Goal: Task Accomplishment & Management: Manage account settings

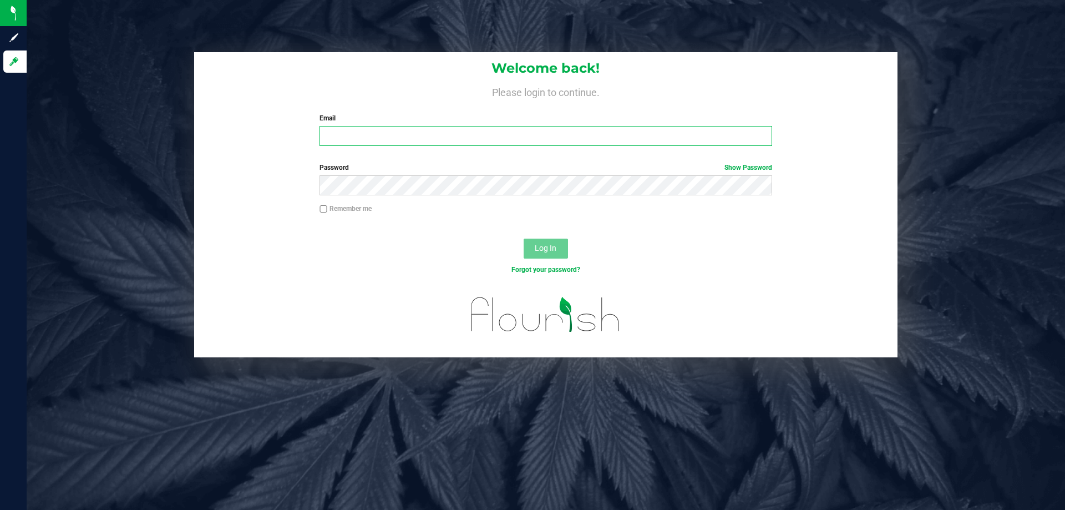
click at [533, 140] on input "Email" at bounding box center [546, 136] width 452 height 20
type input "[PERSON_NAME][EMAIL_ADDRESS][DOMAIN_NAME]"
click at [524, 239] on button "Log In" at bounding box center [546, 249] width 44 height 20
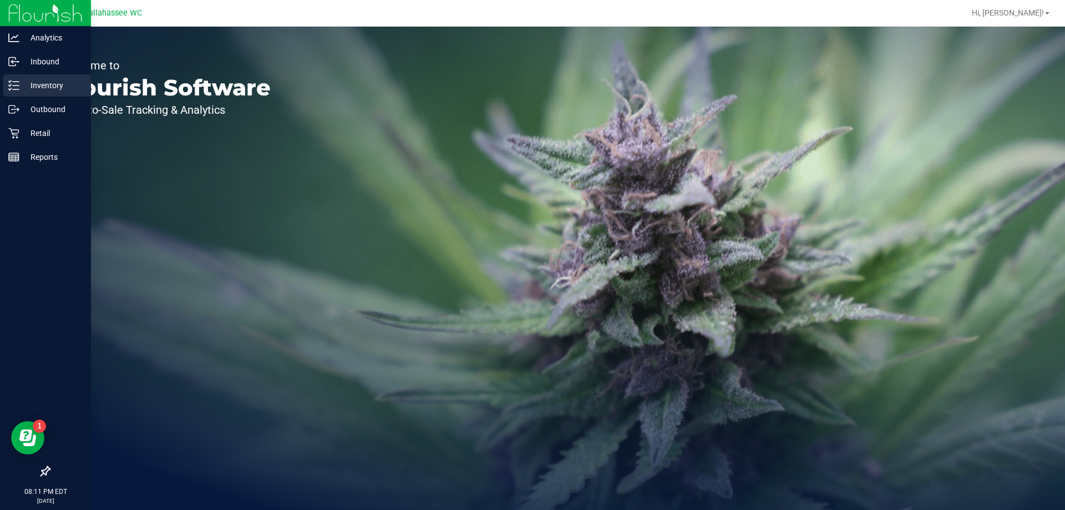
click at [48, 81] on p "Inventory" at bounding box center [52, 85] width 67 height 13
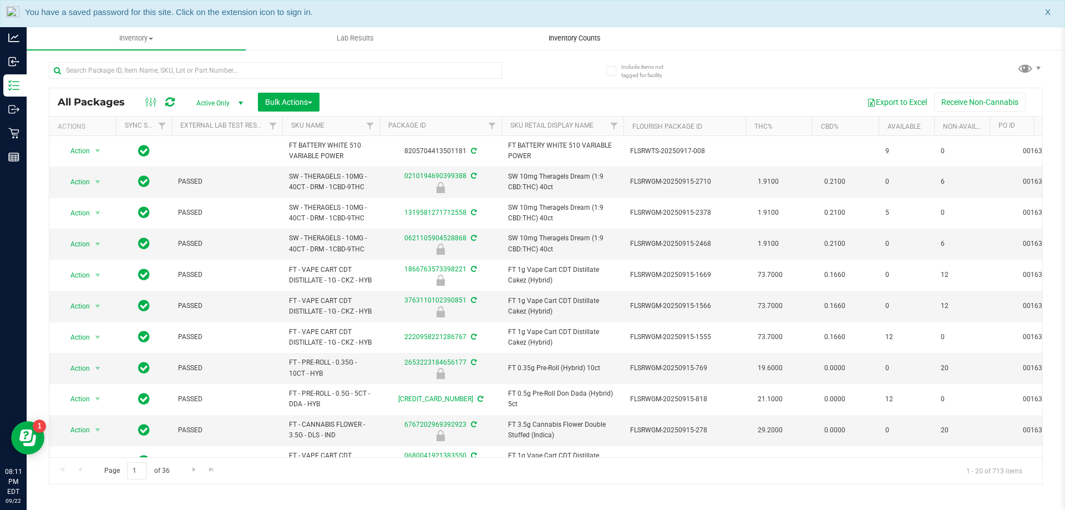
click at [563, 39] on span "Inventory Counts" at bounding box center [575, 38] width 82 height 10
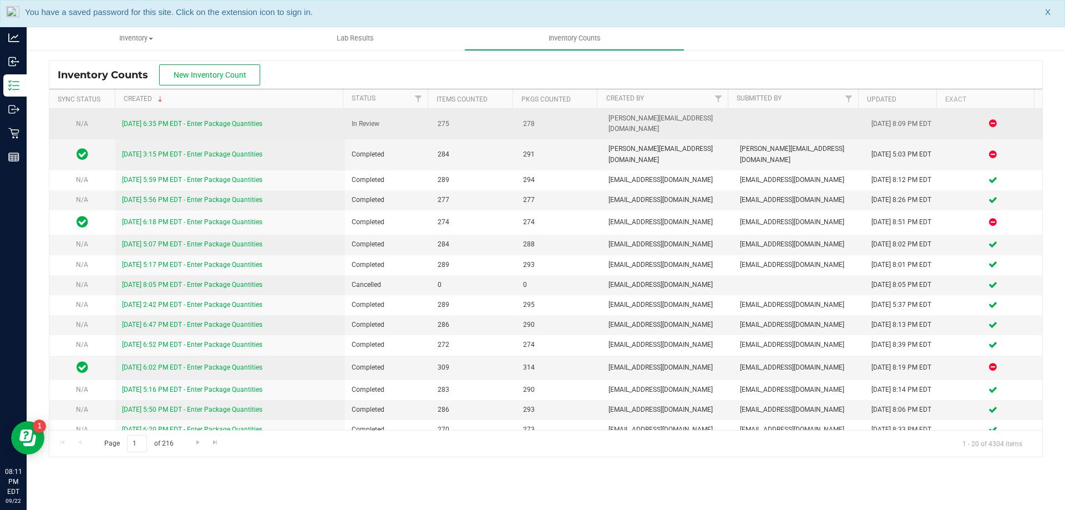
click at [240, 120] on link "9/22/25 6:35 PM EDT - Enter Package Quantities" at bounding box center [192, 124] width 140 height 8
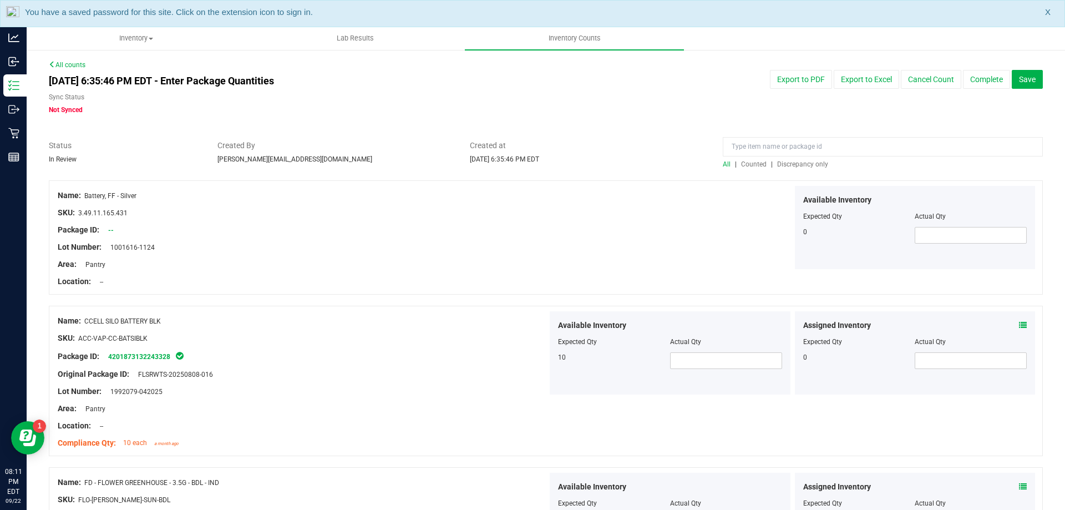
click at [800, 164] on span "Discrepancy only" at bounding box center [802, 164] width 51 height 8
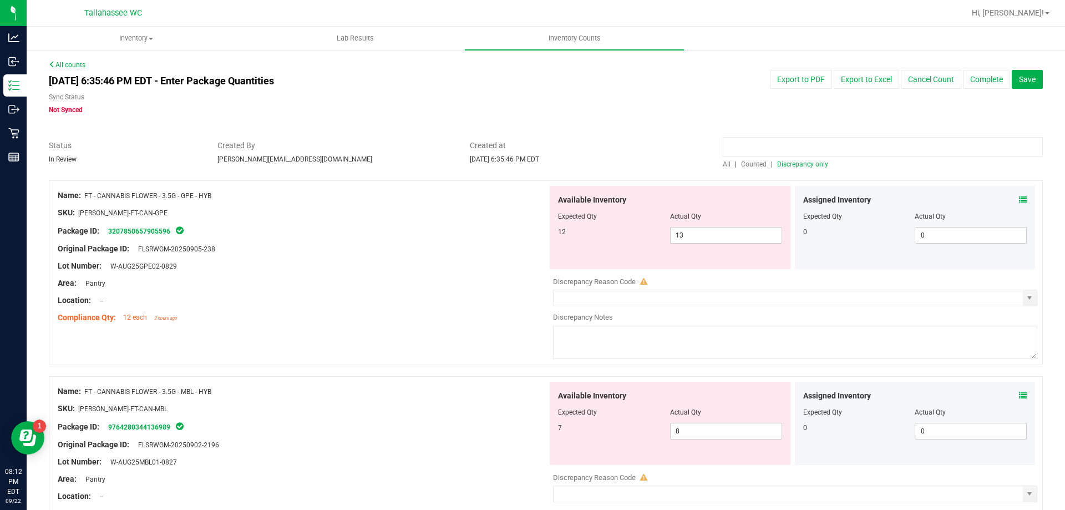
click at [798, 155] on input at bounding box center [883, 146] width 320 height 19
click at [802, 161] on span "Discrepancy only" at bounding box center [802, 164] width 51 height 8
click at [338, 293] on div at bounding box center [303, 292] width 490 height 6
click at [1019, 205] on span at bounding box center [1023, 200] width 8 height 12
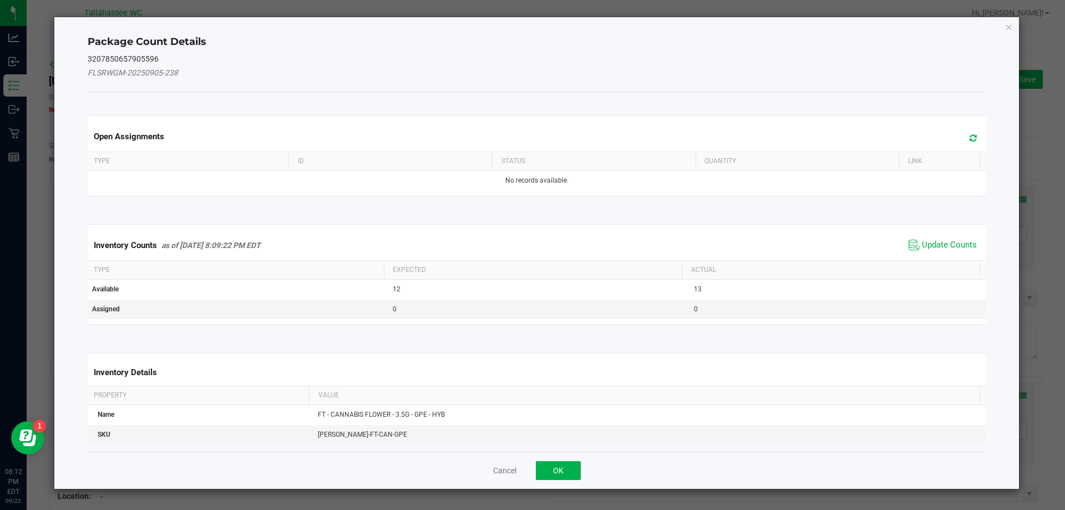
click at [1017, 201] on div "Package Count Details 3207850657905596 FLSRWGM-20250905-238 Open Assignments Ty…" at bounding box center [536, 253] width 965 height 472
click at [946, 241] on span "Update Counts" at bounding box center [949, 245] width 55 height 11
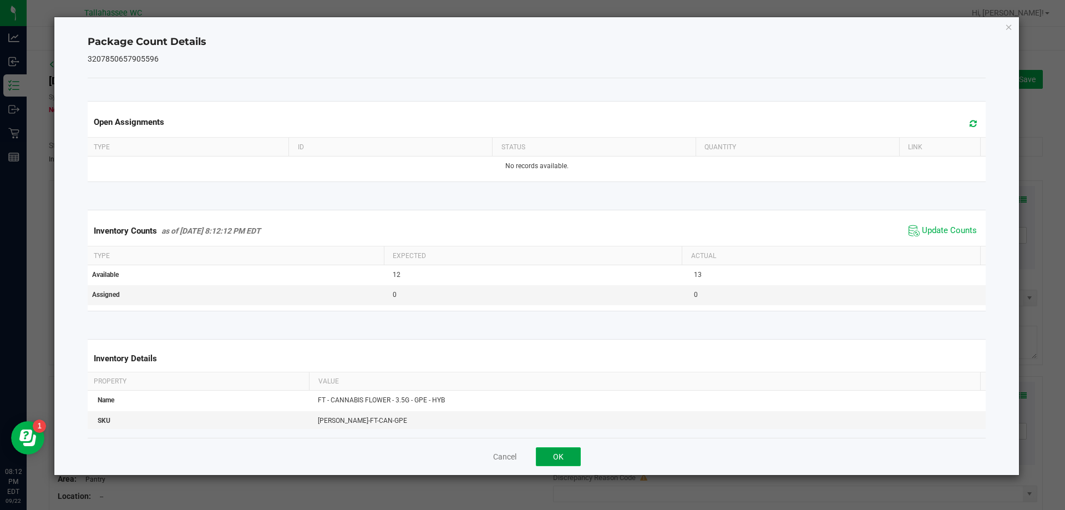
click at [560, 462] on button "OK" at bounding box center [558, 456] width 45 height 19
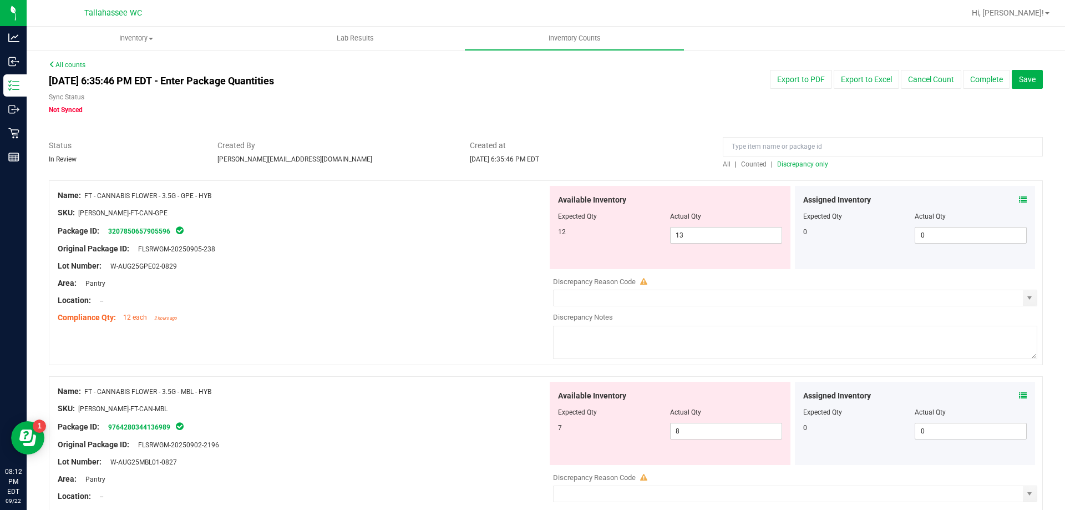
click at [1019, 395] on icon at bounding box center [1023, 396] width 8 height 8
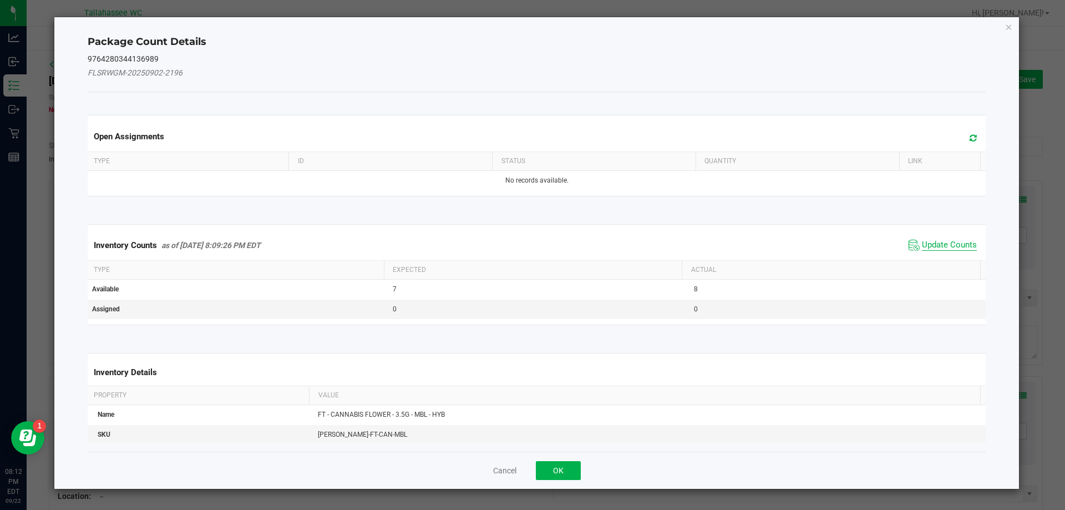
click at [939, 245] on span "Update Counts" at bounding box center [949, 245] width 55 height 11
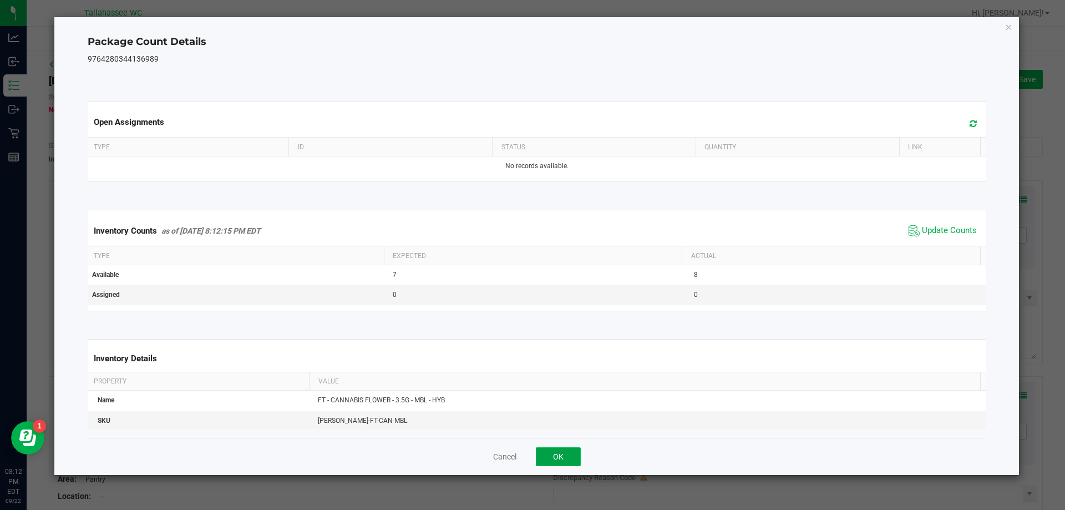
click at [577, 460] on button "OK" at bounding box center [558, 456] width 45 height 19
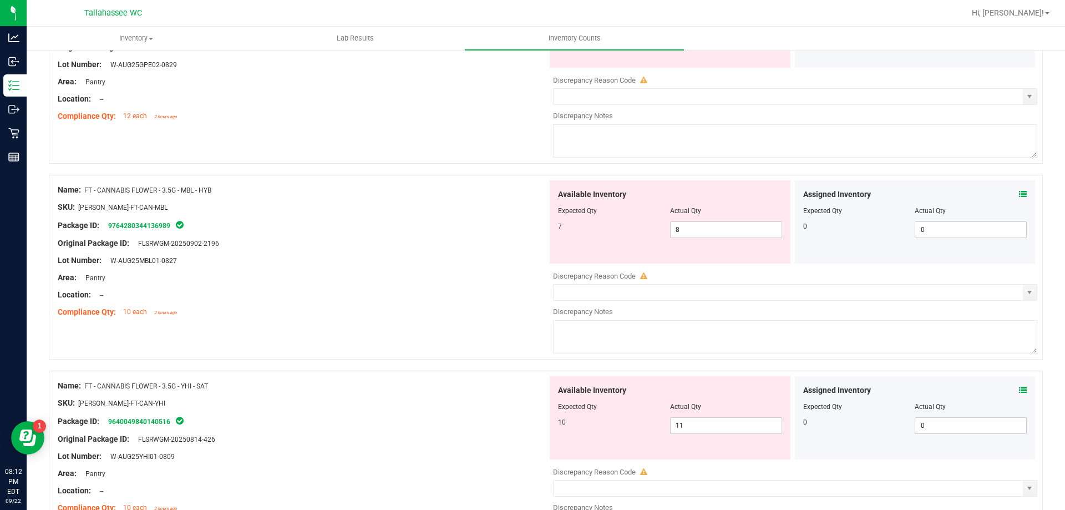
scroll to position [220, 0]
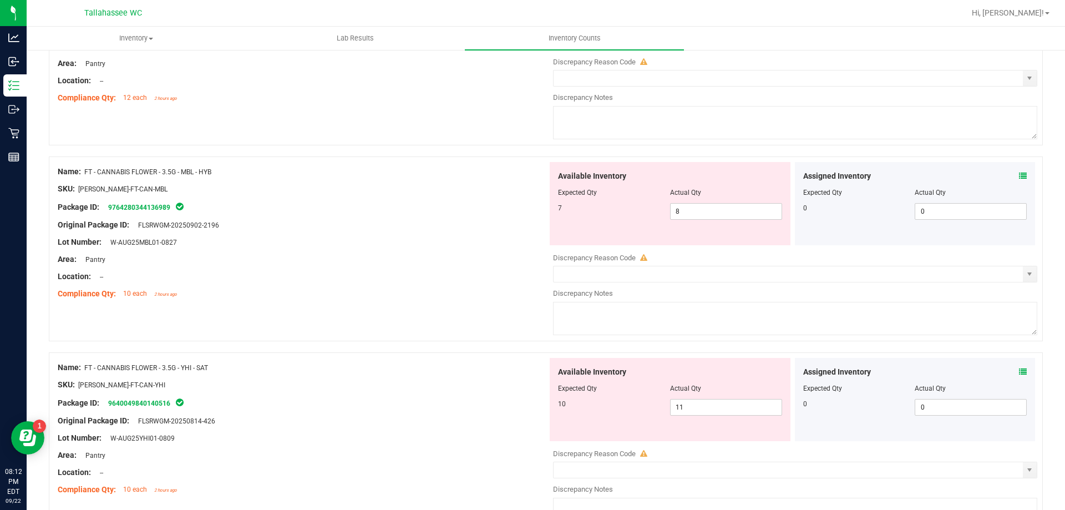
click at [1001, 374] on div "Assigned Inventory" at bounding box center [915, 372] width 224 height 12
click at [1019, 371] on icon at bounding box center [1023, 372] width 8 height 8
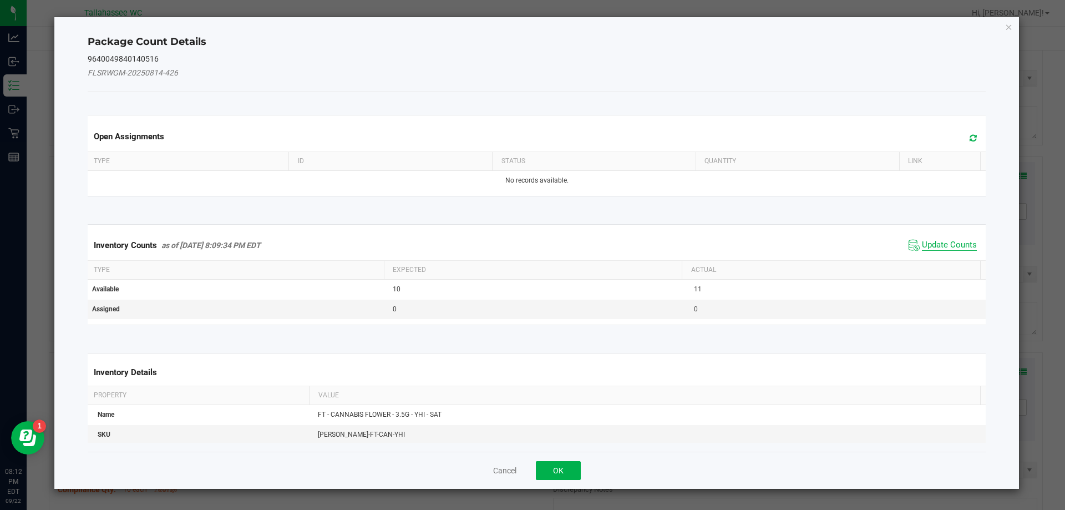
click at [931, 245] on span "Update Counts" at bounding box center [949, 245] width 55 height 11
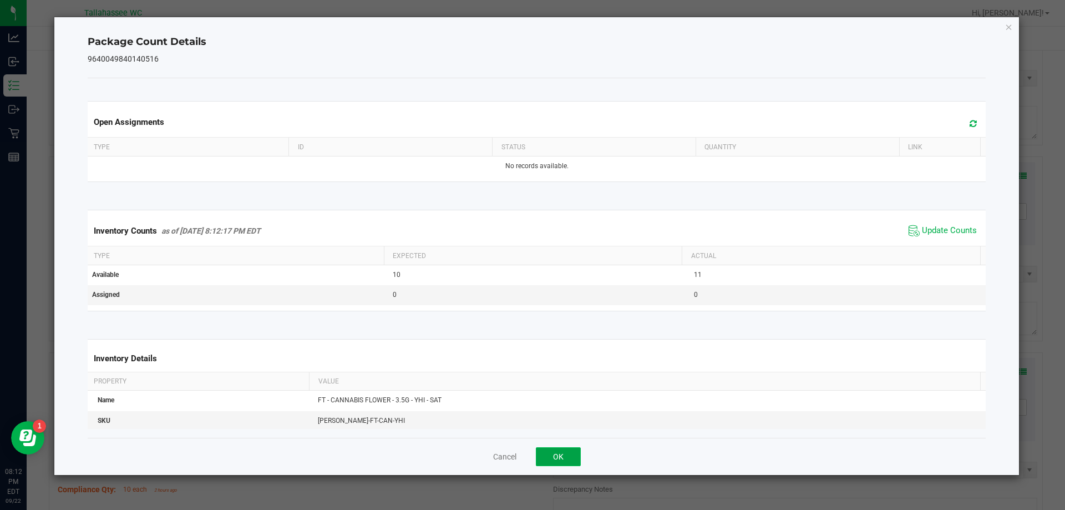
click at [568, 462] on button "OK" at bounding box center [558, 456] width 45 height 19
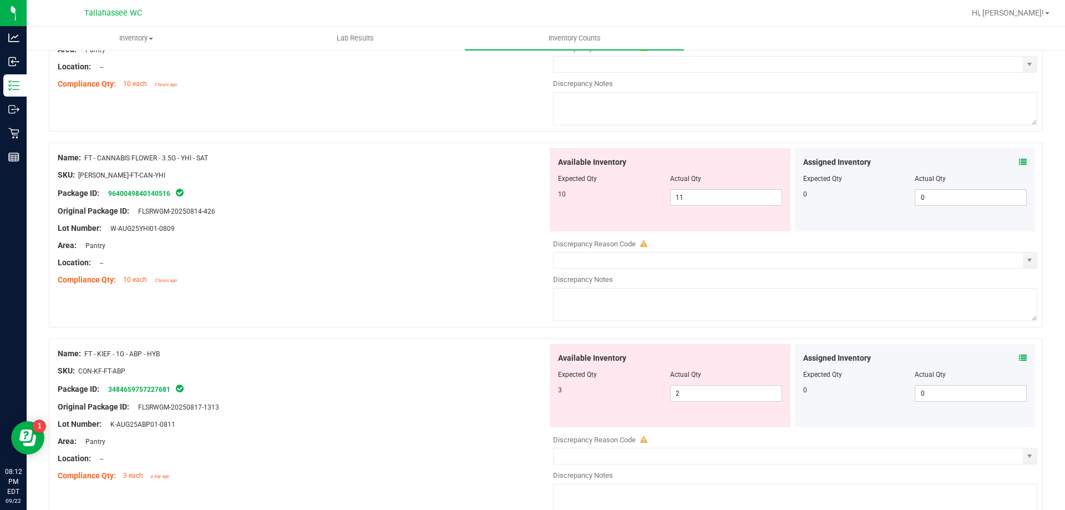
scroll to position [449, 0]
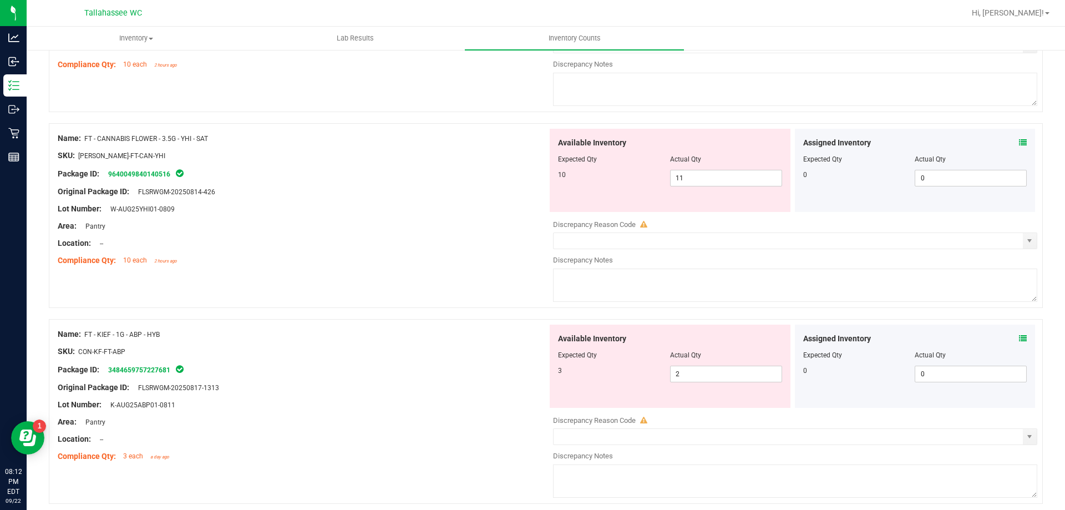
click at [1019, 338] on icon at bounding box center [1023, 338] width 8 height 8
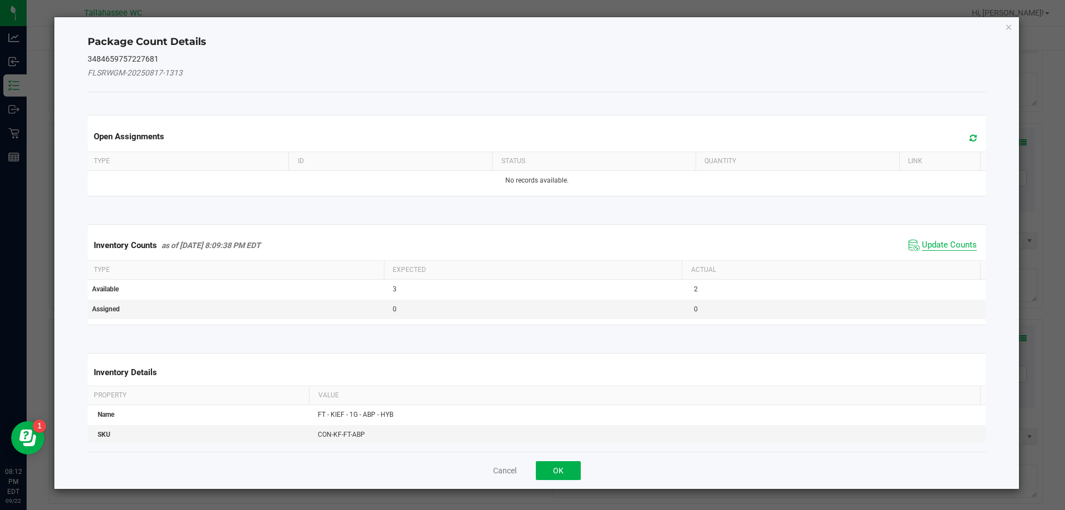
click at [922, 243] on span "Update Counts" at bounding box center [949, 245] width 55 height 11
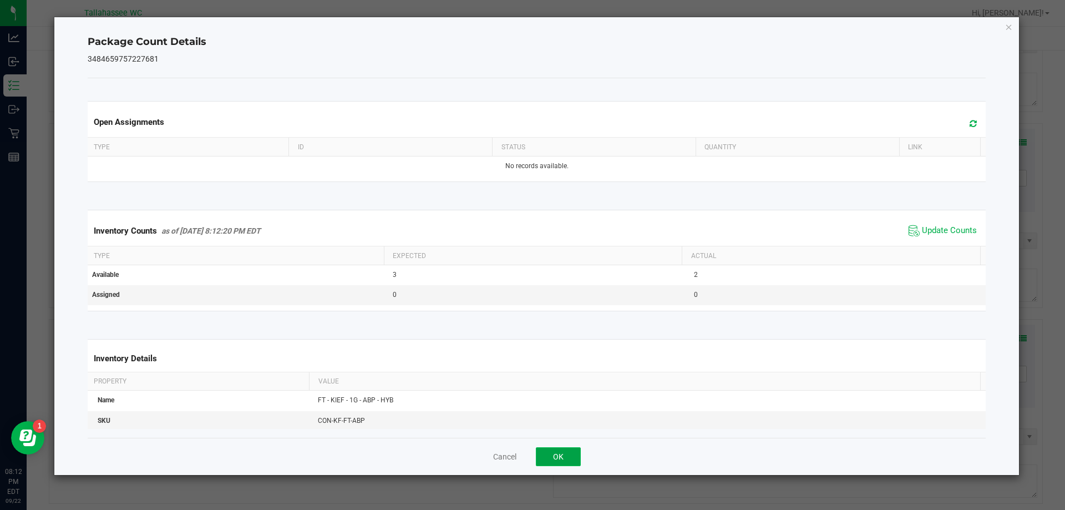
click at [571, 455] on button "OK" at bounding box center [558, 456] width 45 height 19
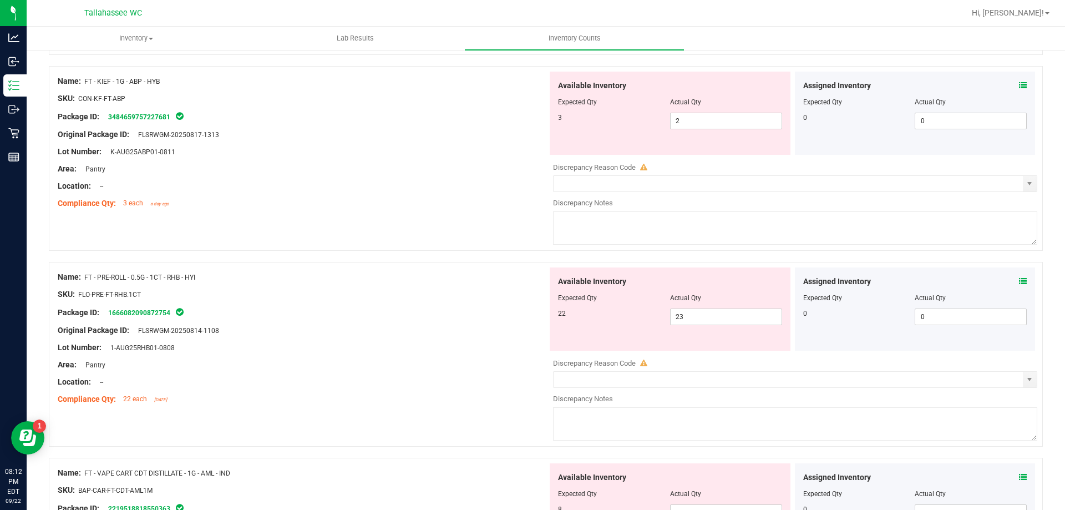
scroll to position [707, 0]
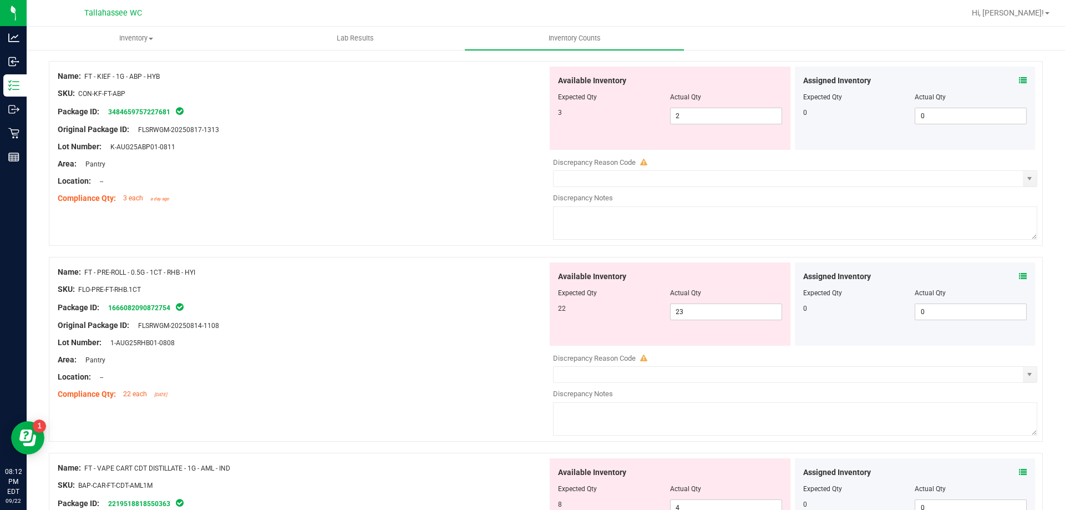
click at [1019, 277] on icon at bounding box center [1023, 276] width 8 height 8
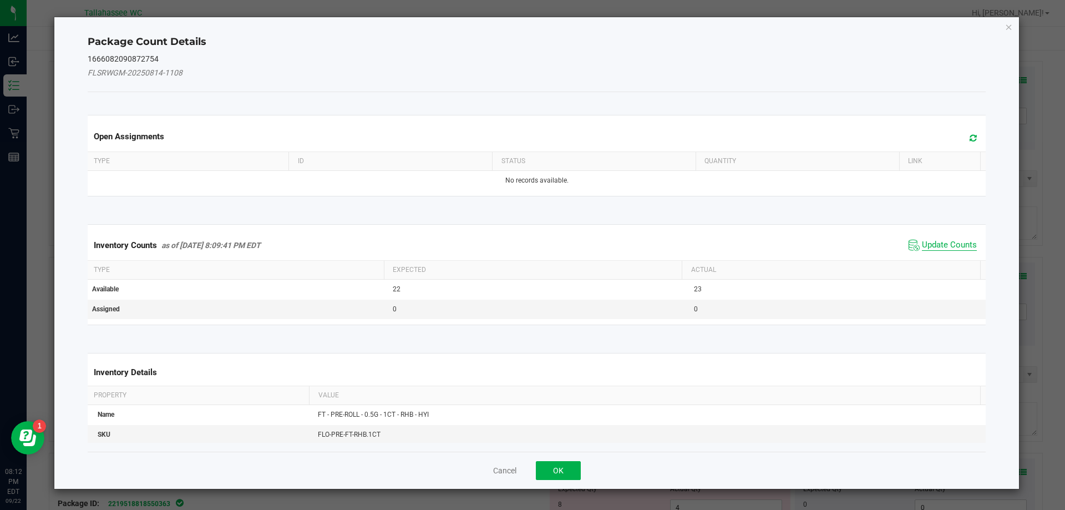
click at [944, 249] on span "Update Counts" at bounding box center [949, 245] width 55 height 11
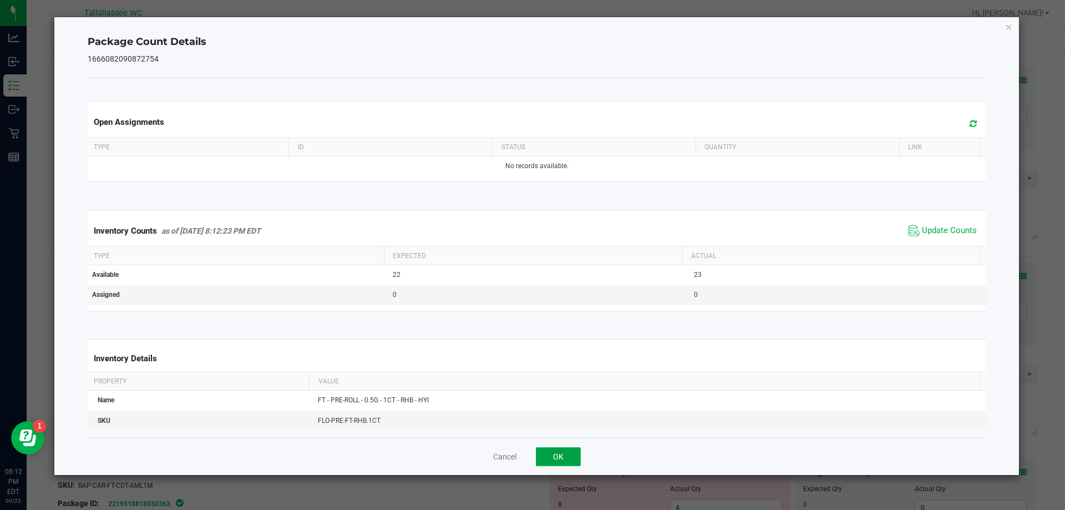
click at [546, 452] on button "OK" at bounding box center [558, 456] width 45 height 19
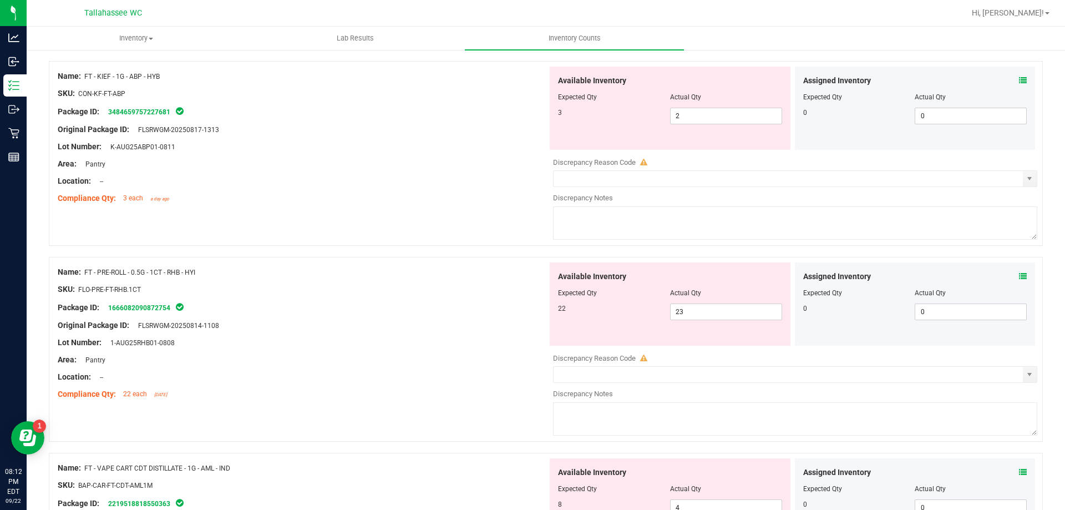
click at [1019, 472] on icon at bounding box center [1023, 472] width 8 height 8
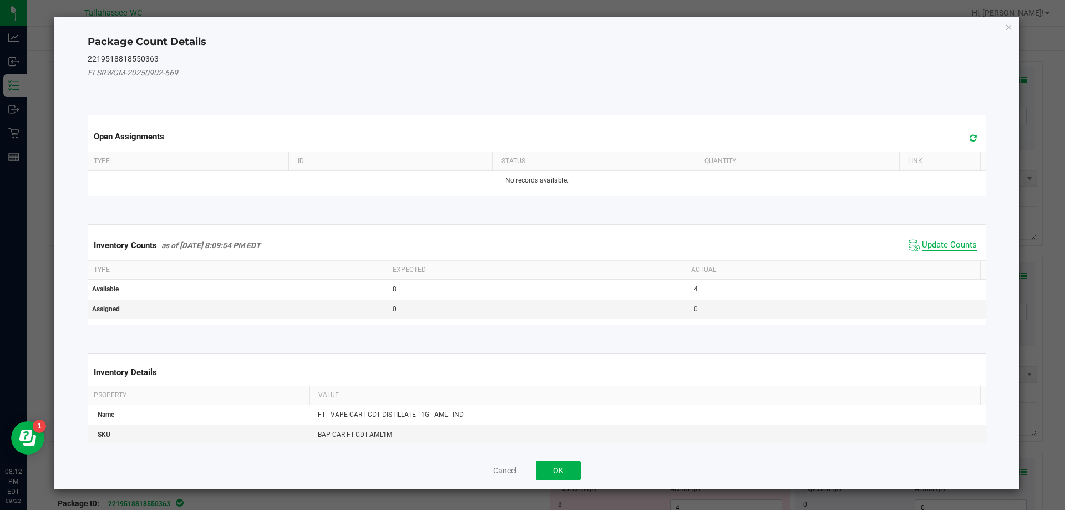
click at [922, 246] on span "Update Counts" at bounding box center [949, 245] width 55 height 11
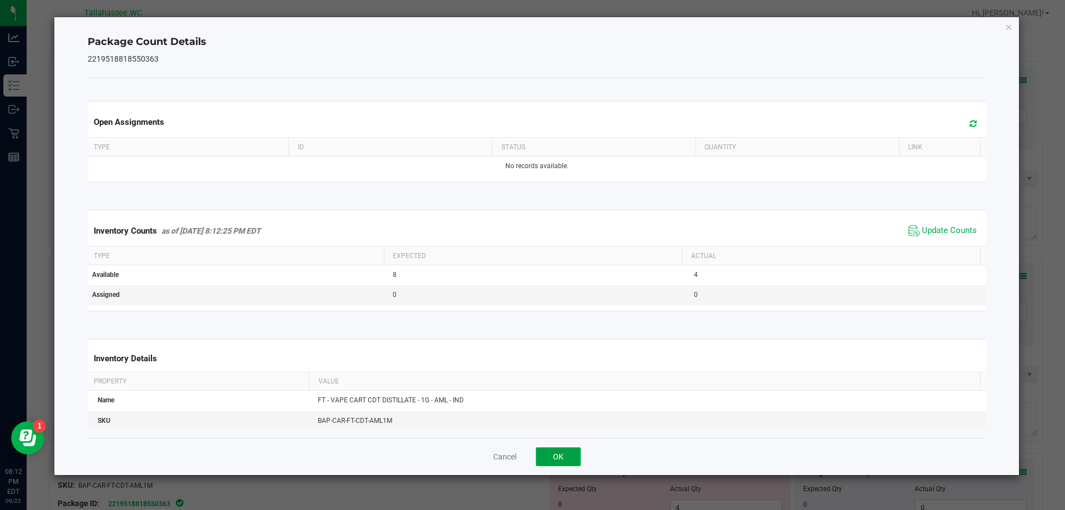
click at [564, 459] on button "OK" at bounding box center [558, 456] width 45 height 19
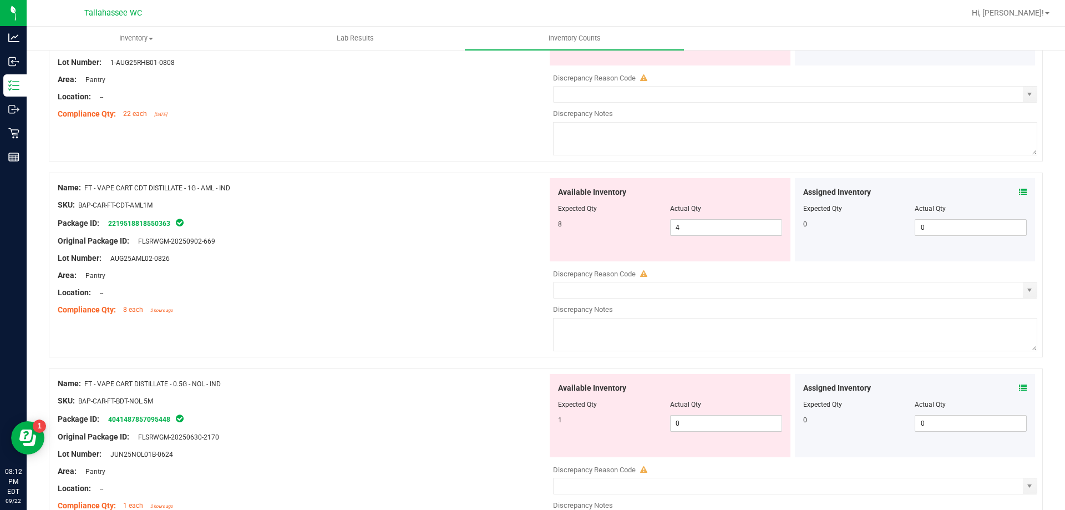
scroll to position [1007, 0]
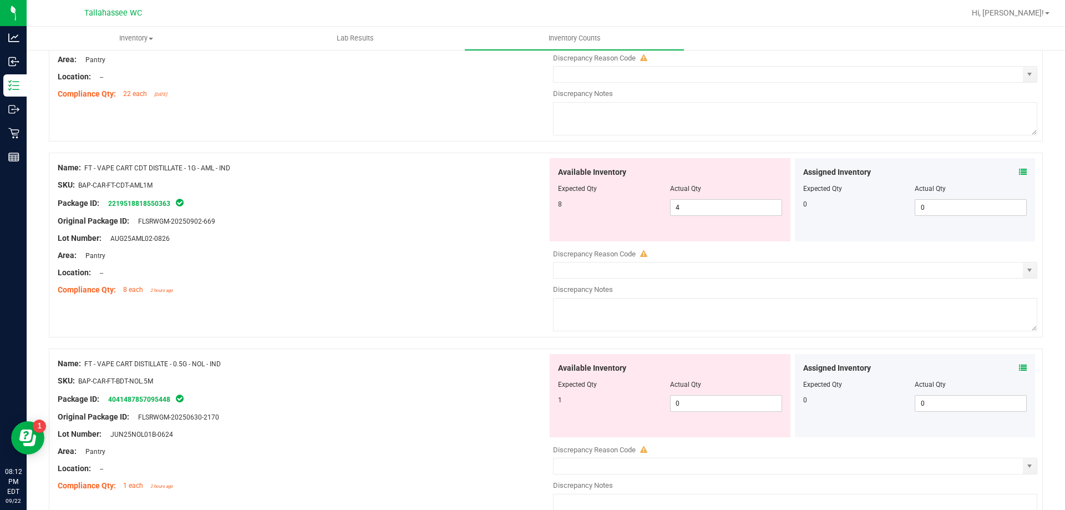
click at [1019, 365] on icon at bounding box center [1023, 368] width 8 height 8
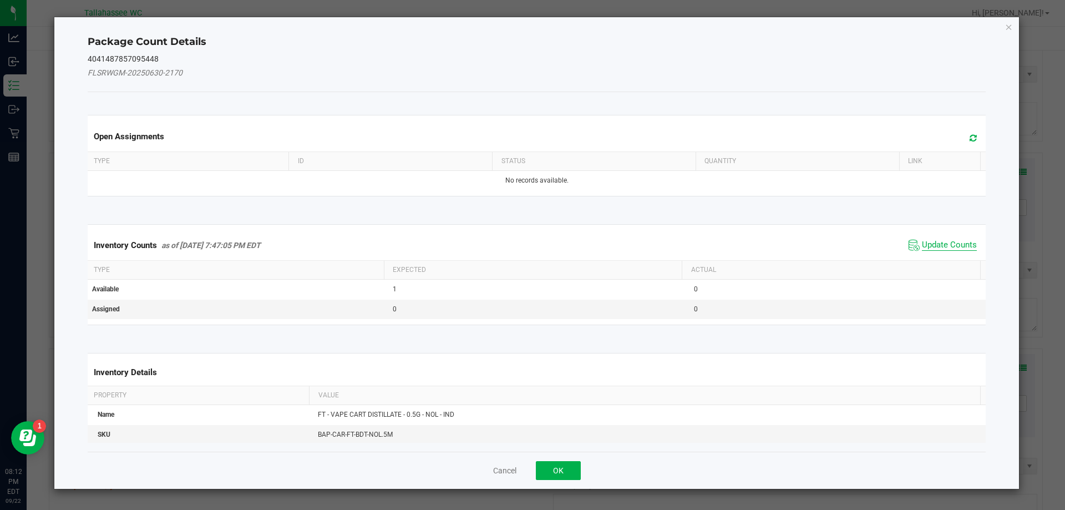
click at [934, 250] on span "Update Counts" at bounding box center [949, 245] width 55 height 11
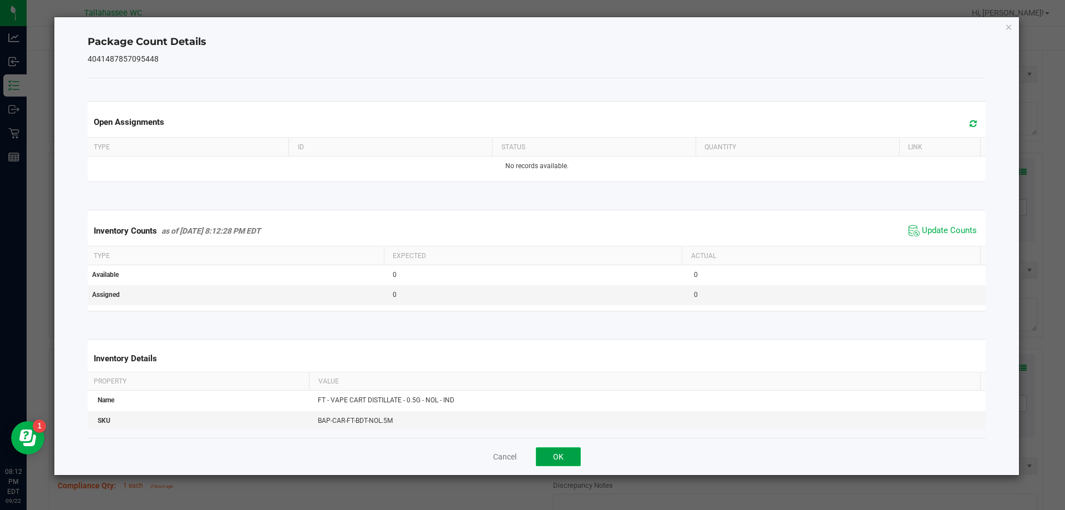
click at [570, 454] on button "OK" at bounding box center [558, 456] width 45 height 19
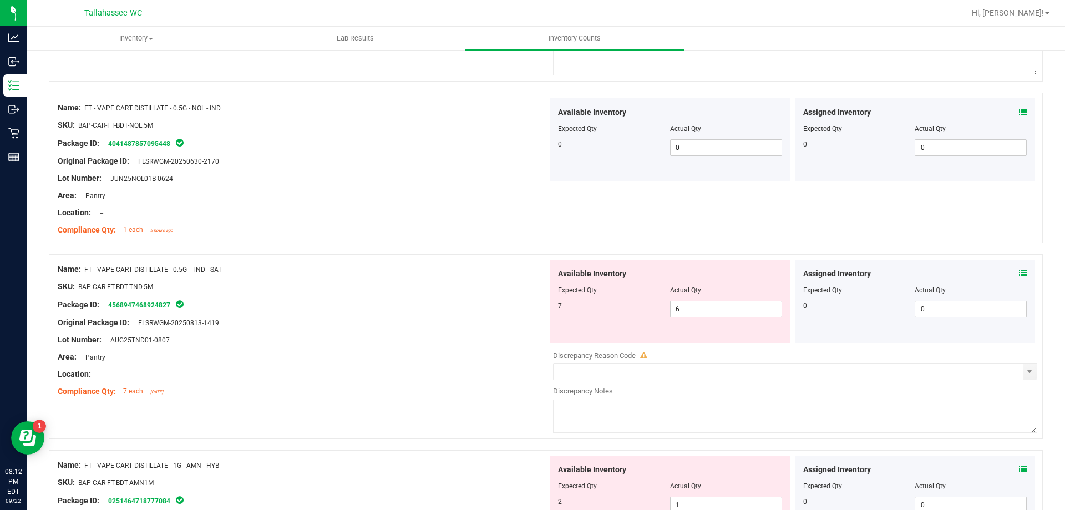
scroll to position [1289, 0]
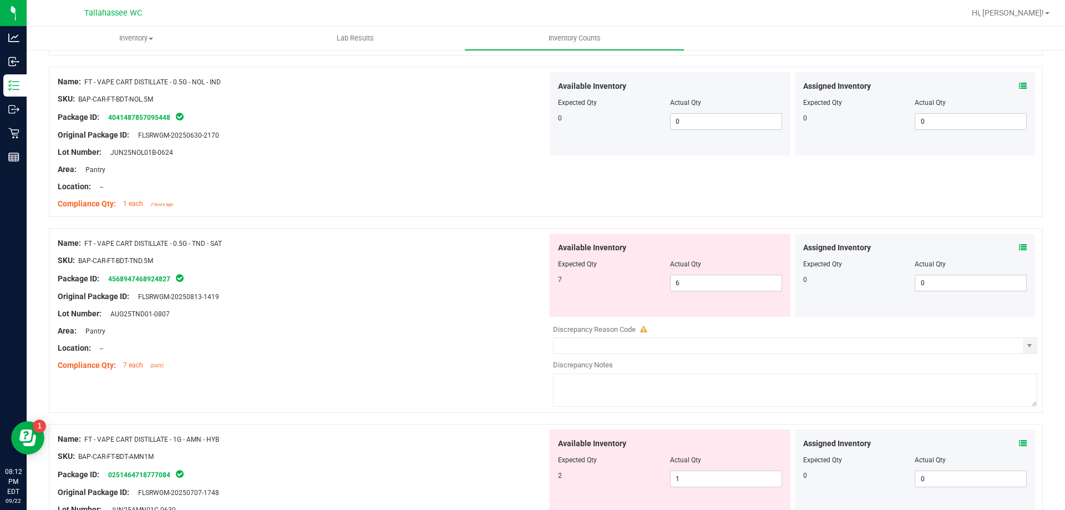
click at [1019, 247] on icon at bounding box center [1023, 248] width 8 height 8
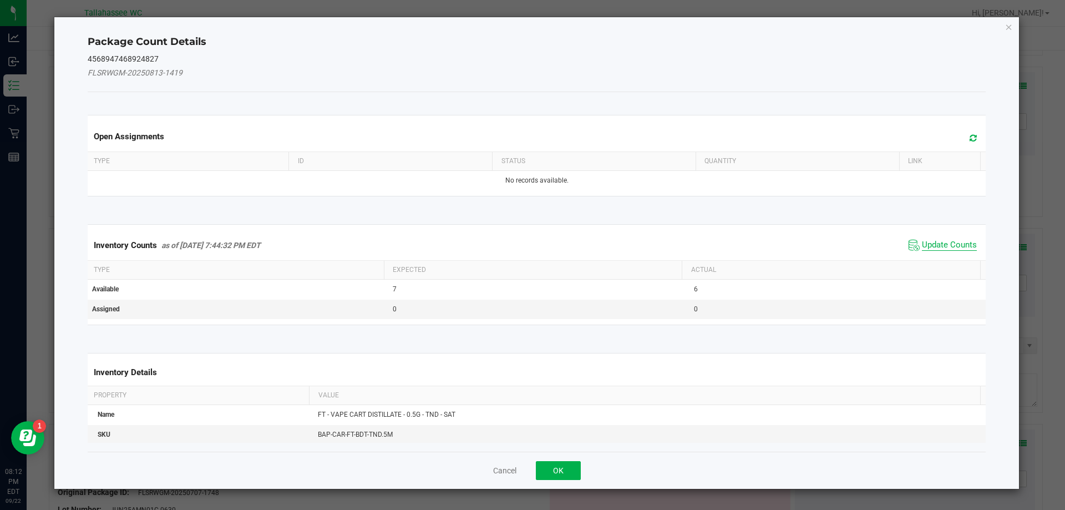
click at [933, 246] on span "Update Counts" at bounding box center [949, 245] width 55 height 11
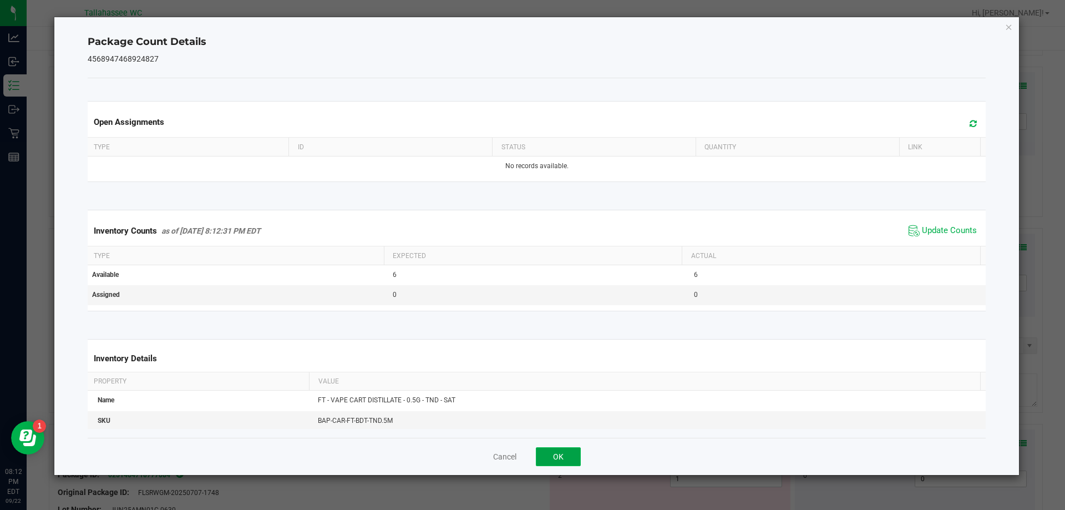
click at [574, 451] on button "OK" at bounding box center [558, 456] width 45 height 19
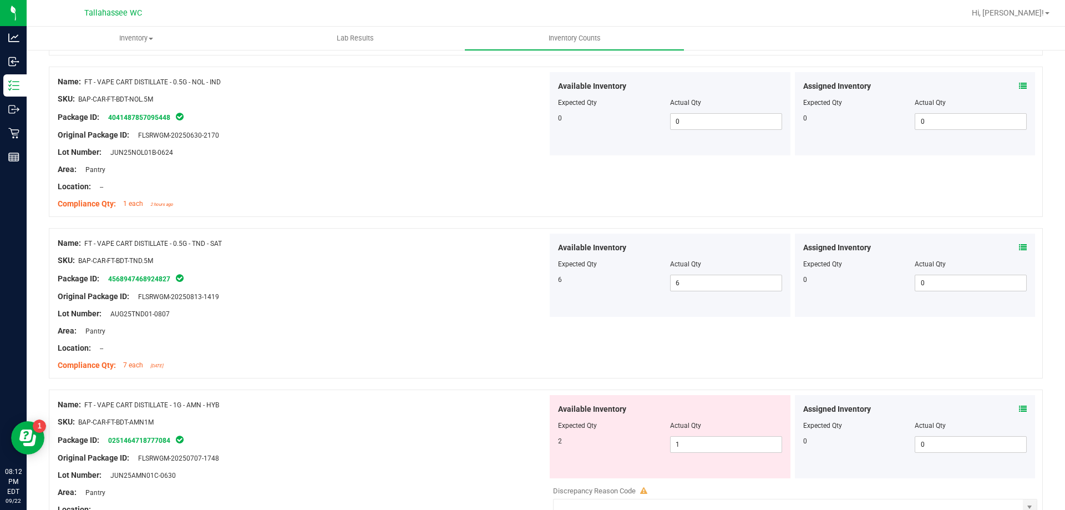
click at [1019, 412] on icon at bounding box center [1023, 409] width 8 height 8
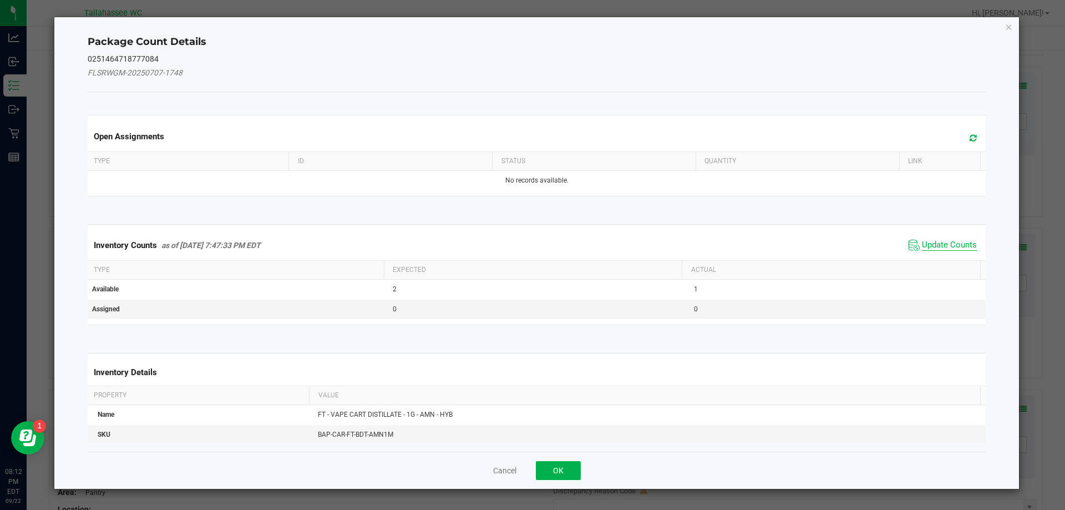
click at [933, 245] on span "Update Counts" at bounding box center [949, 245] width 55 height 11
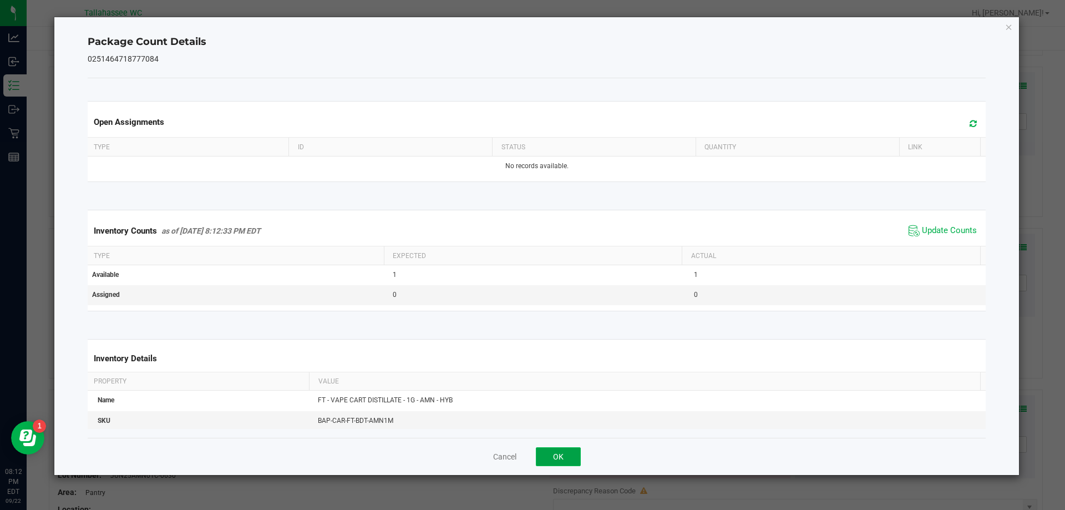
click at [580, 461] on button "OK" at bounding box center [558, 456] width 45 height 19
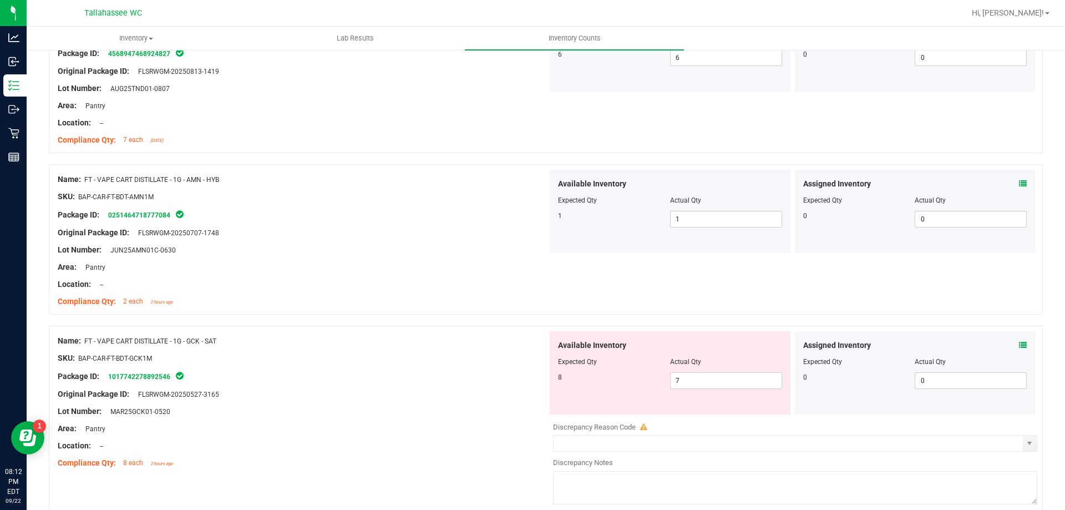
scroll to position [1520, 0]
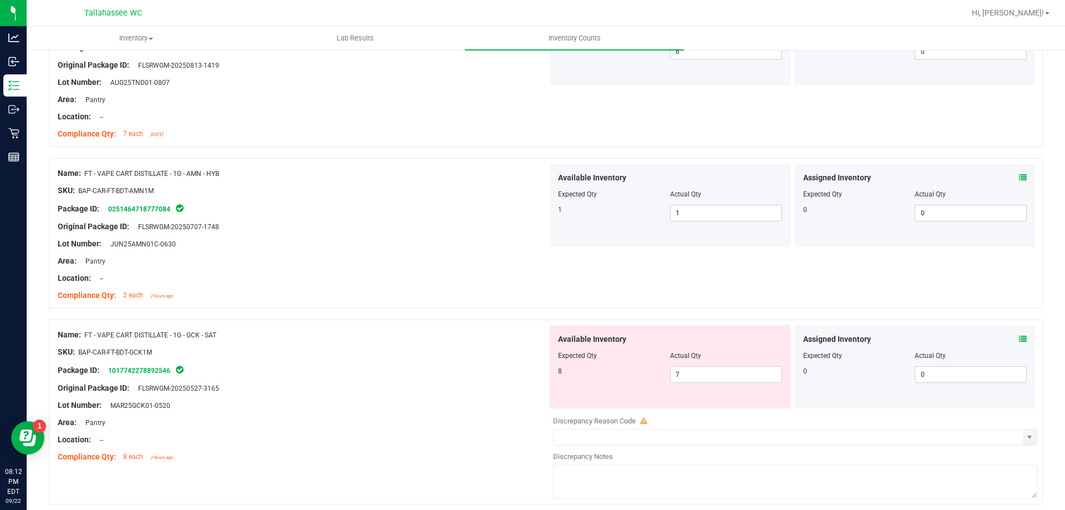
click at [1019, 338] on icon at bounding box center [1023, 339] width 8 height 8
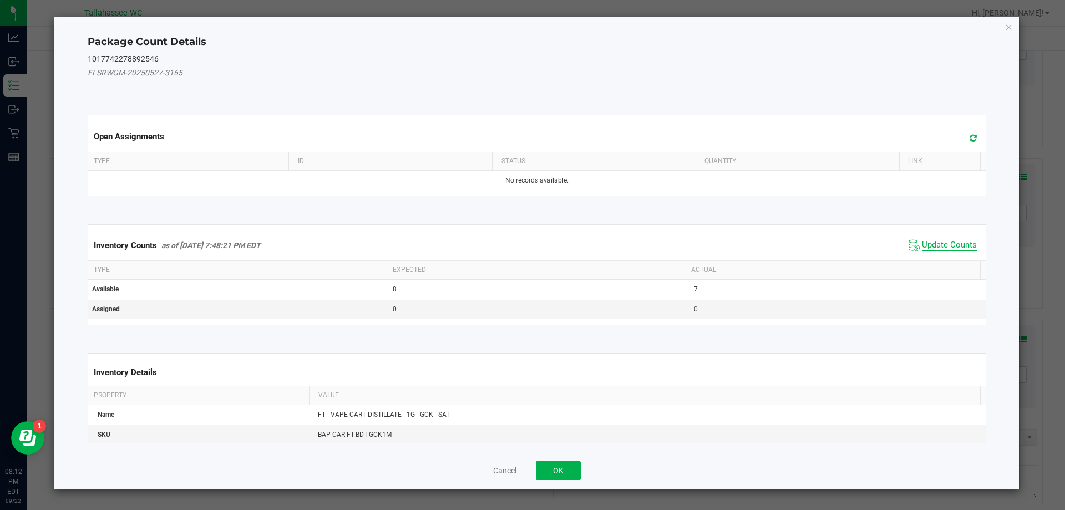
click at [936, 248] on span "Update Counts" at bounding box center [949, 245] width 55 height 11
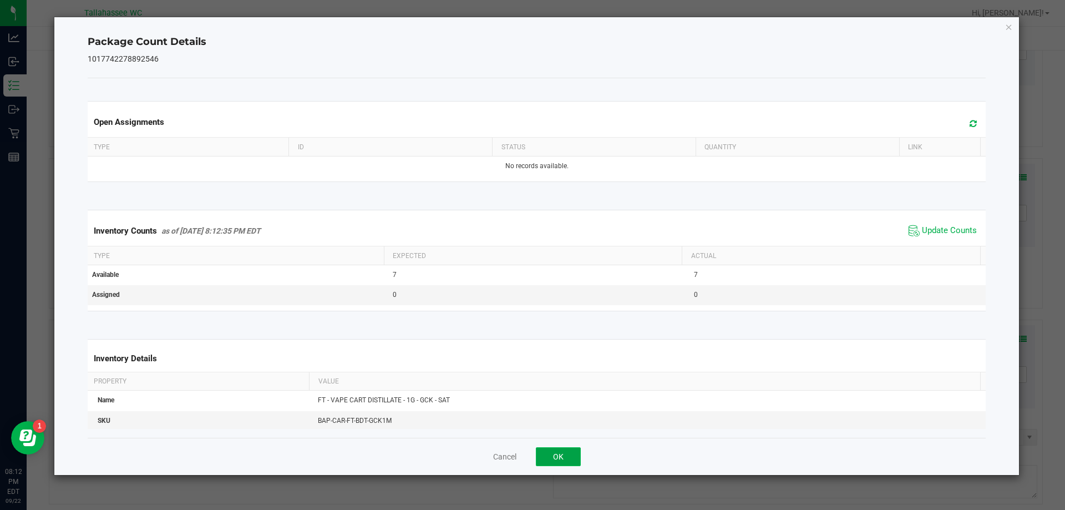
click at [571, 454] on button "OK" at bounding box center [558, 456] width 45 height 19
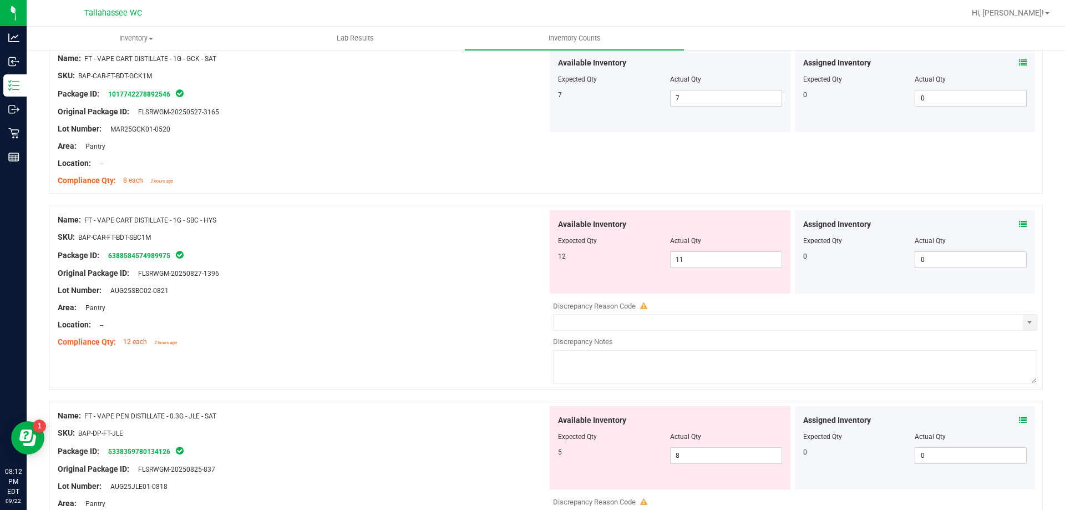
scroll to position [1799, 0]
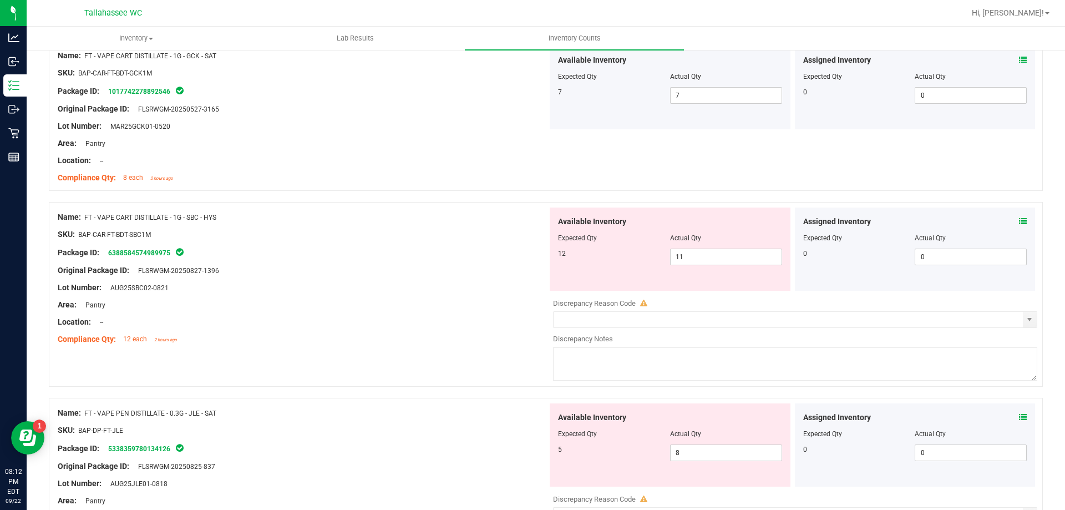
click at [1019, 220] on icon at bounding box center [1023, 221] width 8 height 8
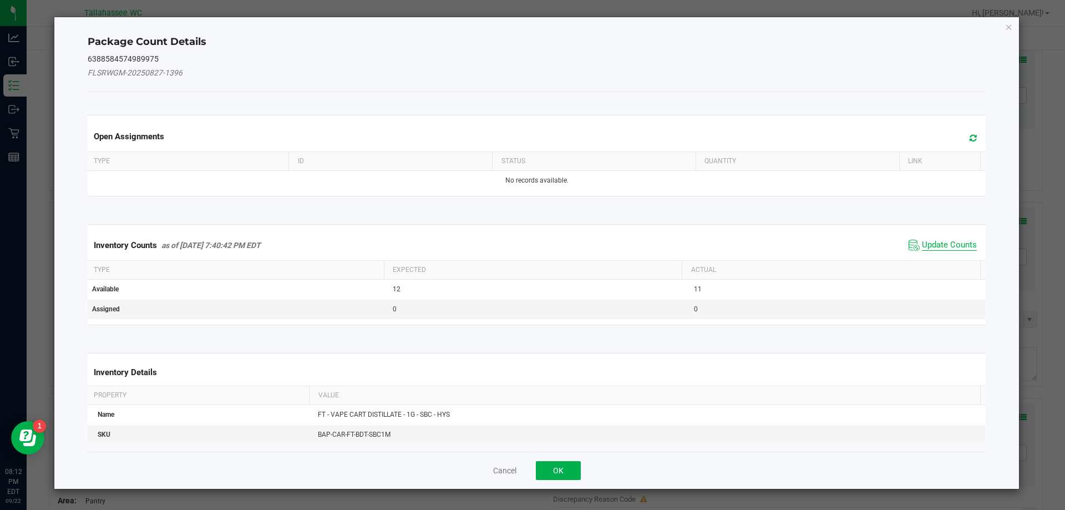
click at [945, 244] on span "Update Counts" at bounding box center [949, 245] width 55 height 11
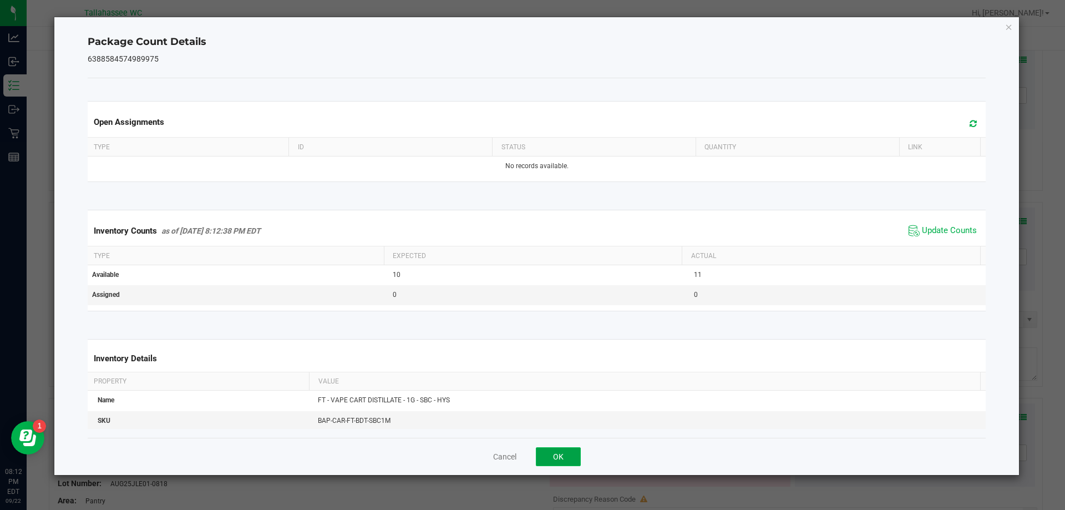
click at [576, 458] on button "OK" at bounding box center [558, 456] width 45 height 19
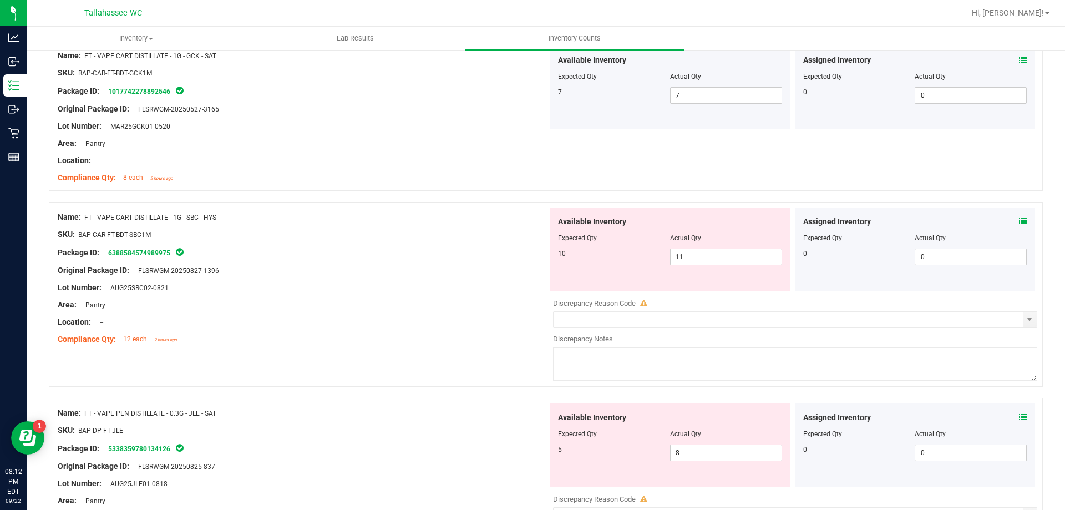
click at [1019, 420] on icon at bounding box center [1023, 417] width 8 height 8
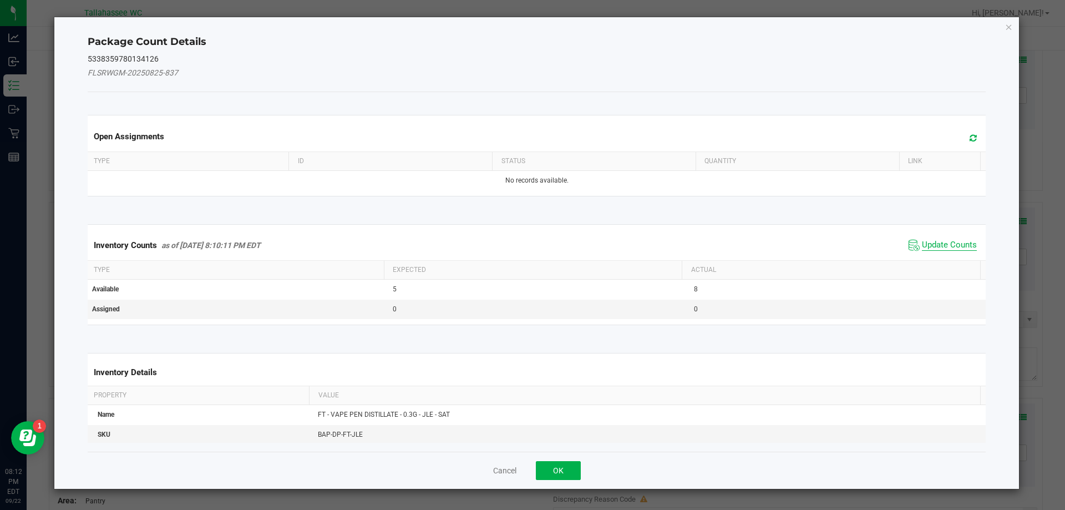
click at [944, 248] on span "Update Counts" at bounding box center [949, 245] width 55 height 11
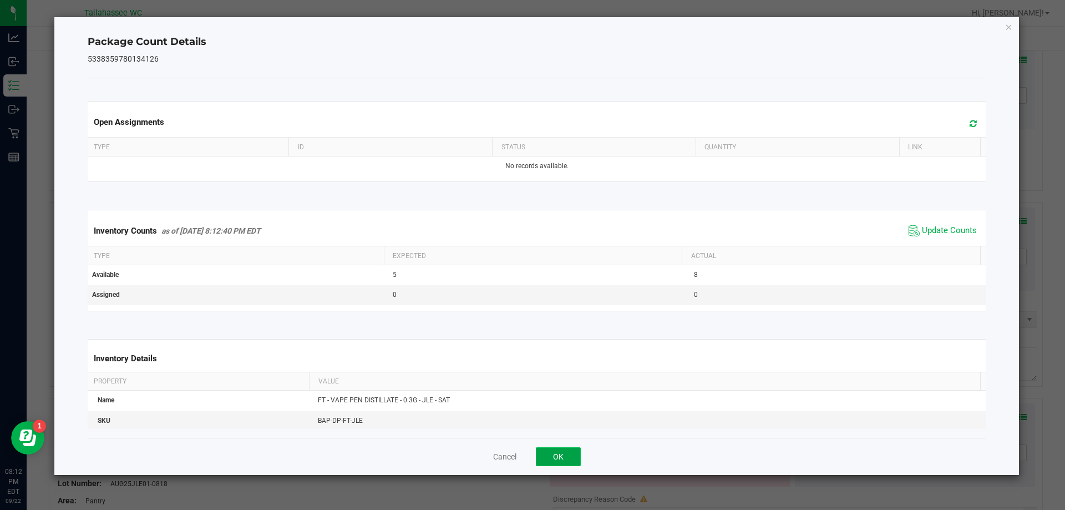
click at [572, 460] on button "OK" at bounding box center [558, 456] width 45 height 19
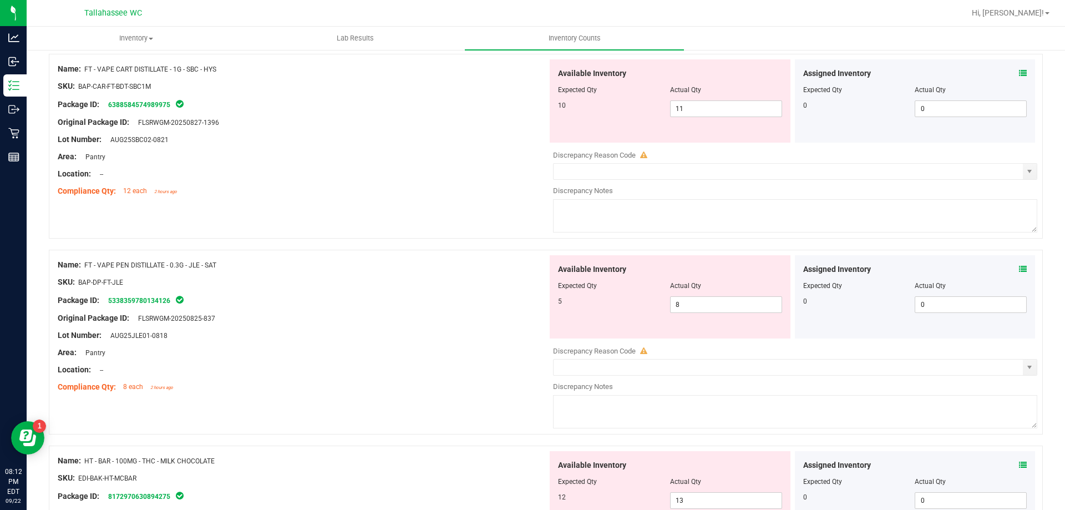
scroll to position [2011, 0]
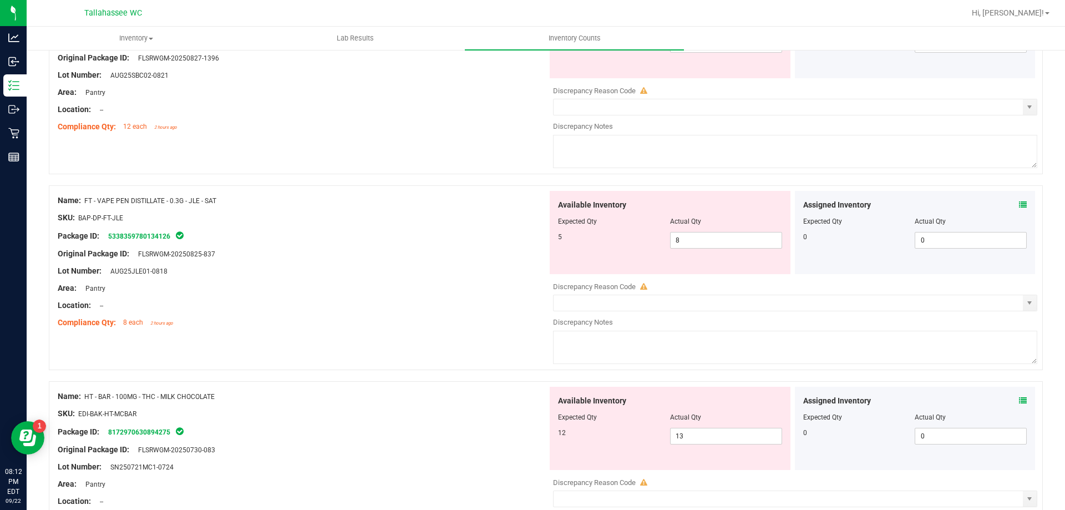
click at [1019, 401] on icon at bounding box center [1023, 401] width 8 height 8
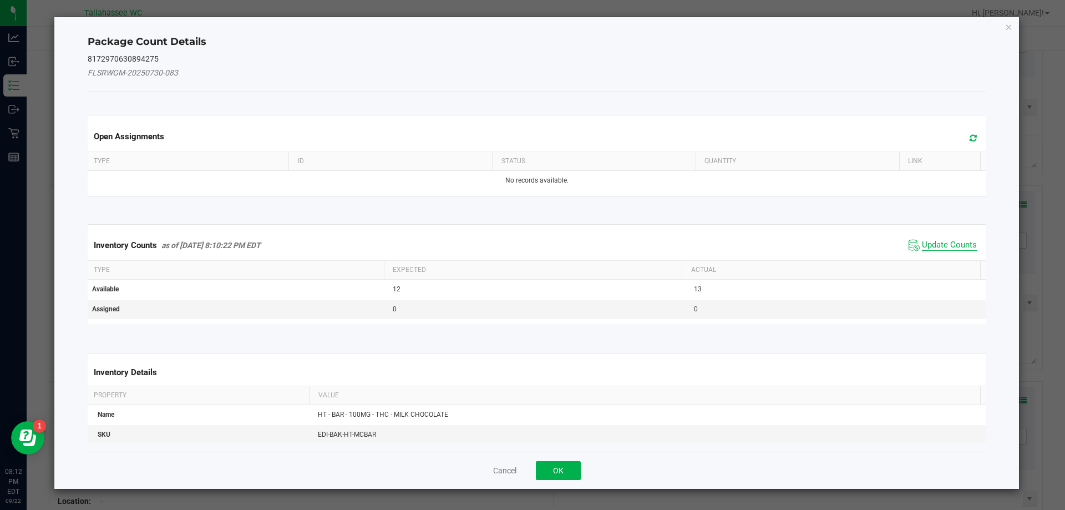
click at [945, 245] on span "Update Counts" at bounding box center [949, 245] width 55 height 11
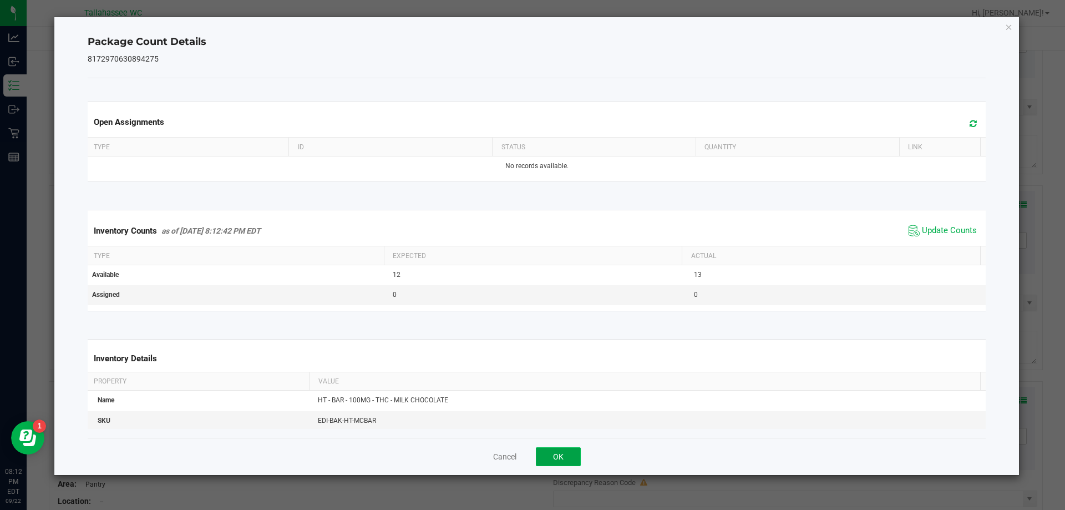
click at [576, 457] on button "OK" at bounding box center [558, 456] width 45 height 19
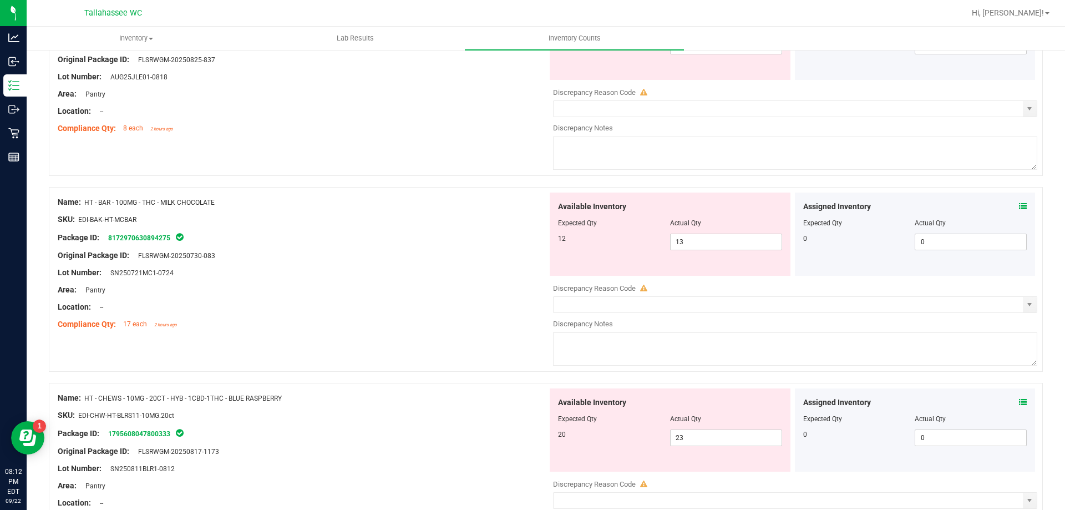
scroll to position [2206, 0]
click at [1019, 400] on icon at bounding box center [1023, 402] width 8 height 8
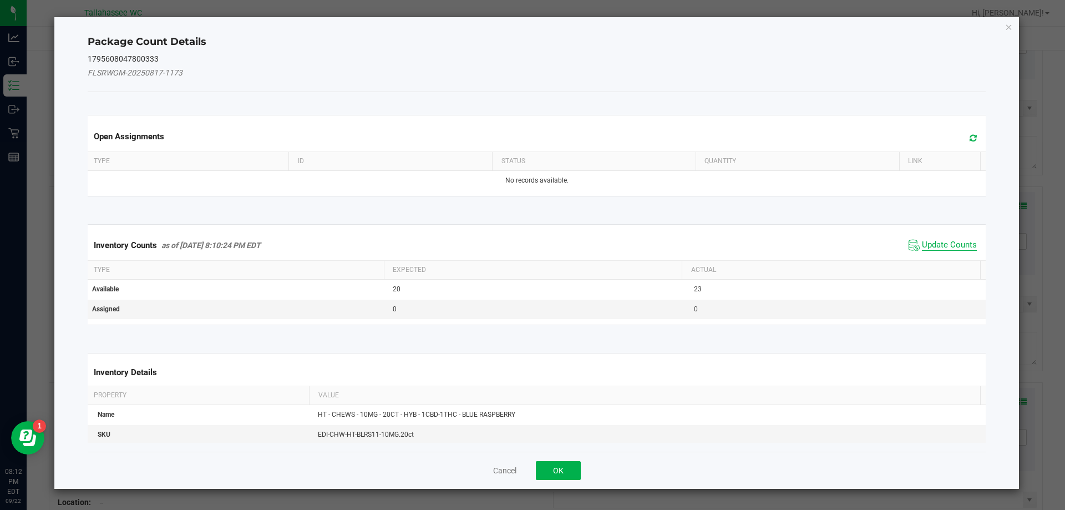
click at [929, 249] on span "Update Counts" at bounding box center [949, 245] width 55 height 11
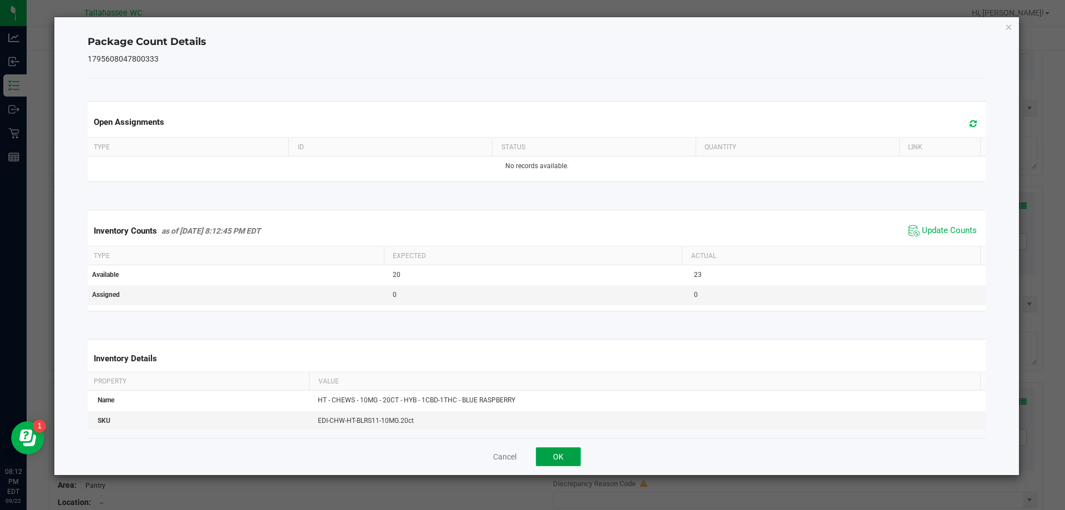
click at [565, 459] on button "OK" at bounding box center [558, 456] width 45 height 19
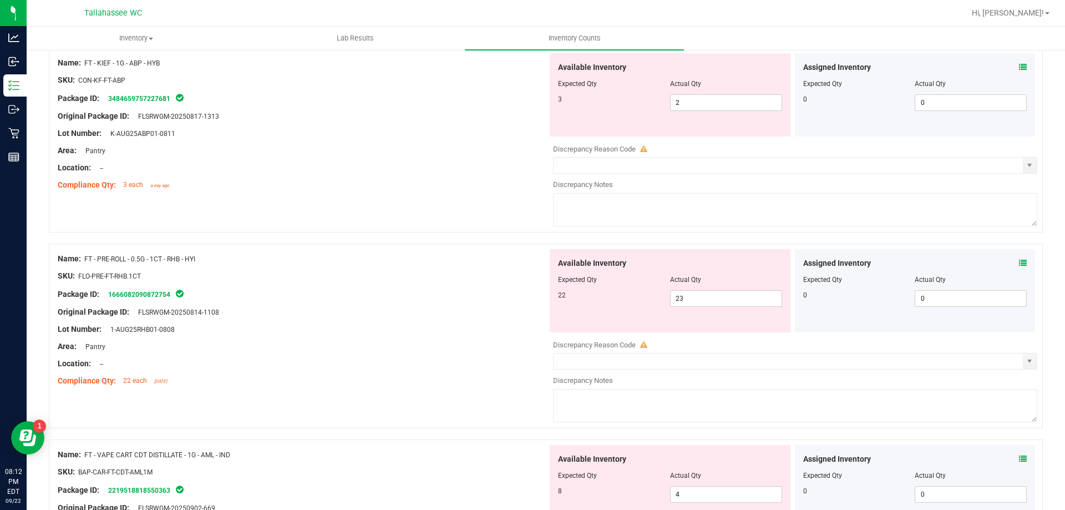
scroll to position [0, 0]
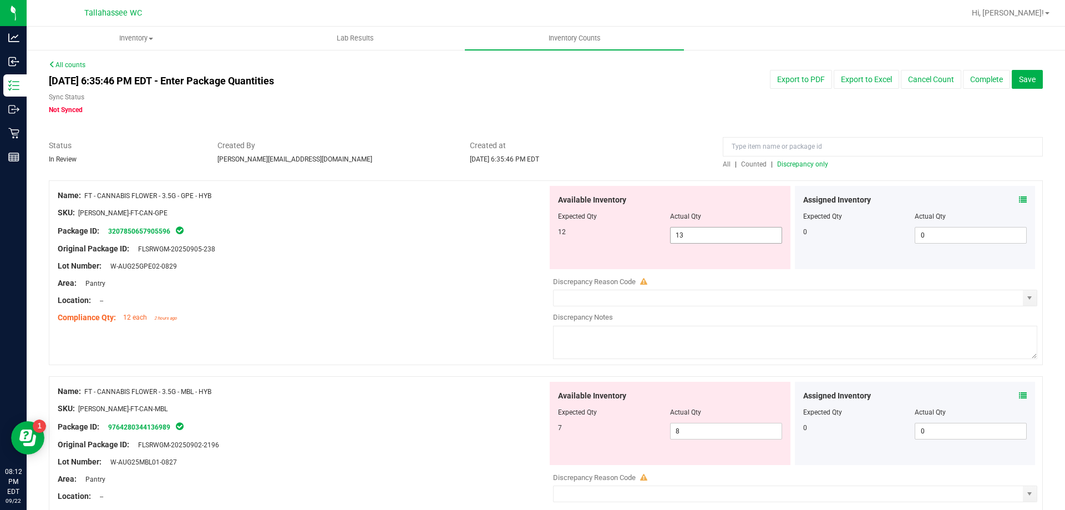
click at [710, 234] on input "13" at bounding box center [726, 235] width 111 height 16
click at [430, 298] on div "Location: --" at bounding box center [303, 301] width 490 height 12
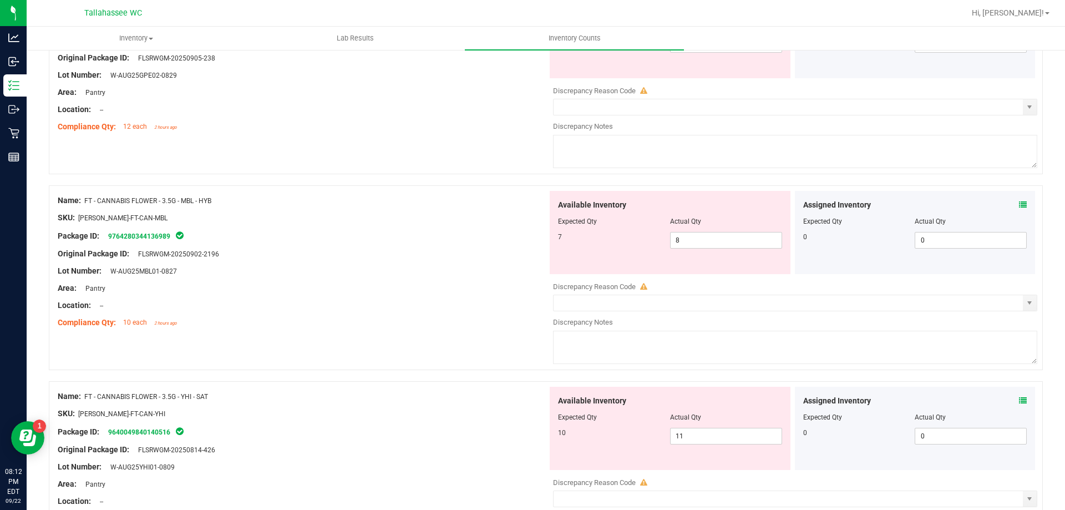
scroll to position [246, 0]
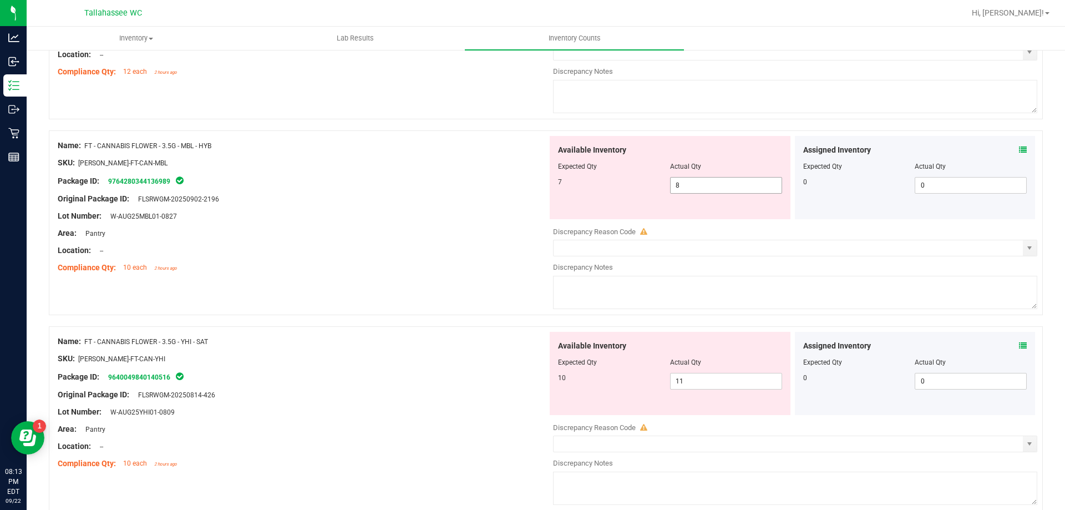
click at [706, 188] on input "8" at bounding box center [726, 186] width 111 height 16
type input "7"
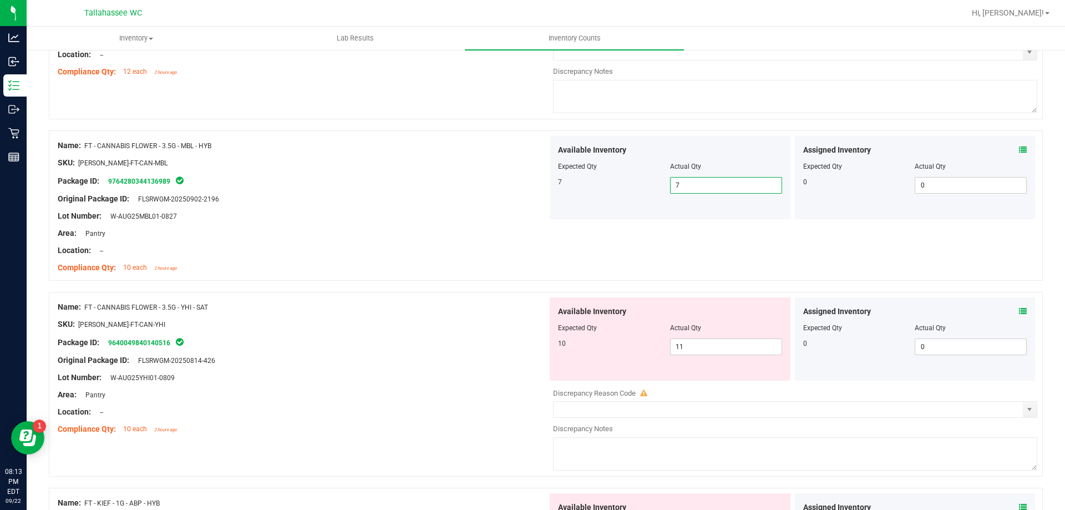
click at [371, 301] on div "Name: FT - CANNABIS FLOWER - 3.5G - YHI - SAT SKU: FLO-BUD-FT-CAN-YHI Package I…" at bounding box center [303, 367] width 490 height 141
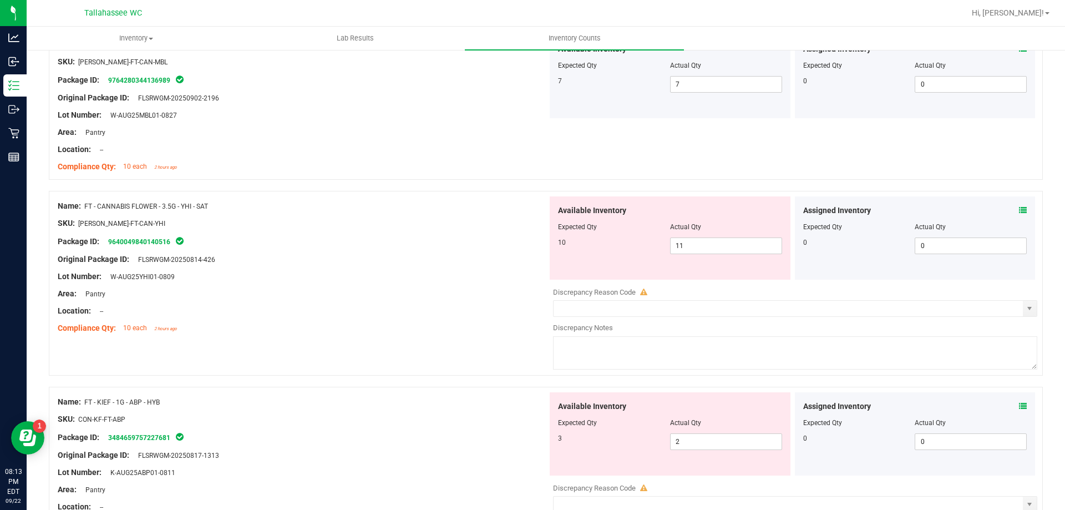
scroll to position [357, 0]
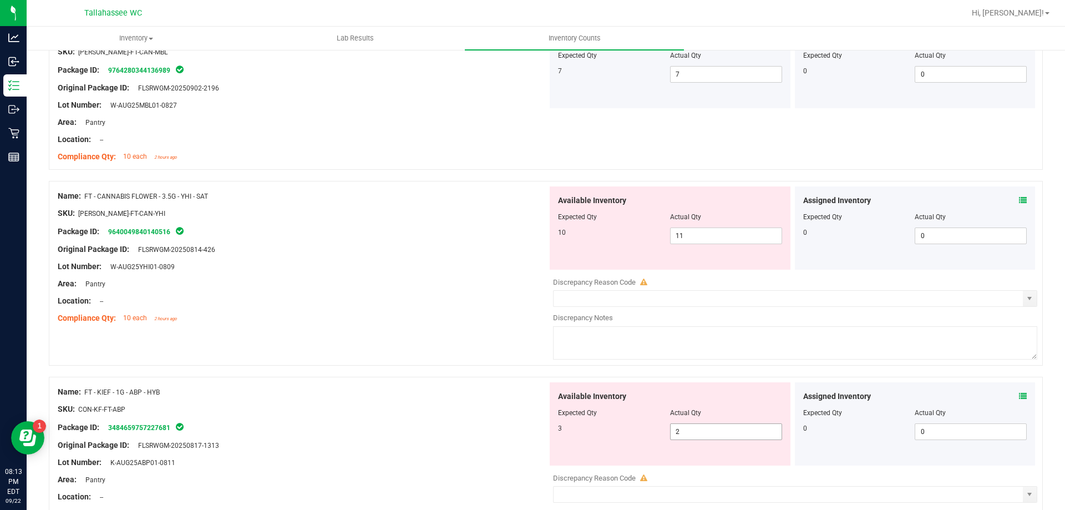
click at [688, 427] on input "2" at bounding box center [726, 432] width 111 height 16
click at [730, 237] on span "11 11" at bounding box center [726, 235] width 112 height 17
click at [1019, 201] on icon at bounding box center [1023, 200] width 8 height 8
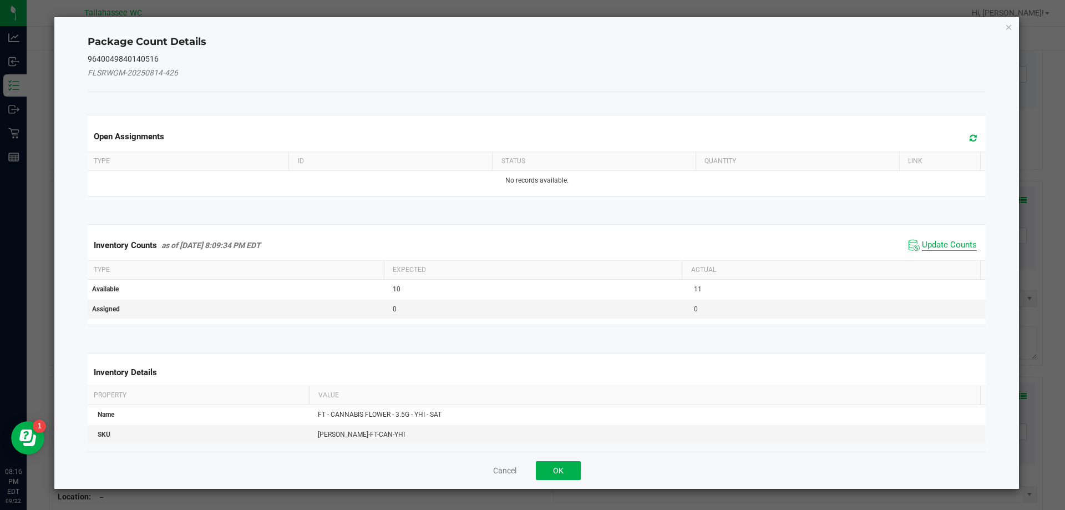
click at [931, 245] on span "Update Counts" at bounding box center [949, 245] width 55 height 11
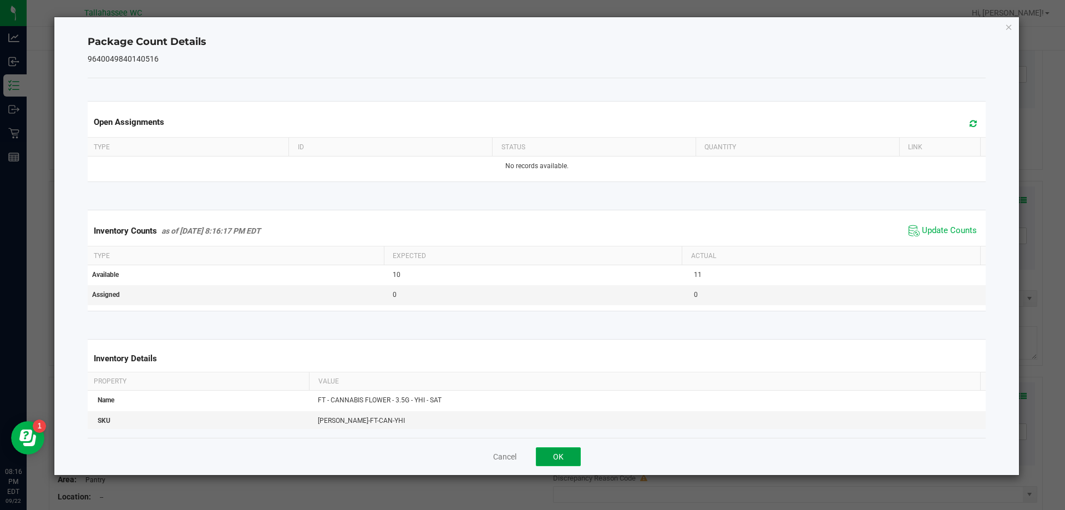
click at [570, 460] on button "OK" at bounding box center [558, 456] width 45 height 19
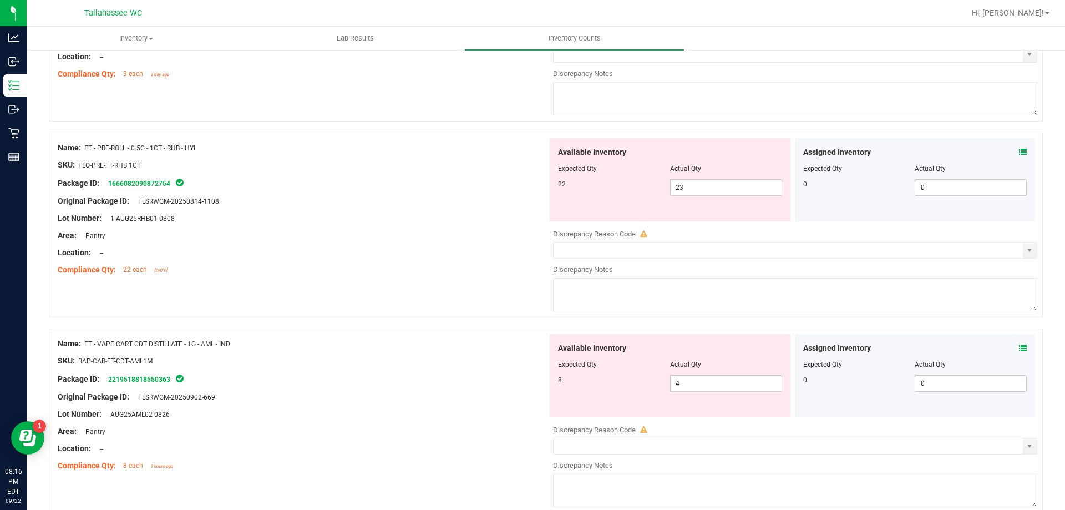
scroll to position [800, 0]
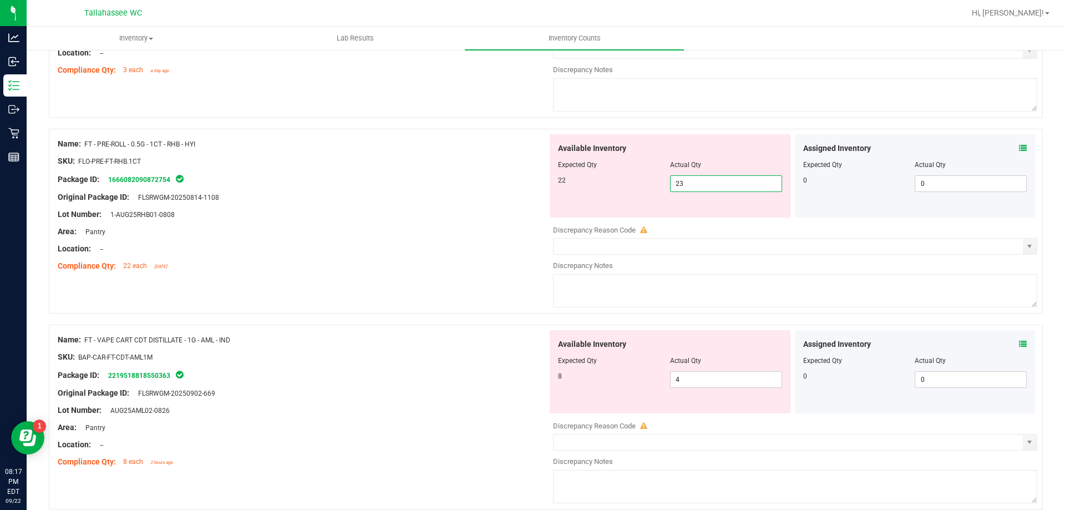
click at [708, 181] on span "23 23" at bounding box center [726, 183] width 112 height 17
type input "22"
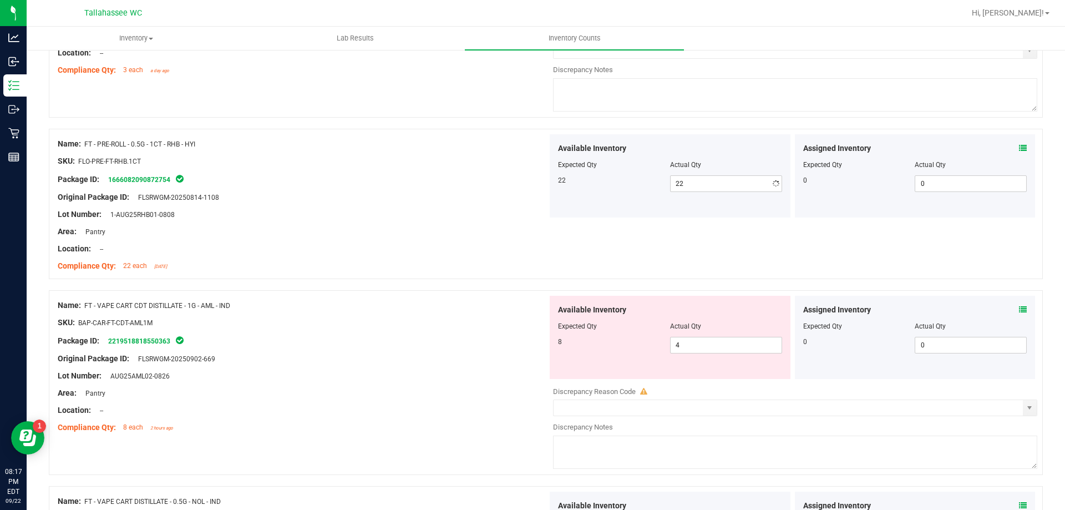
click at [448, 383] on div "Name: FT - VAPE CART CDT DISTILLATE - 1G - AML - IND SKU: BAP-CAR-FT-CDT-AML1M …" at bounding box center [303, 366] width 490 height 141
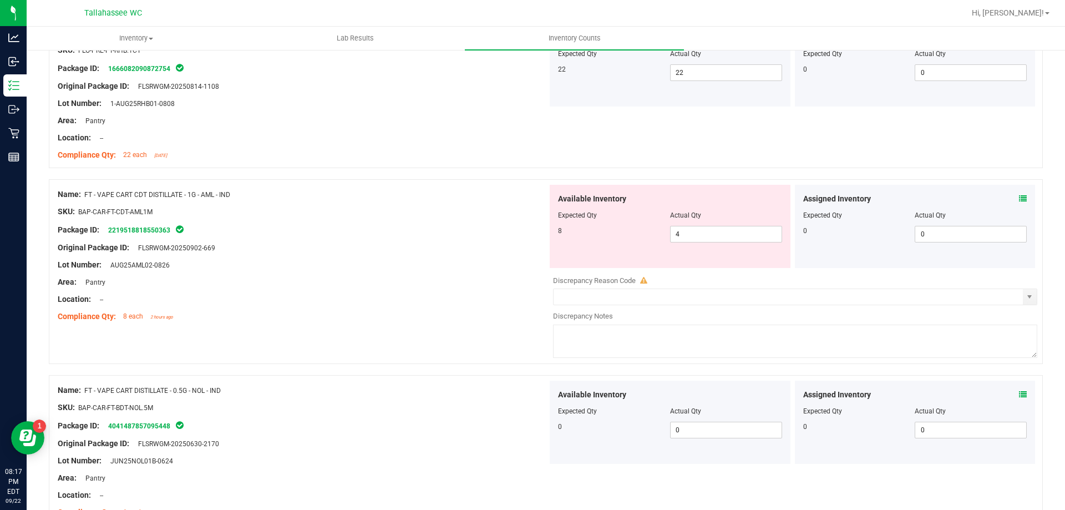
scroll to position [967, 0]
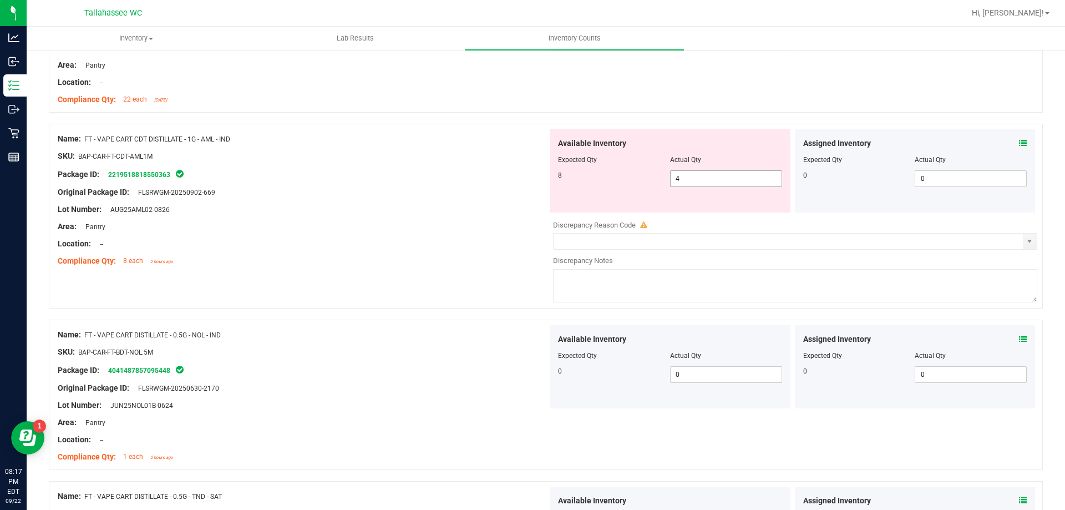
click at [721, 181] on span "4 4" at bounding box center [726, 178] width 112 height 17
click at [1019, 143] on icon at bounding box center [1023, 143] width 8 height 8
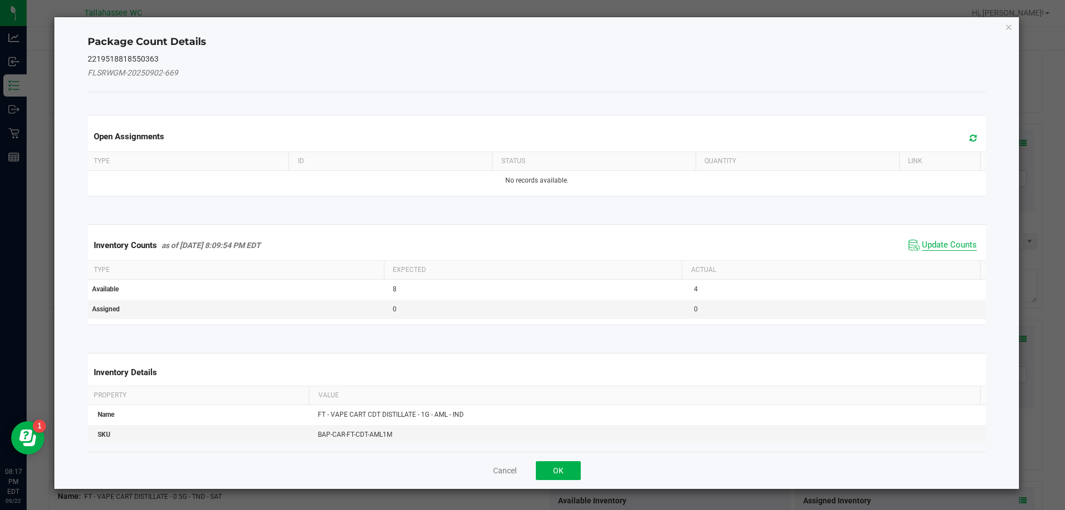
click at [935, 246] on span "Update Counts" at bounding box center [949, 245] width 55 height 11
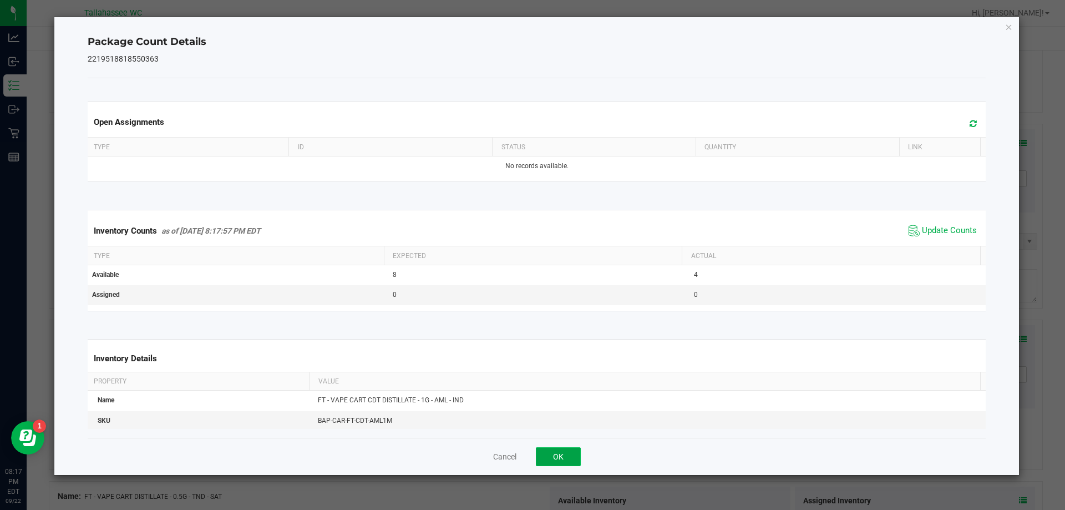
click at [559, 457] on button "OK" at bounding box center [558, 456] width 45 height 19
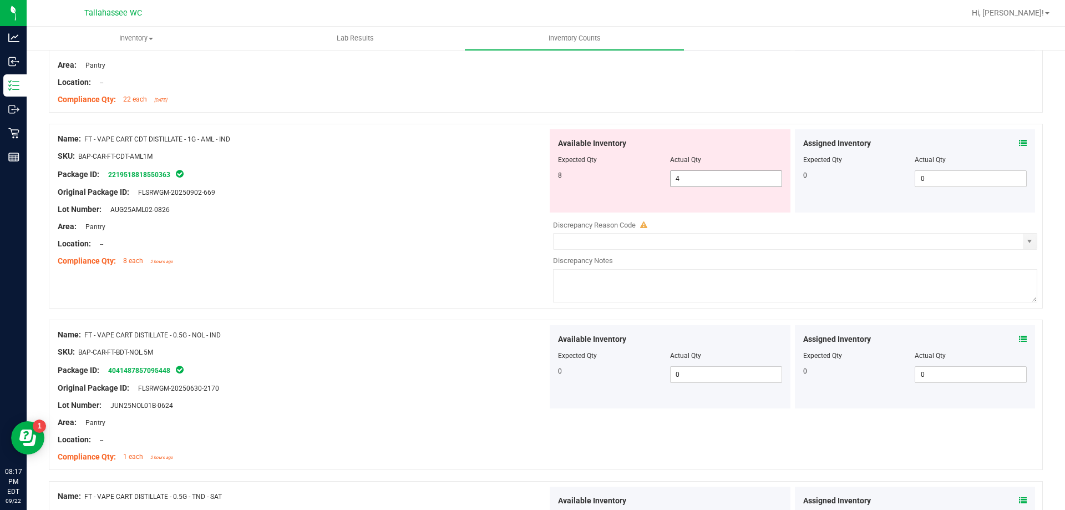
click at [718, 175] on input "4" at bounding box center [726, 179] width 111 height 16
type input "7"
click at [448, 208] on div "Lot Number: AUG25AML02-0826" at bounding box center [303, 210] width 490 height 12
type input "7"
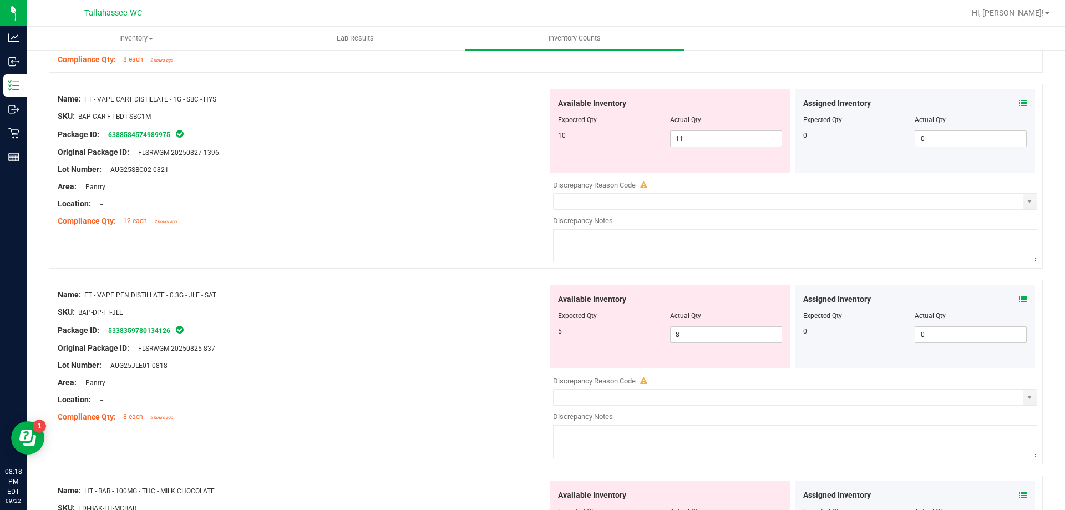
scroll to position [1856, 0]
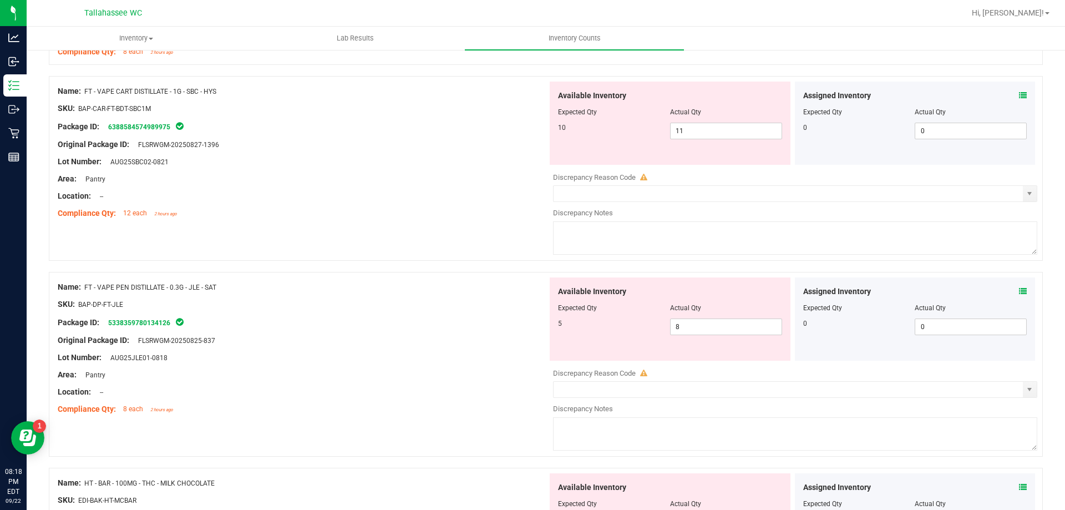
click at [1019, 99] on icon at bounding box center [1023, 96] width 8 height 8
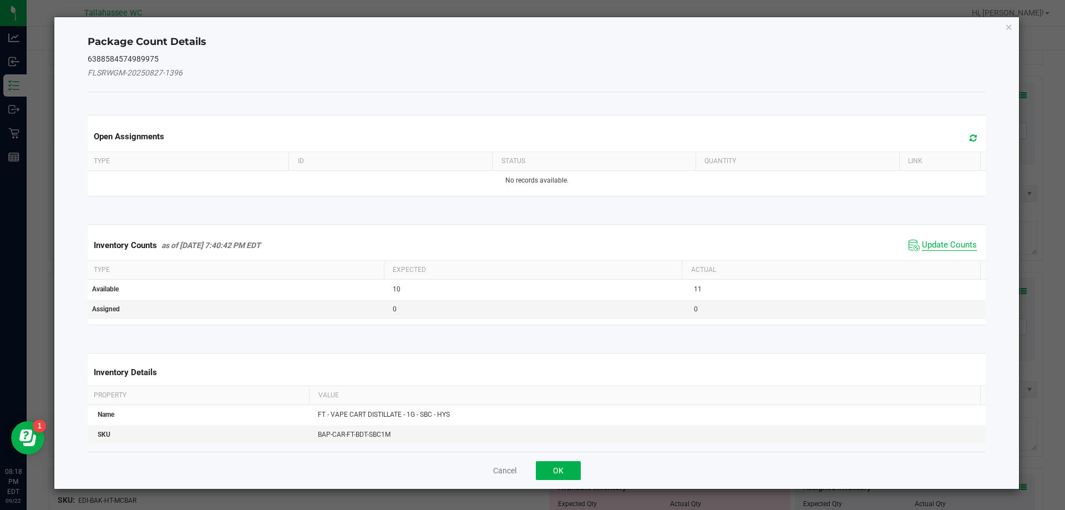
click at [932, 246] on span "Update Counts" at bounding box center [949, 245] width 55 height 11
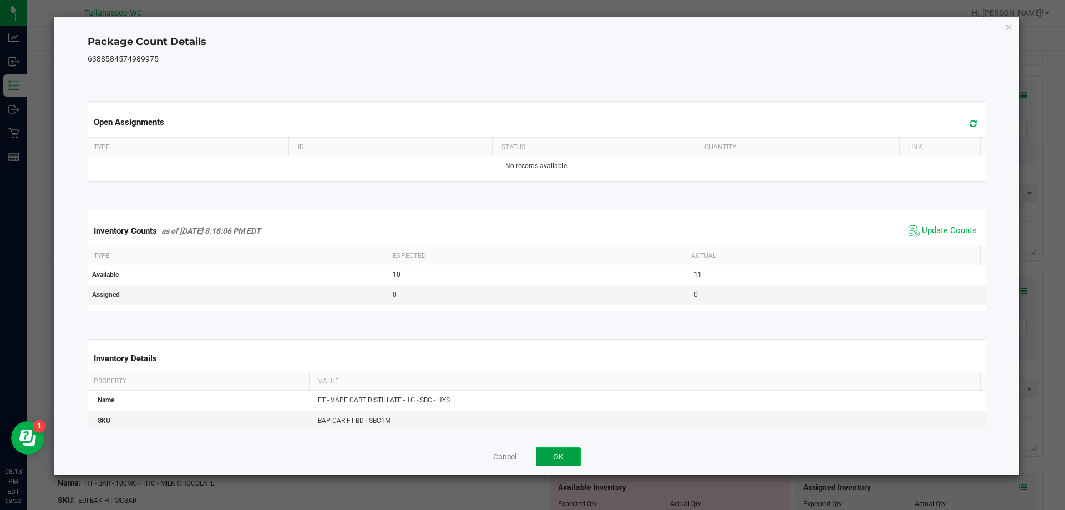
click at [560, 458] on button "OK" at bounding box center [558, 456] width 45 height 19
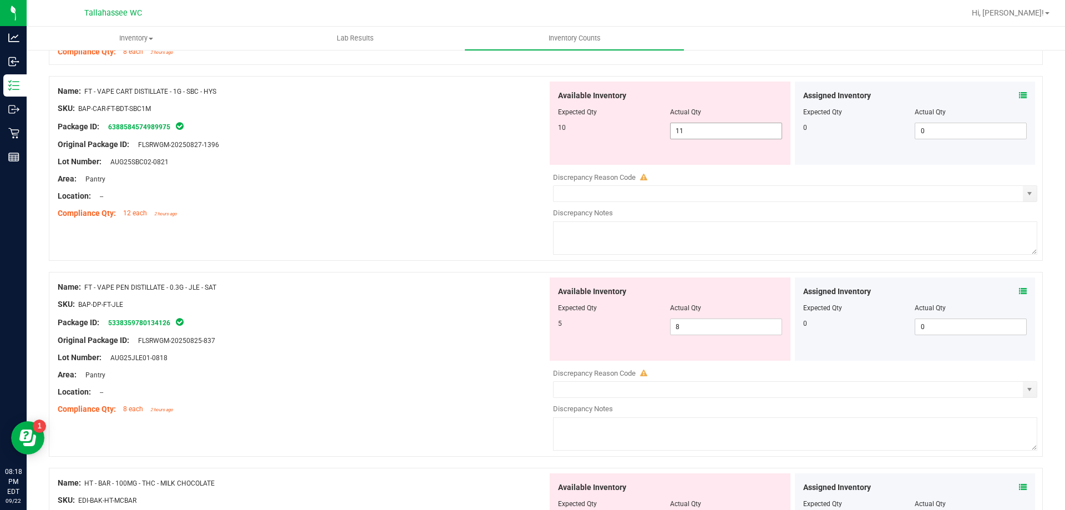
click at [706, 131] on input "11" at bounding box center [726, 131] width 111 height 16
type input "10"
click at [449, 318] on div "Name: FT - VAPE PEN DISTILLATE - 0.3G - JLE - SAT SKU: BAP-DP-FT-JLE Package ID…" at bounding box center [303, 347] width 490 height 141
type input "10"
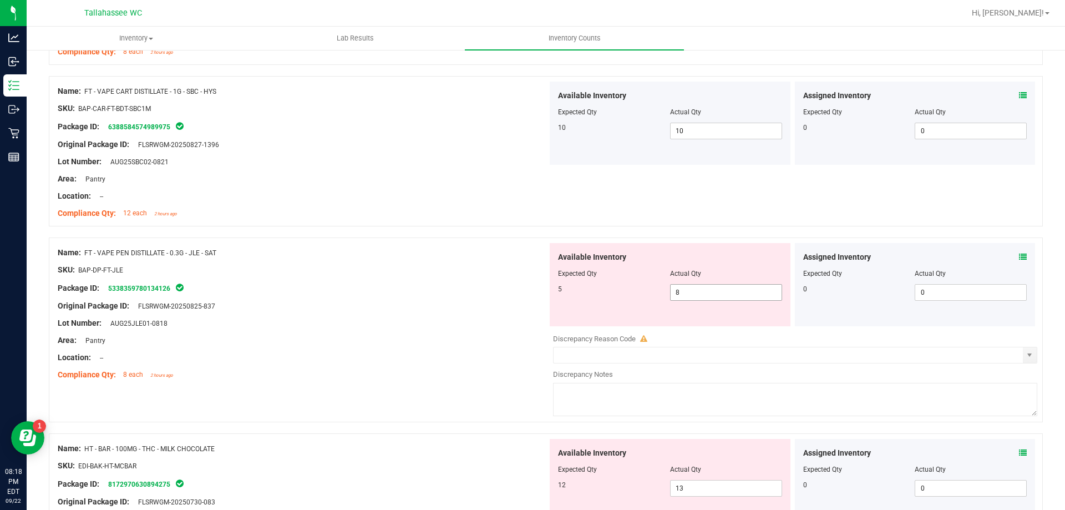
click at [711, 295] on input "8" at bounding box center [726, 293] width 111 height 16
type input "5"
click at [459, 344] on div "Area: Pantry" at bounding box center [303, 340] width 490 height 12
type input "5"
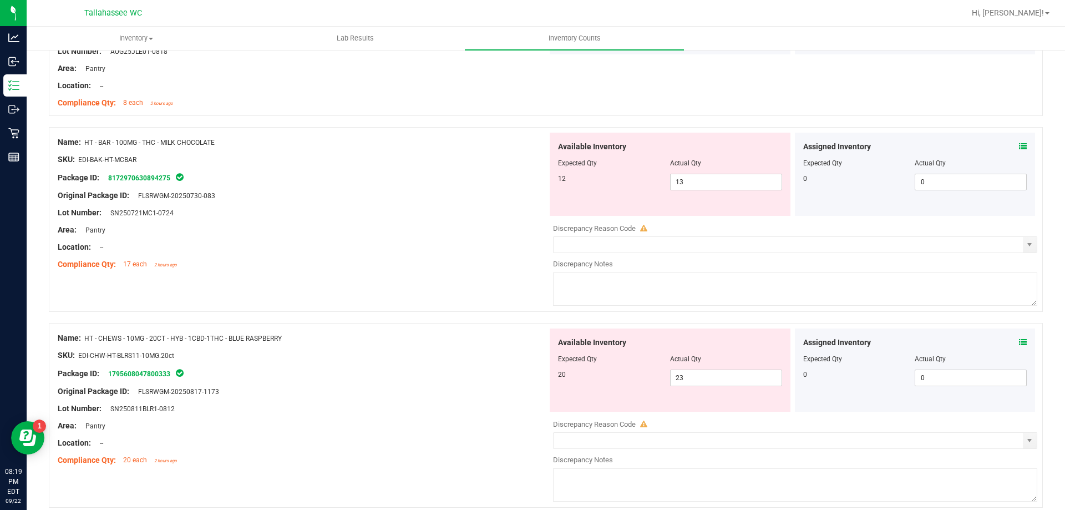
scroll to position [2129, 0]
click at [721, 180] on input "13" at bounding box center [726, 181] width 111 height 16
type input "12"
click at [469, 367] on div "Name: HT - CHEWS - 10MG - 20CT - HYB - 1CBD-1THC - BLUE RASPBERRY SKU: EDI-CHW-…" at bounding box center [303, 397] width 490 height 141
type input "12"
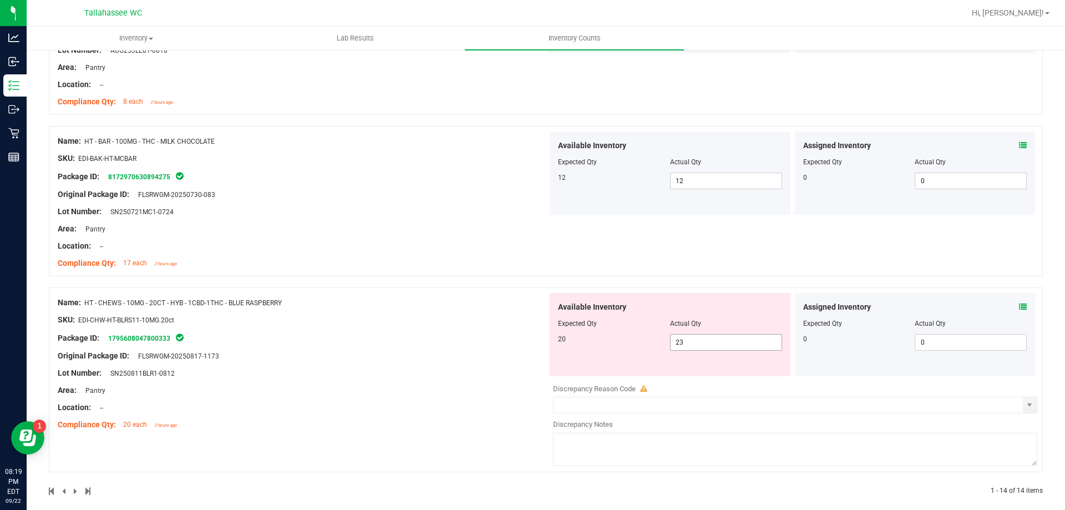
click at [718, 345] on input "23" at bounding box center [726, 342] width 111 height 16
click at [1019, 304] on icon at bounding box center [1023, 307] width 8 height 8
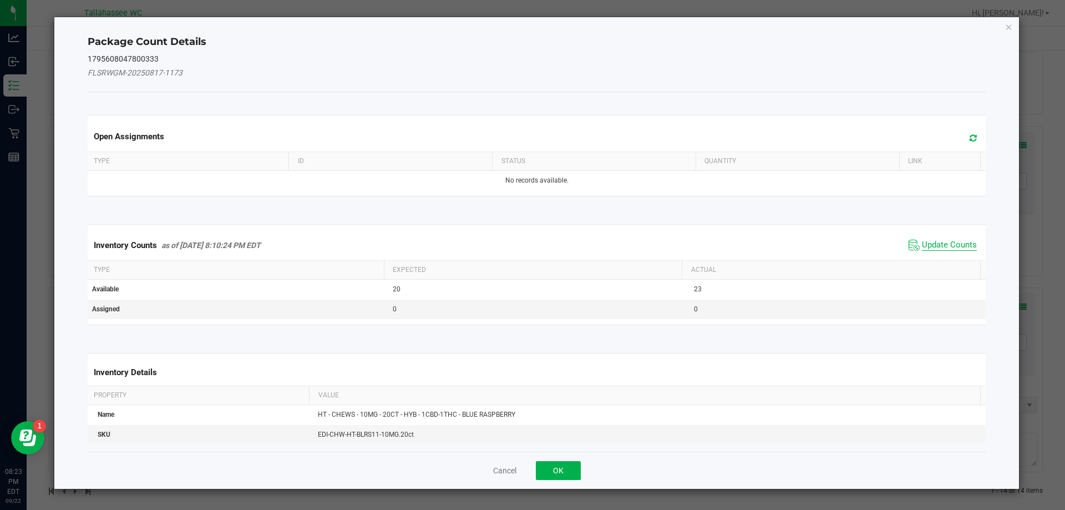
click at [930, 240] on span "Update Counts" at bounding box center [949, 245] width 55 height 11
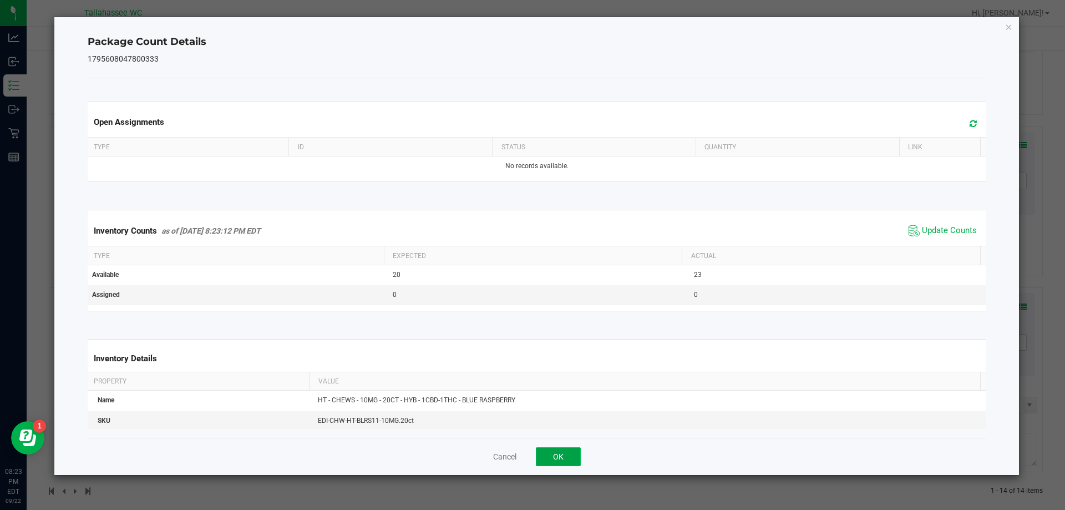
click at [566, 459] on button "OK" at bounding box center [558, 456] width 45 height 19
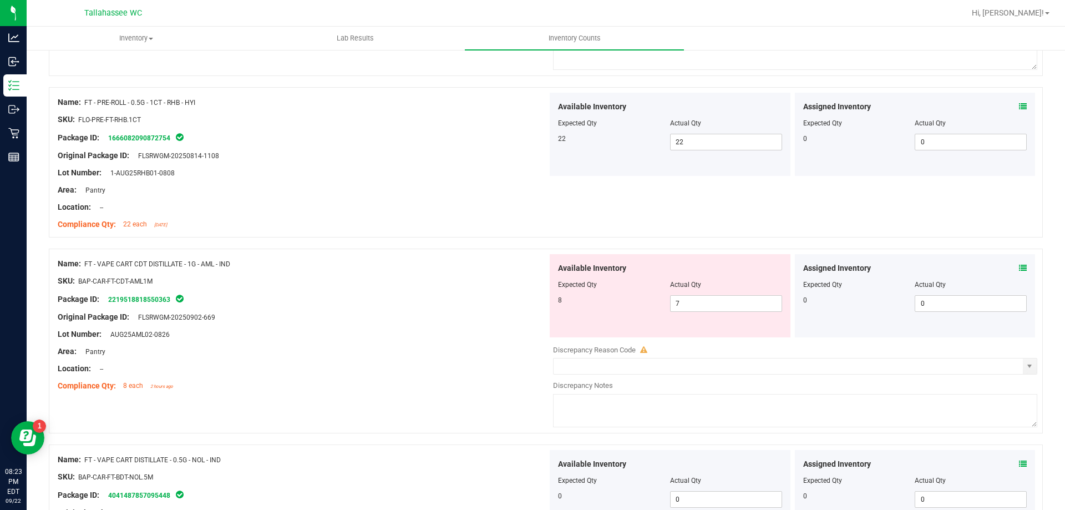
scroll to position [895, 0]
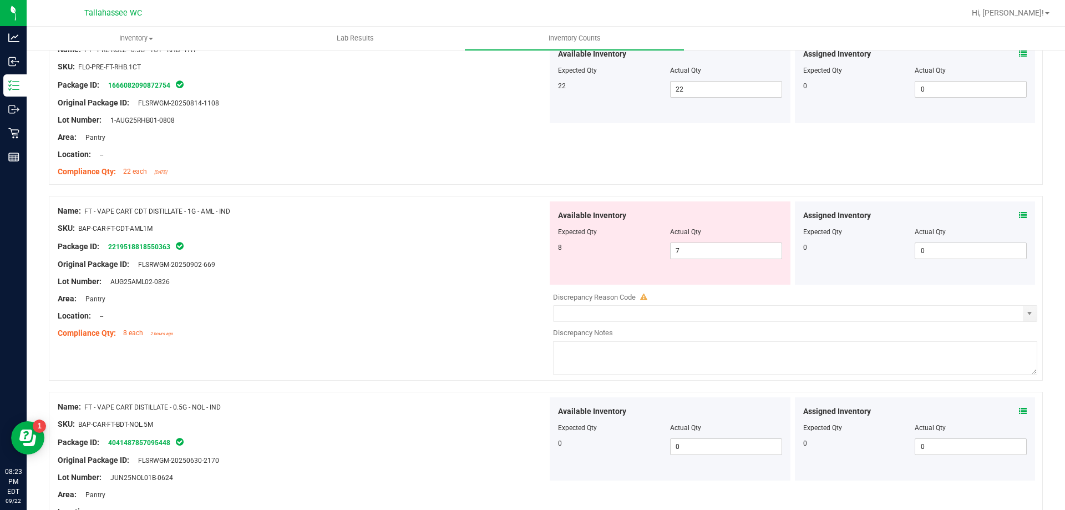
click at [1019, 214] on icon at bounding box center [1023, 215] width 8 height 8
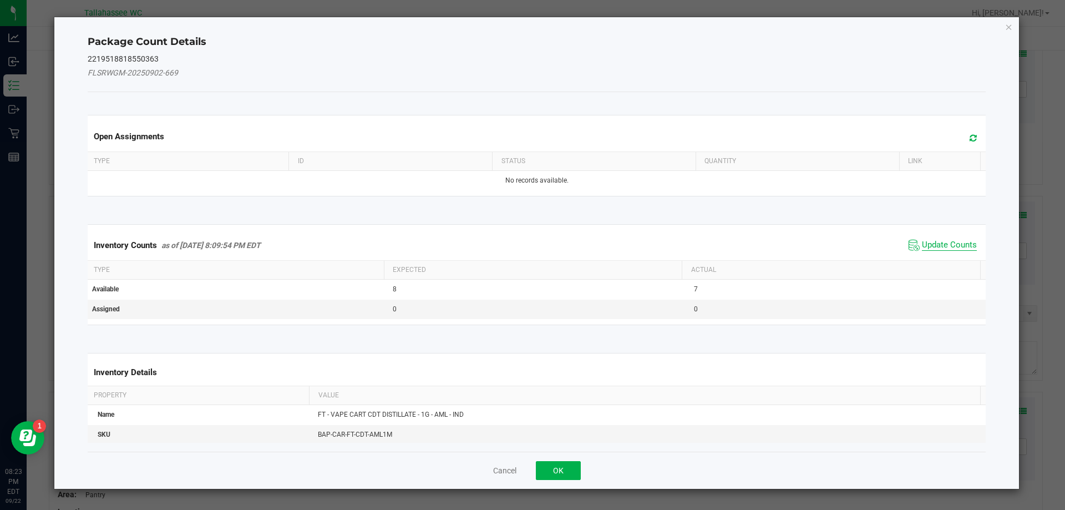
click at [935, 245] on span "Update Counts" at bounding box center [949, 245] width 55 height 11
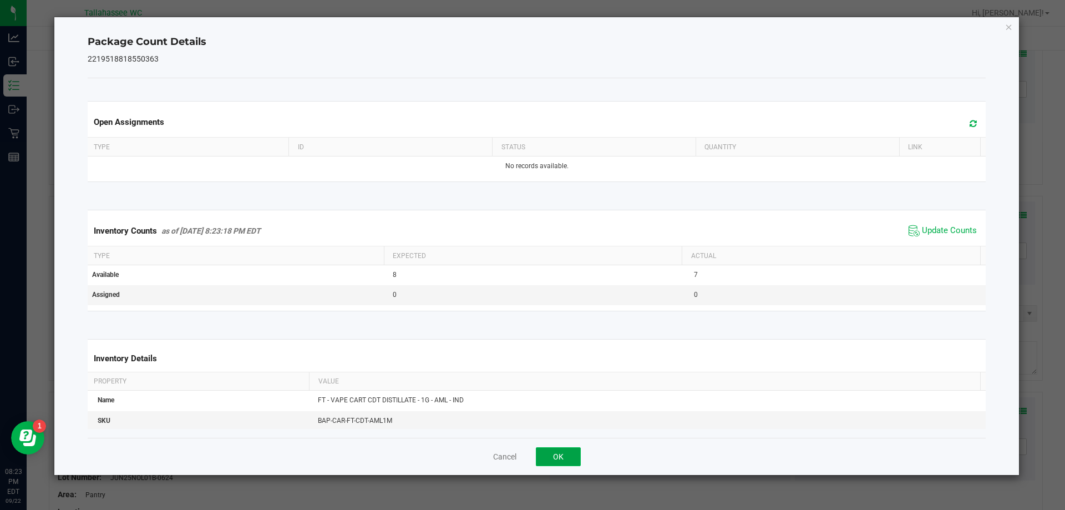
click at [563, 454] on button "OK" at bounding box center [558, 456] width 45 height 19
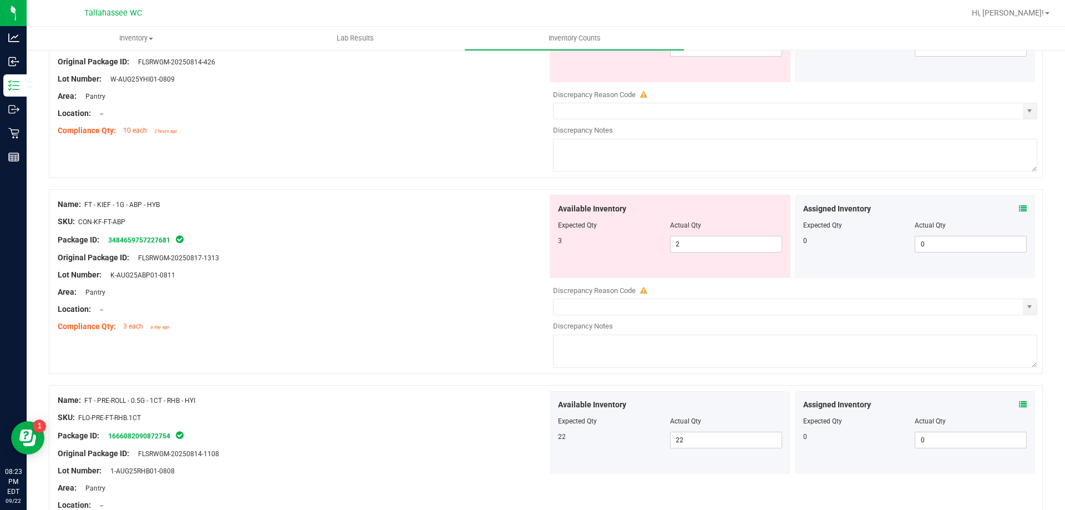
scroll to position [481, 0]
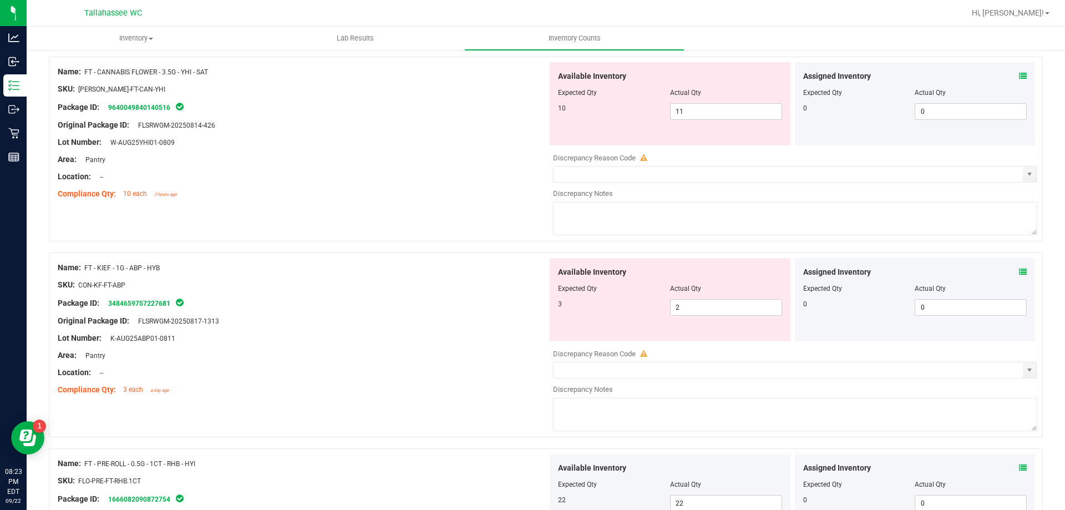
click at [1019, 271] on icon at bounding box center [1023, 272] width 8 height 8
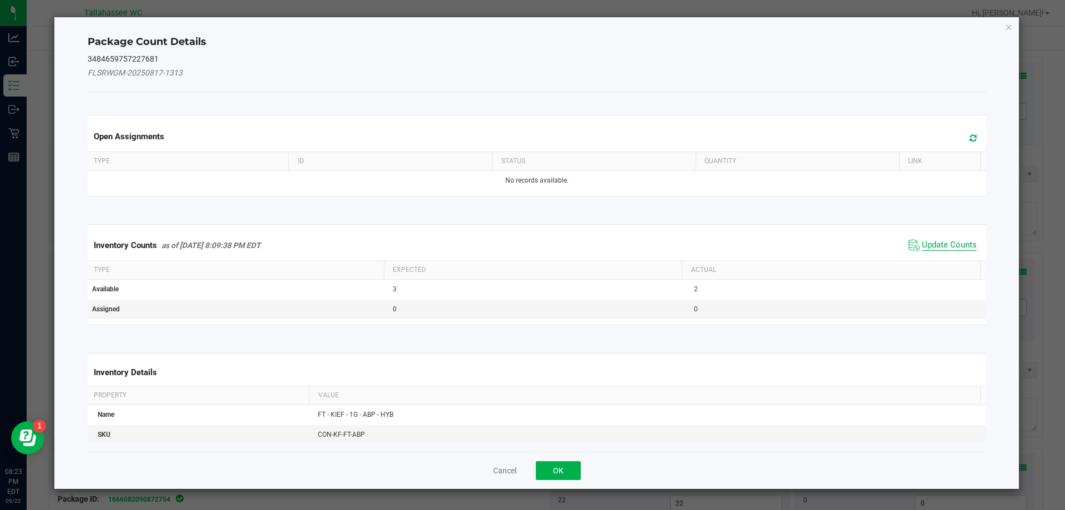
click at [936, 242] on span "Update Counts" at bounding box center [949, 245] width 55 height 11
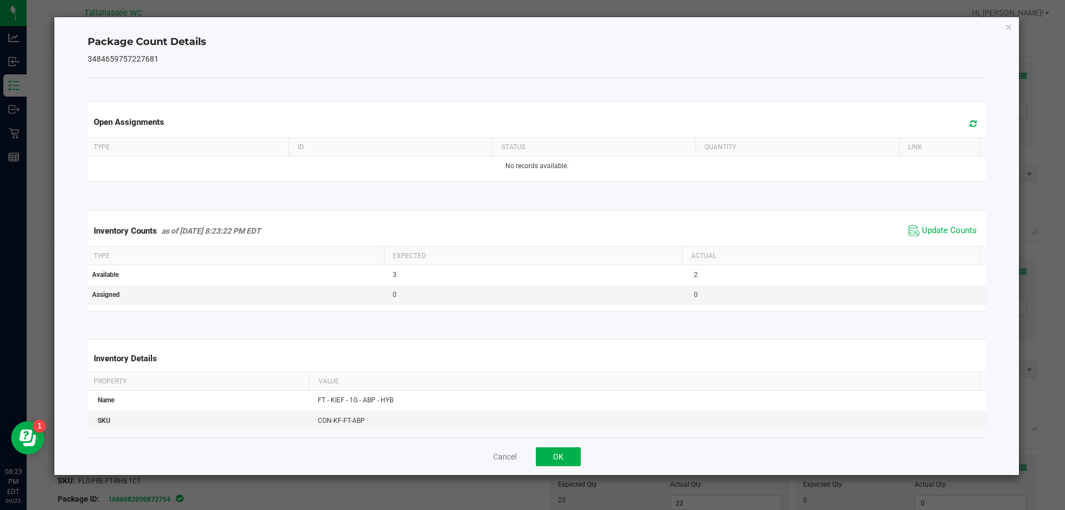
click at [571, 433] on div "Open Assignments Type ID Status Quantity Link No records available. Inventory C…" at bounding box center [537, 257] width 899 height 359
click at [574, 448] on button "OK" at bounding box center [558, 456] width 45 height 19
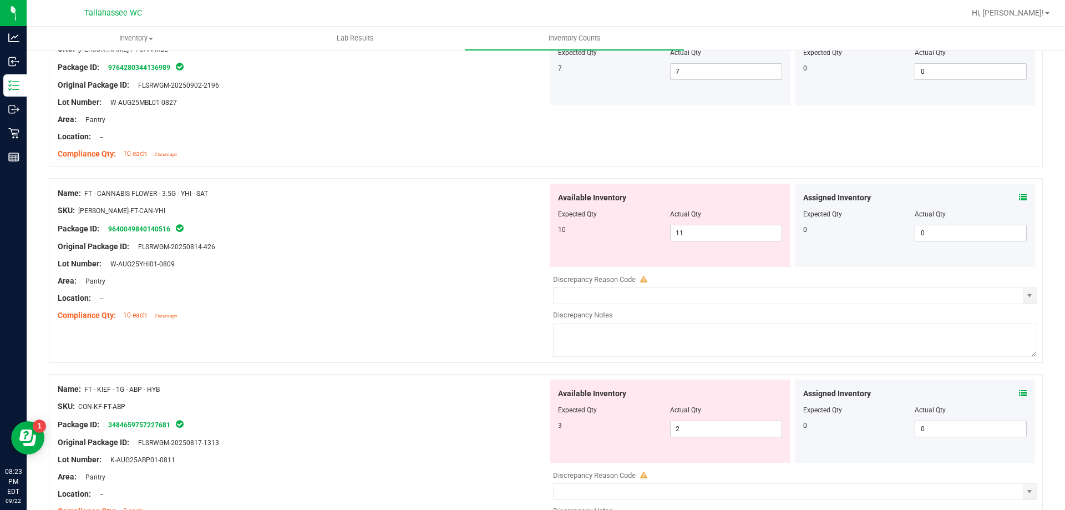
scroll to position [304, 0]
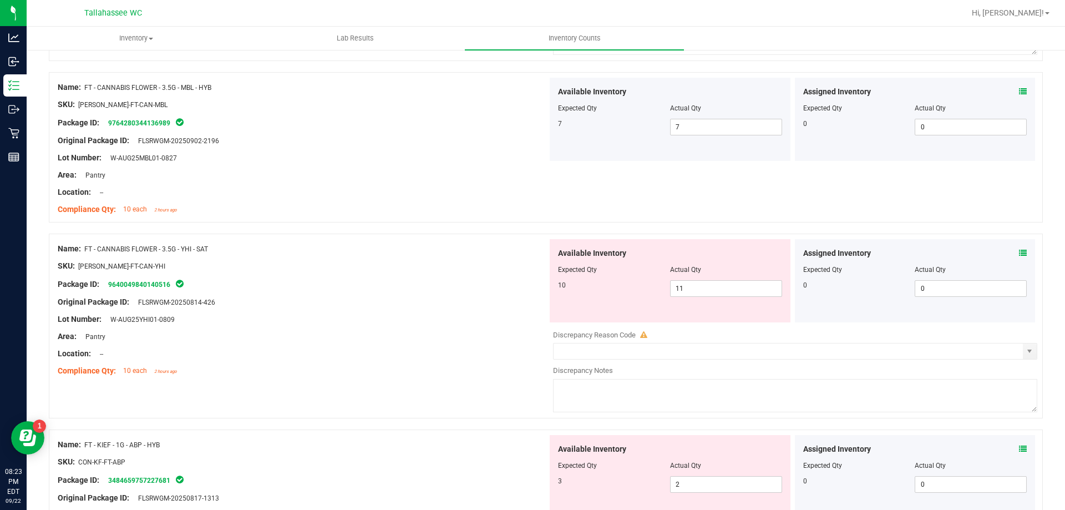
click at [1019, 249] on icon at bounding box center [1023, 253] width 8 height 8
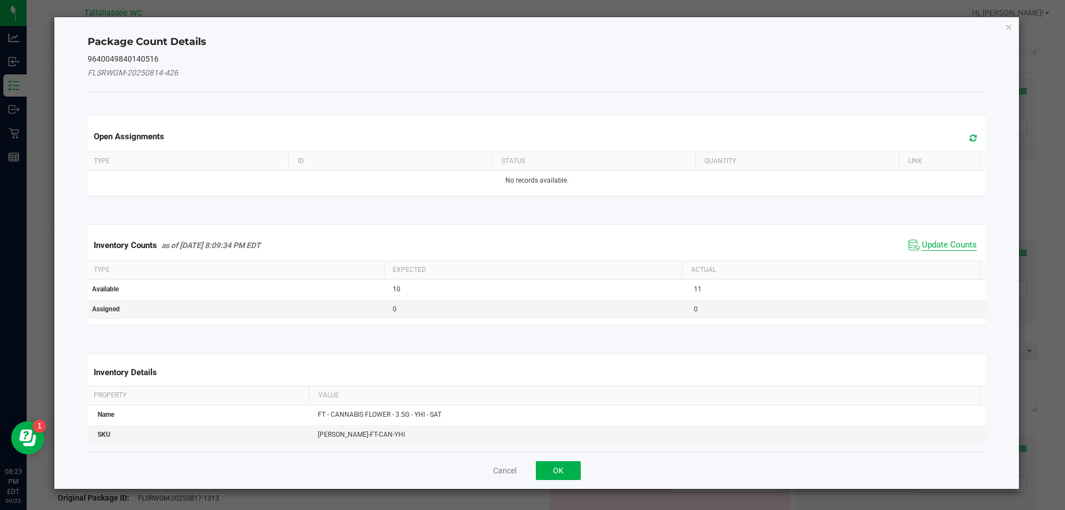
click at [922, 250] on span "Update Counts" at bounding box center [949, 245] width 55 height 11
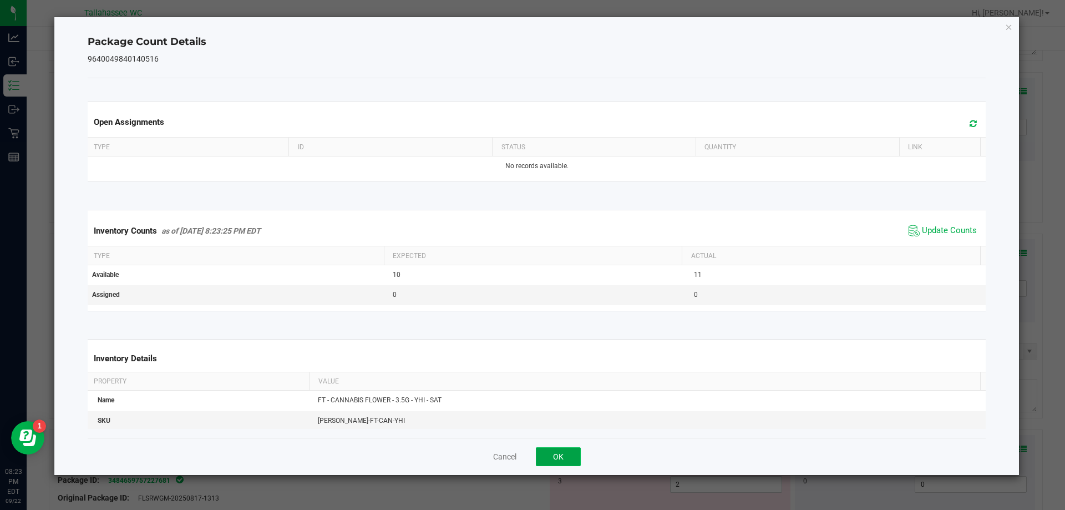
click at [569, 448] on button "OK" at bounding box center [558, 456] width 45 height 19
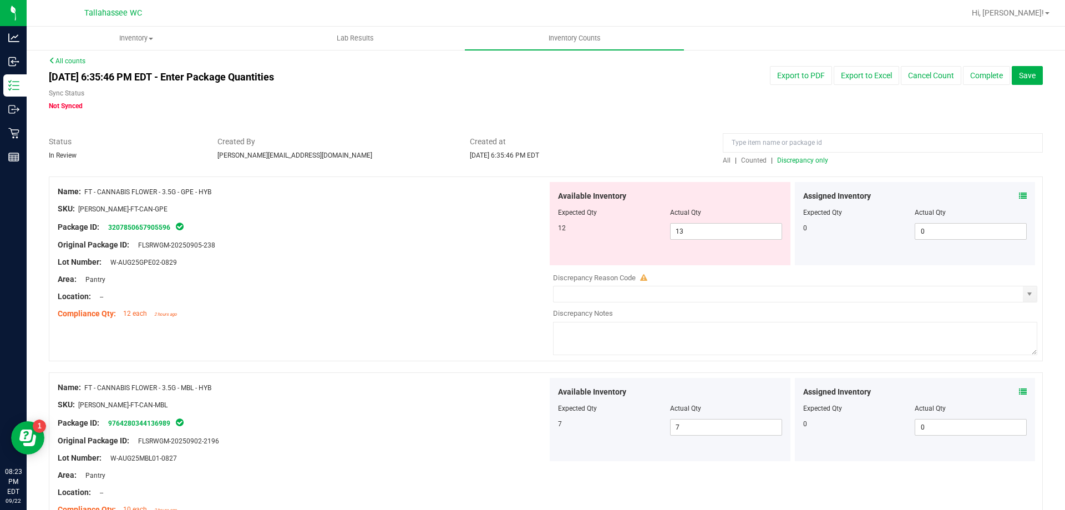
scroll to position [0, 0]
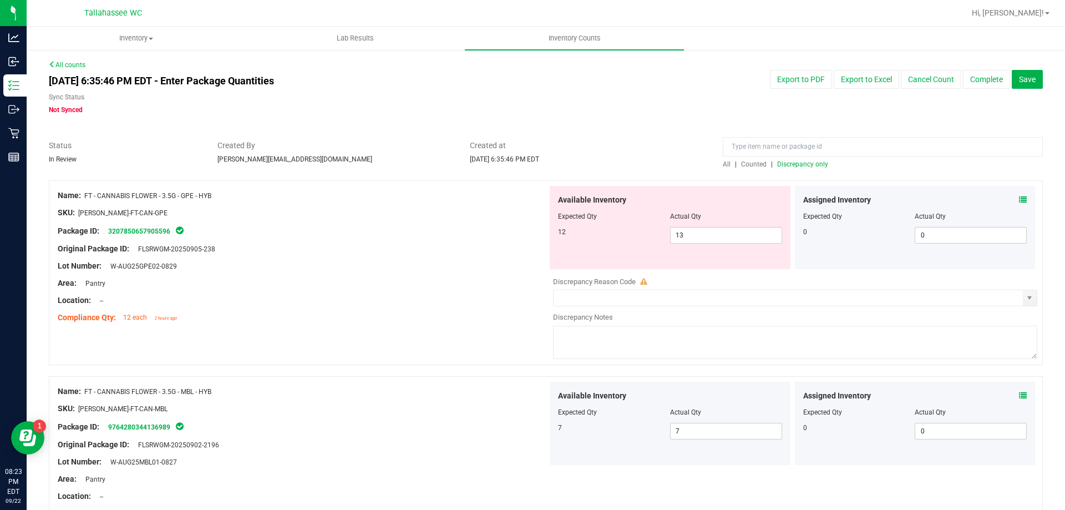
click at [1019, 199] on icon at bounding box center [1023, 200] width 8 height 8
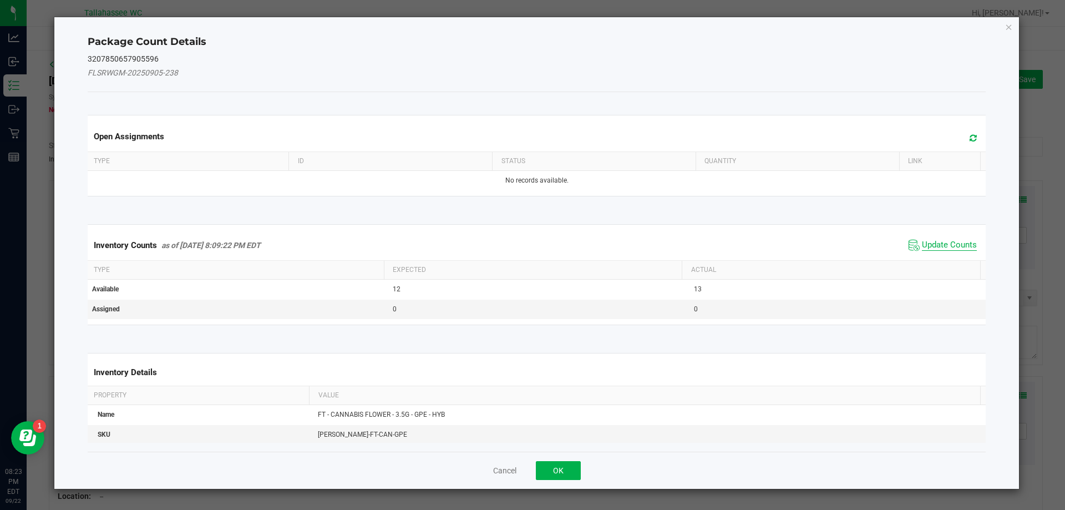
click at [946, 240] on span "Update Counts" at bounding box center [949, 245] width 55 height 11
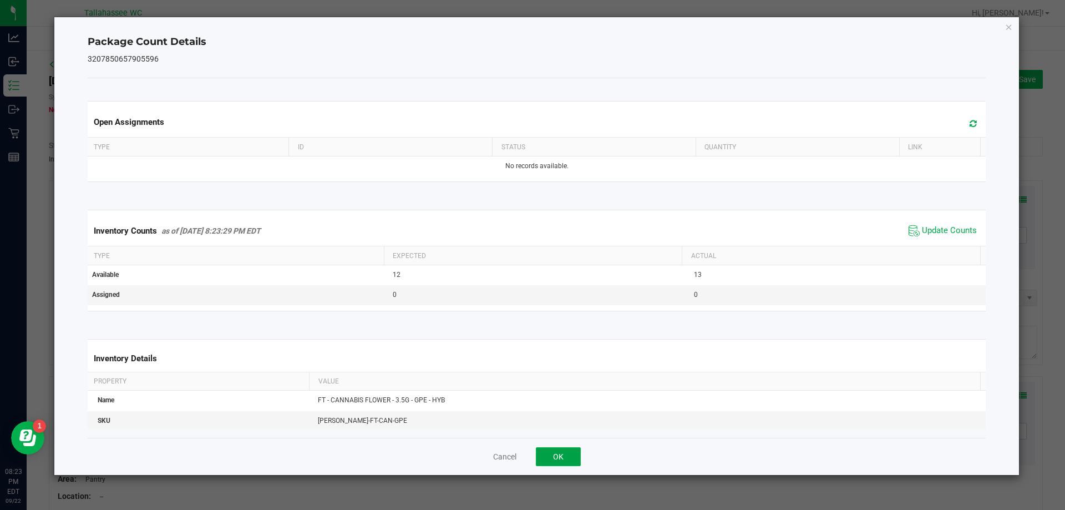
click at [571, 452] on button "OK" at bounding box center [558, 456] width 45 height 19
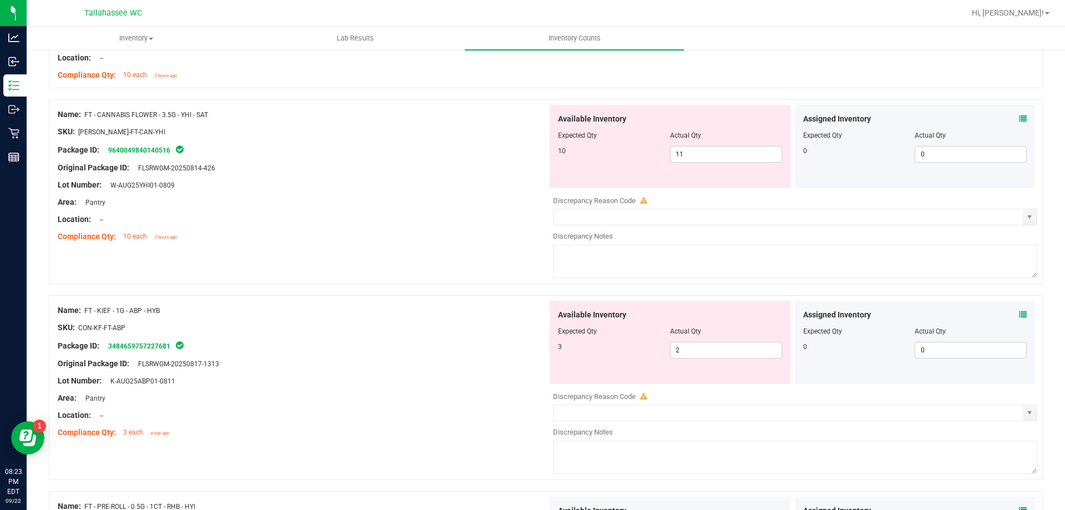
scroll to position [452, 0]
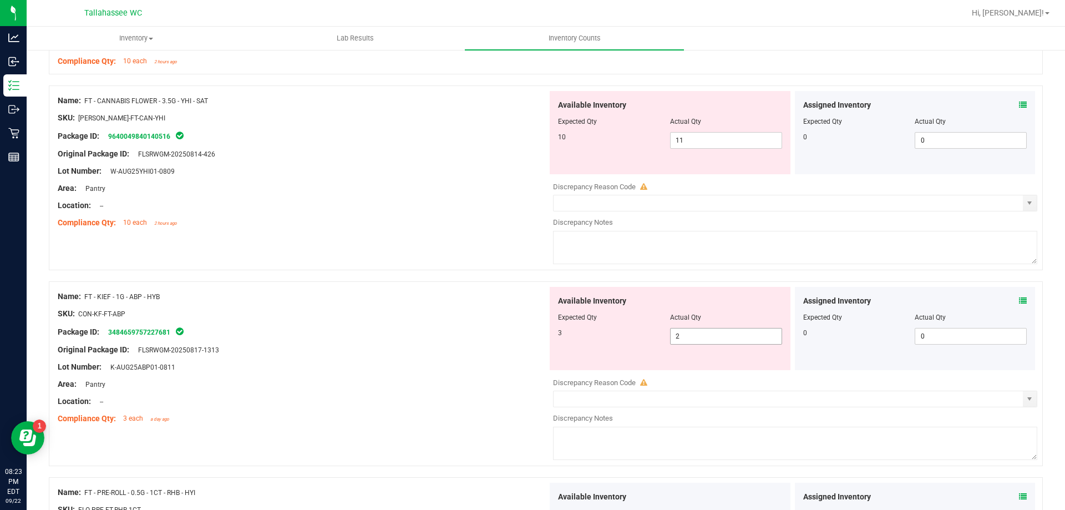
click at [707, 333] on input "2" at bounding box center [726, 336] width 111 height 16
type input "3"
click at [461, 368] on div "Lot Number: K-AUG25ABP01-0811" at bounding box center [303, 367] width 490 height 12
type input "3"
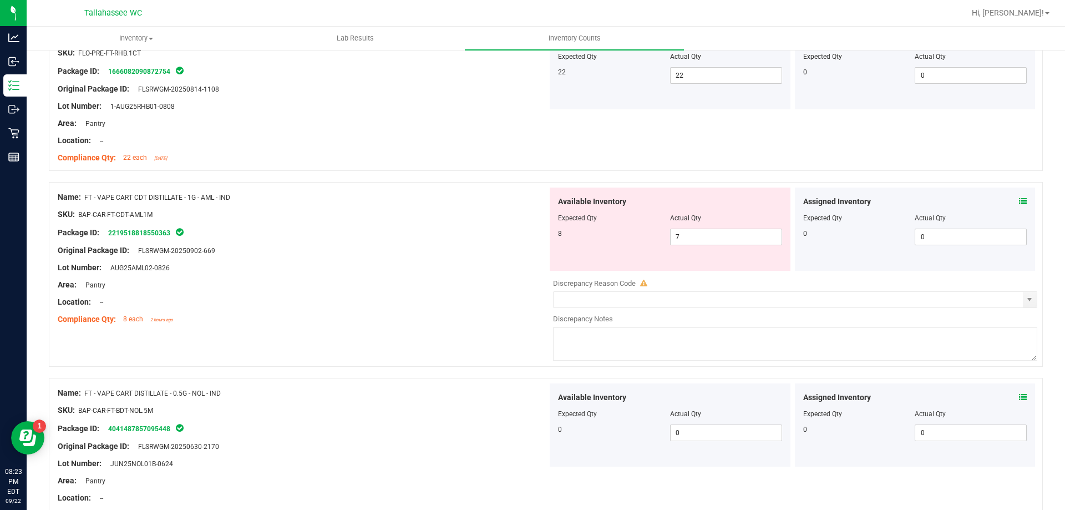
scroll to position [872, 0]
click at [714, 240] on input "7" at bounding box center [726, 239] width 111 height 16
type input "8"
click at [451, 266] on div "Lot Number: AUG25AML02-0826" at bounding box center [303, 270] width 490 height 12
type input "8"
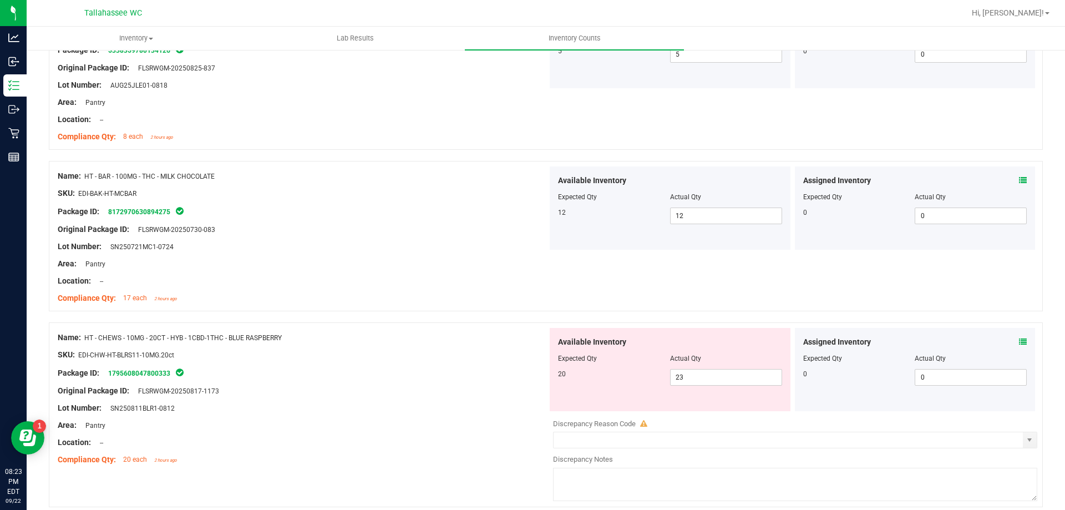
scroll to position [2071, 0]
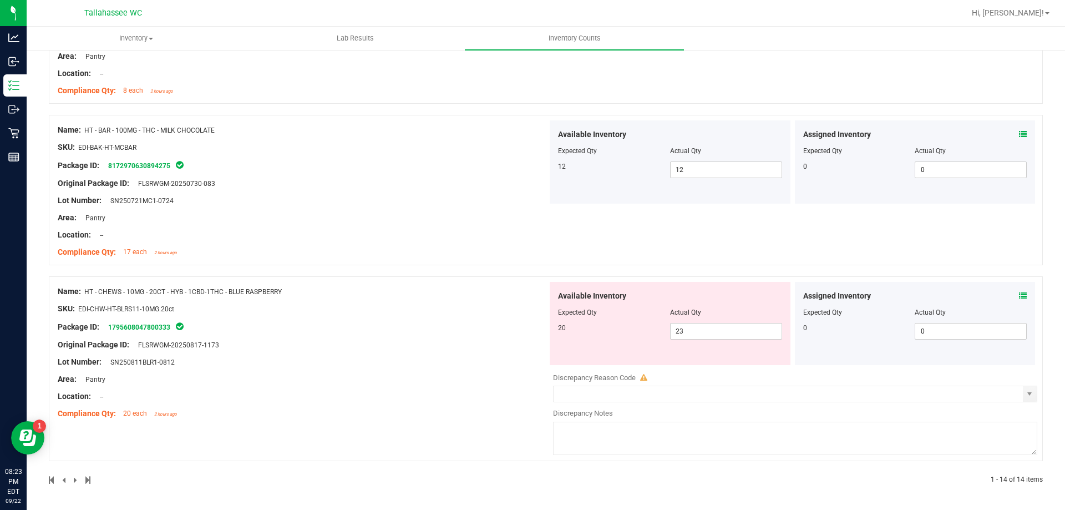
click at [874, 337] on div "0 0 0" at bounding box center [915, 331] width 224 height 17
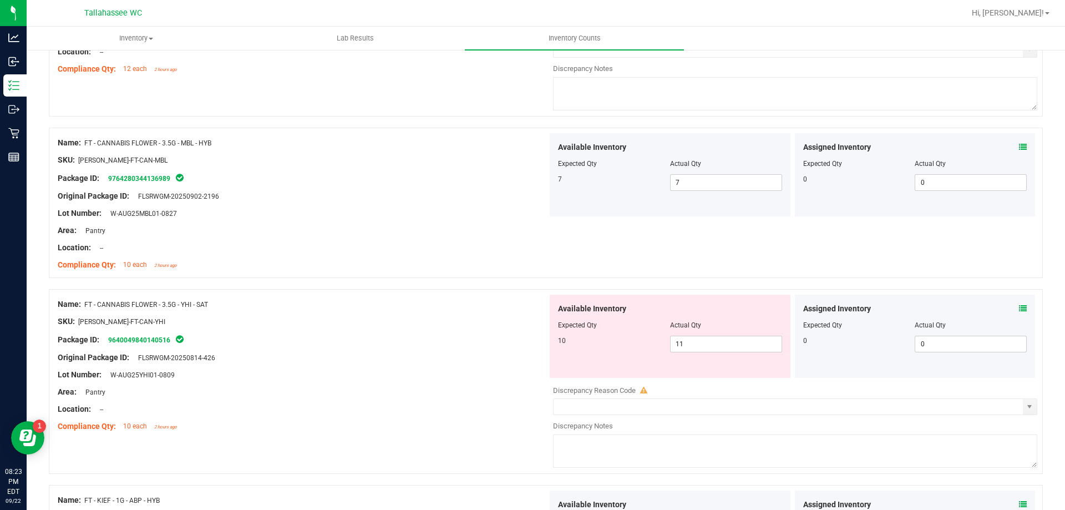
scroll to position [0, 0]
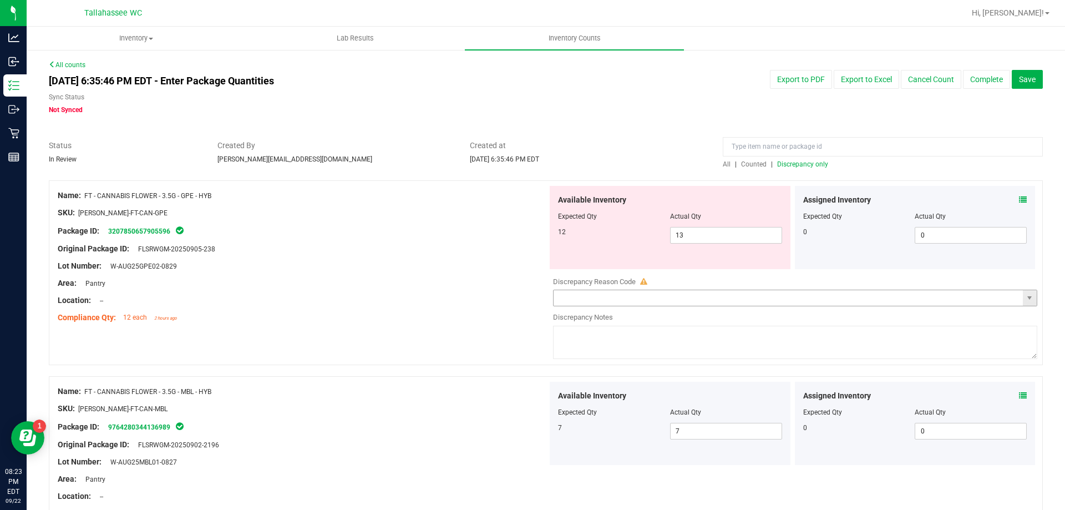
click at [589, 298] on input "text" at bounding box center [788, 298] width 469 height 16
click at [566, 296] on input "text" at bounding box center [788, 298] width 469 height 16
click at [1025, 298] on span "select" at bounding box center [1029, 297] width 9 height 9
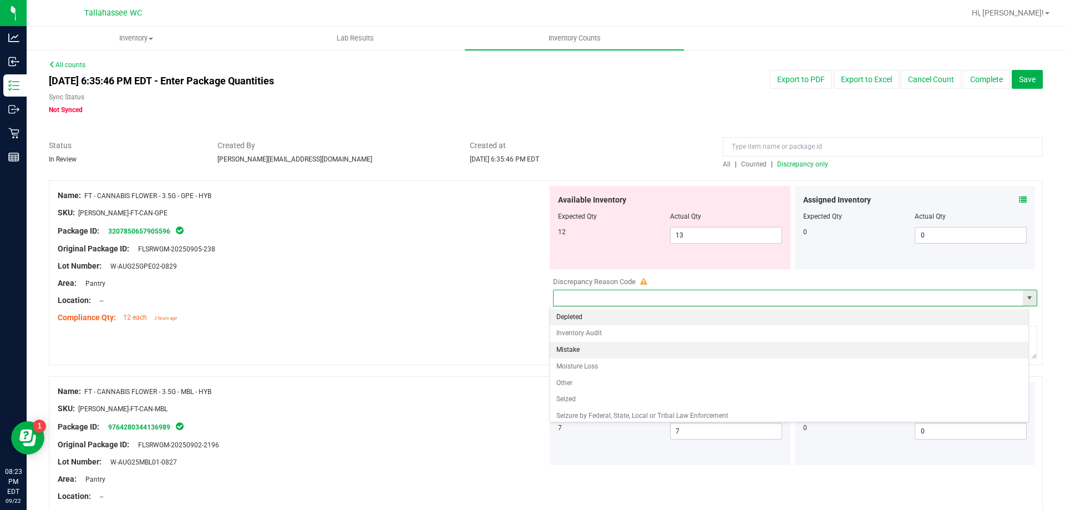
click at [575, 355] on li "Mistake" at bounding box center [789, 350] width 479 height 17
type input "Mistake"
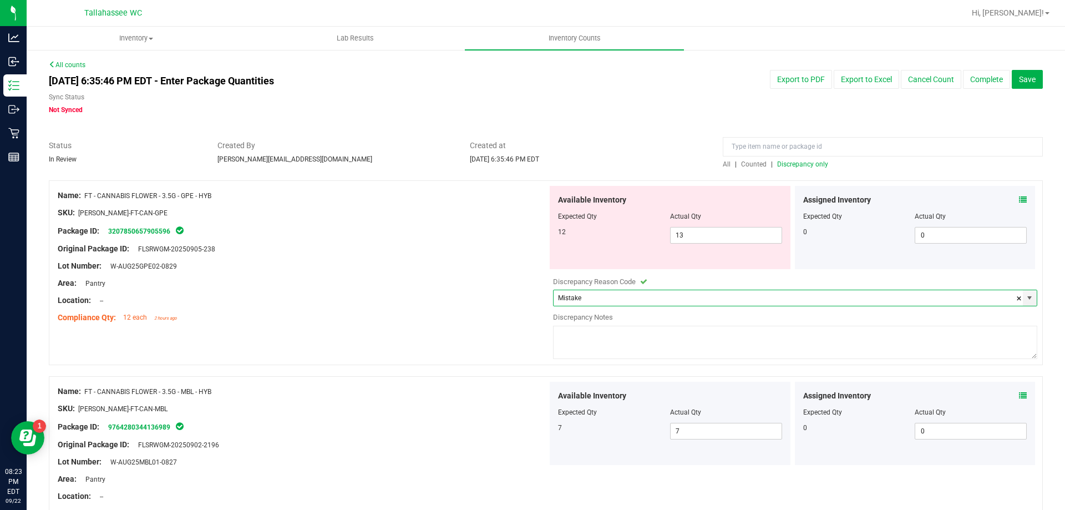
click at [650, 347] on textarea at bounding box center [795, 342] width 484 height 33
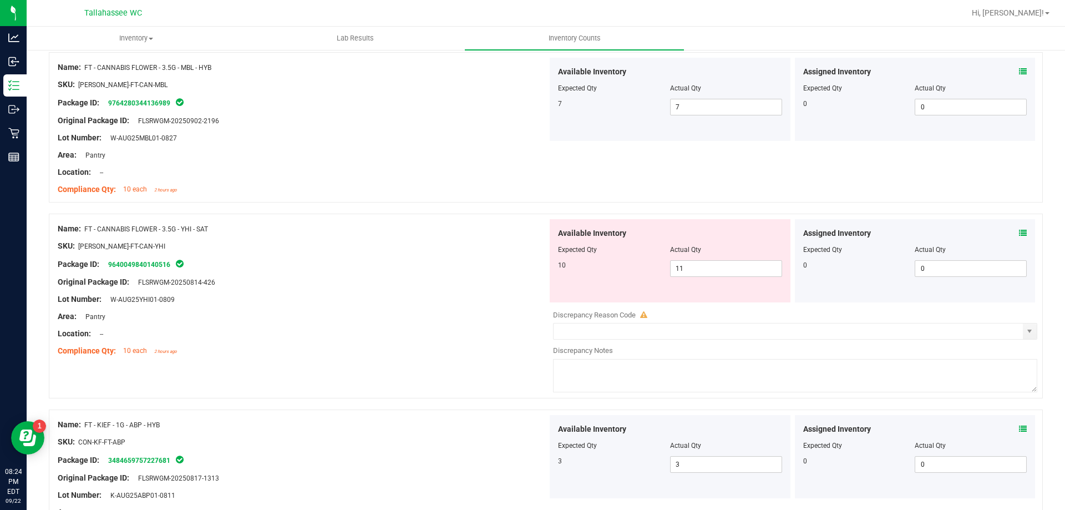
scroll to position [329, 0]
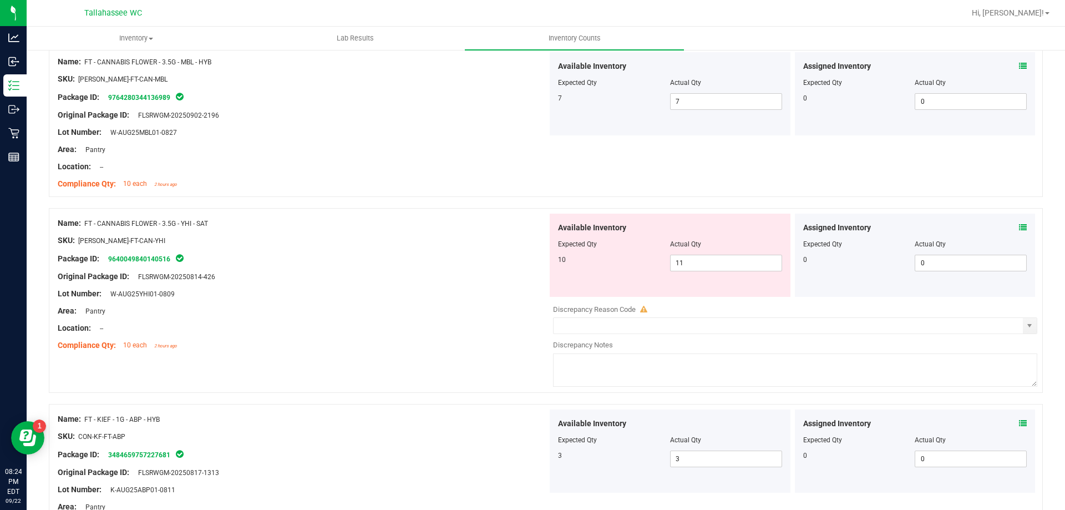
type textarea "allocationm error +1"
click at [600, 359] on textarea at bounding box center [795, 369] width 484 height 33
click at [665, 327] on input "text" at bounding box center [788, 326] width 469 height 16
click at [636, 325] on input "text" at bounding box center [788, 326] width 469 height 16
click at [658, 325] on input "text" at bounding box center [788, 326] width 469 height 16
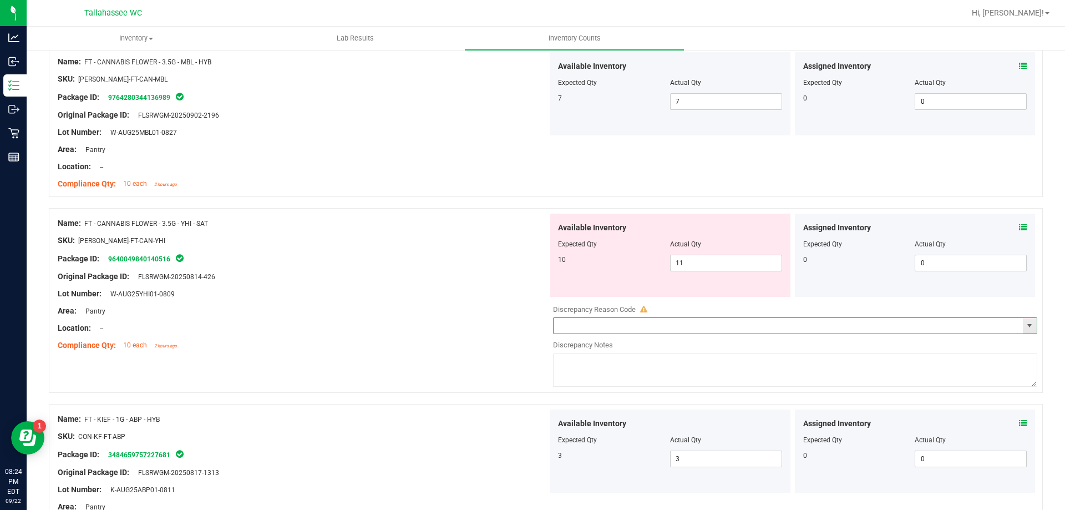
click at [1025, 328] on span "select" at bounding box center [1029, 325] width 9 height 9
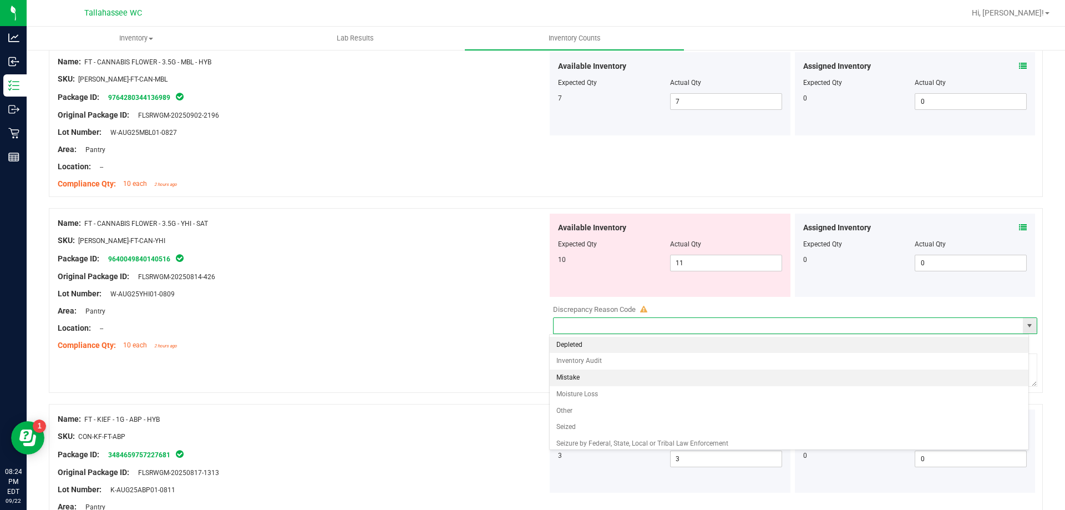
click at [565, 377] on li "Mistake" at bounding box center [789, 377] width 479 height 17
type input "Mistake"
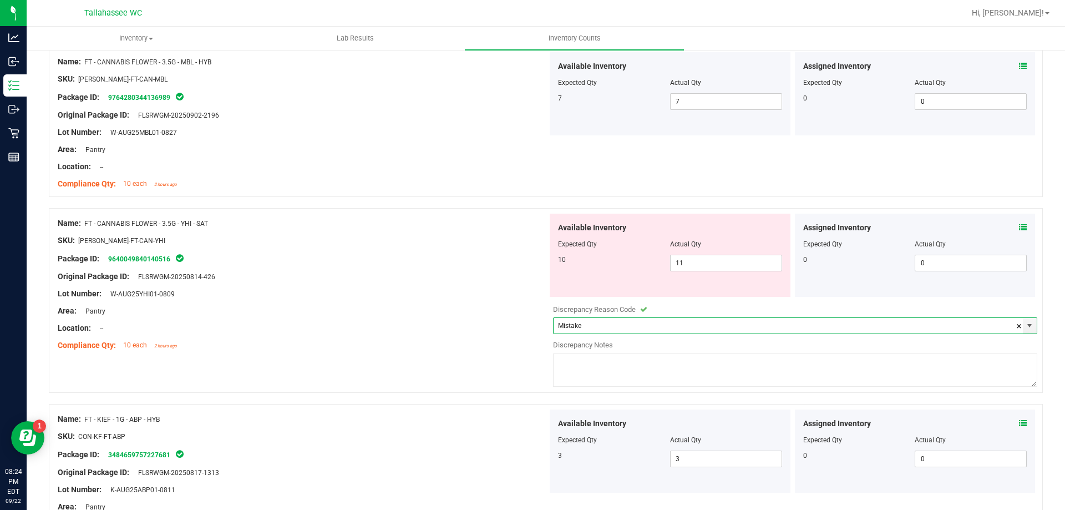
click at [633, 359] on textarea at bounding box center [795, 369] width 484 height 33
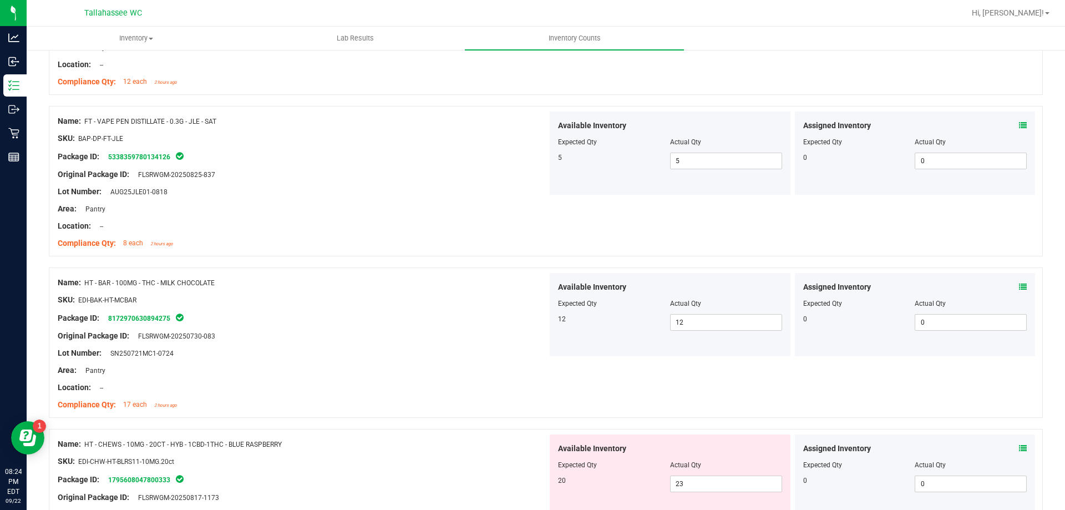
scroll to position [2071, 0]
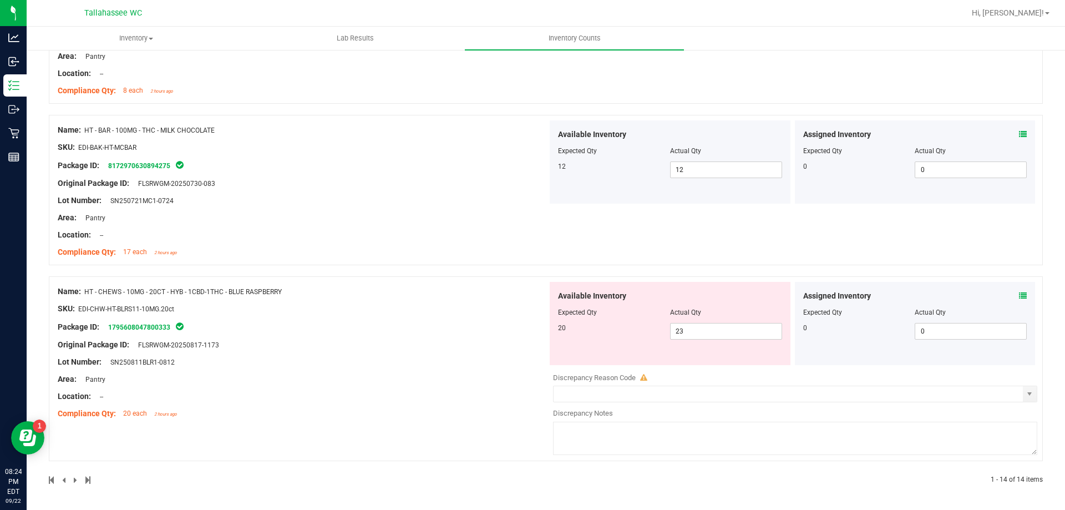
type textarea "allocation error +1"
click at [637, 430] on textarea at bounding box center [795, 438] width 484 height 33
click at [1025, 394] on span "select" at bounding box center [1029, 393] width 9 height 9
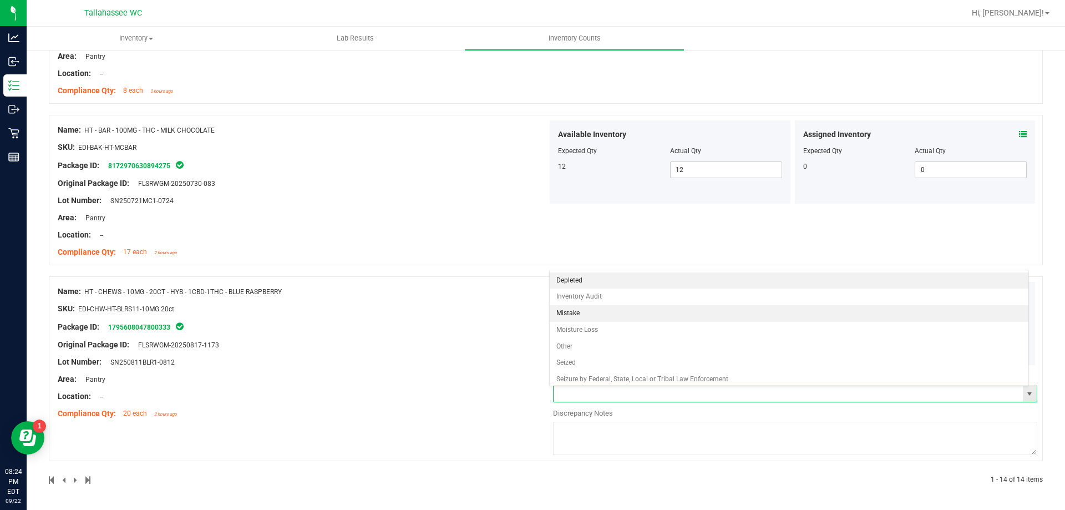
click at [573, 314] on li "Mistake" at bounding box center [789, 313] width 479 height 17
type input "Mistake"
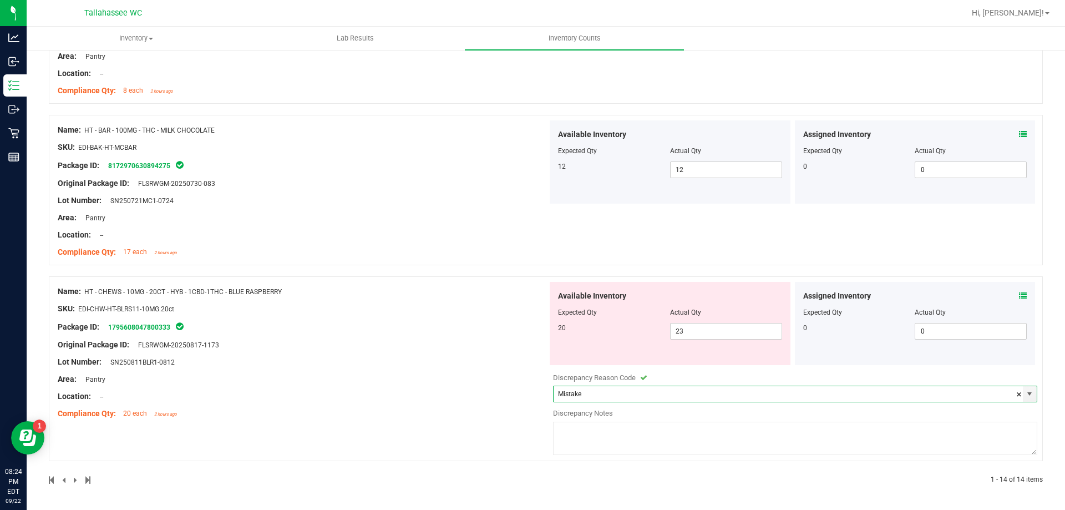
click at [612, 431] on textarea at bounding box center [795, 438] width 484 height 33
type textarea "allocation error +3"
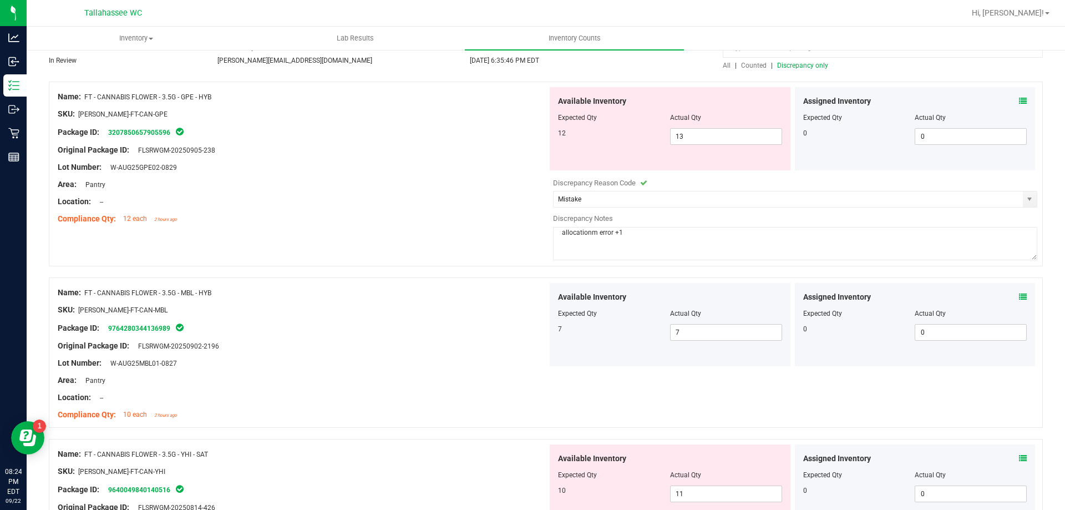
scroll to position [0, 0]
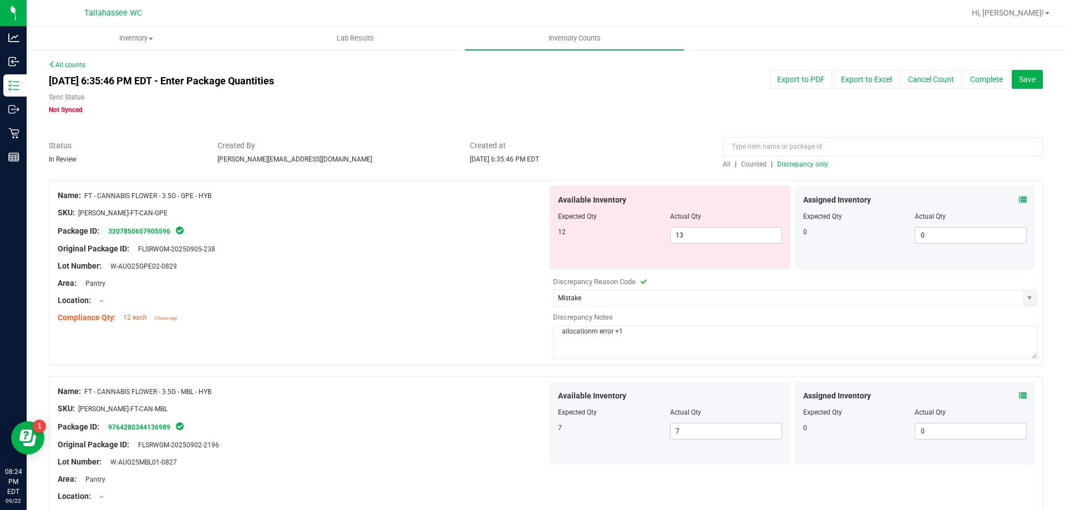
click at [808, 163] on span "Discrepancy only" at bounding box center [802, 164] width 51 height 8
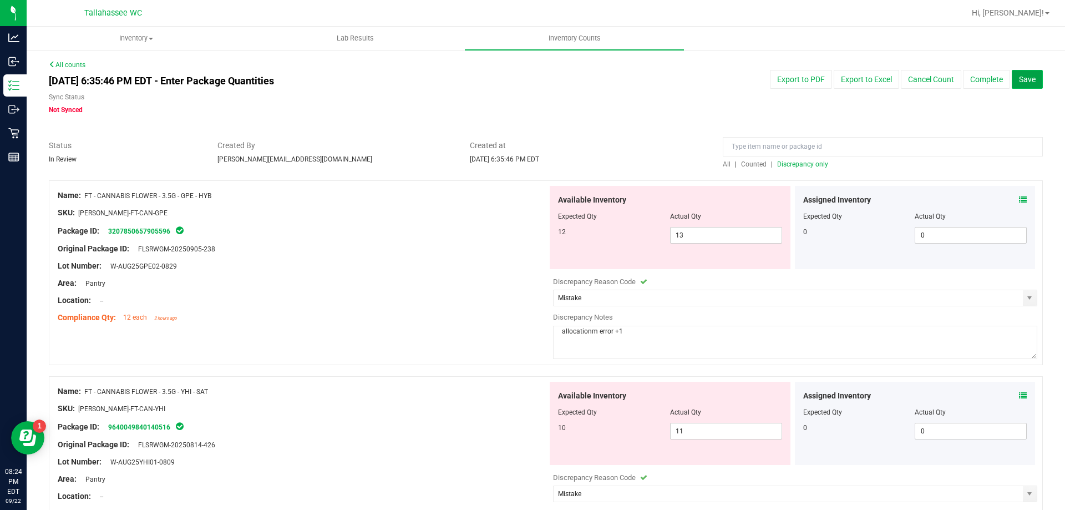
click at [1025, 80] on span "Save" at bounding box center [1027, 79] width 17 height 9
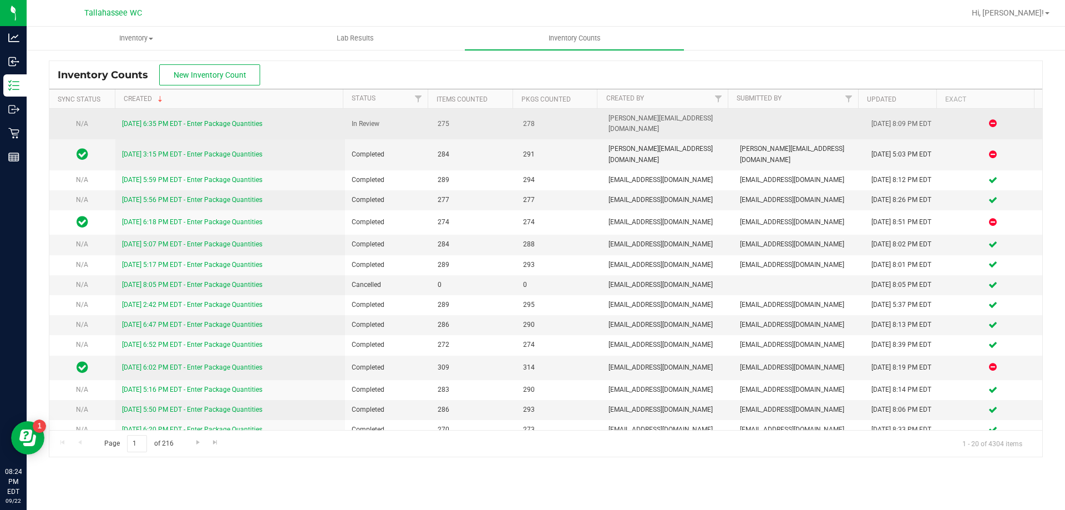
click at [256, 120] on link "9/22/25 6:35 PM EDT - Enter Package Quantities" at bounding box center [192, 124] width 140 height 8
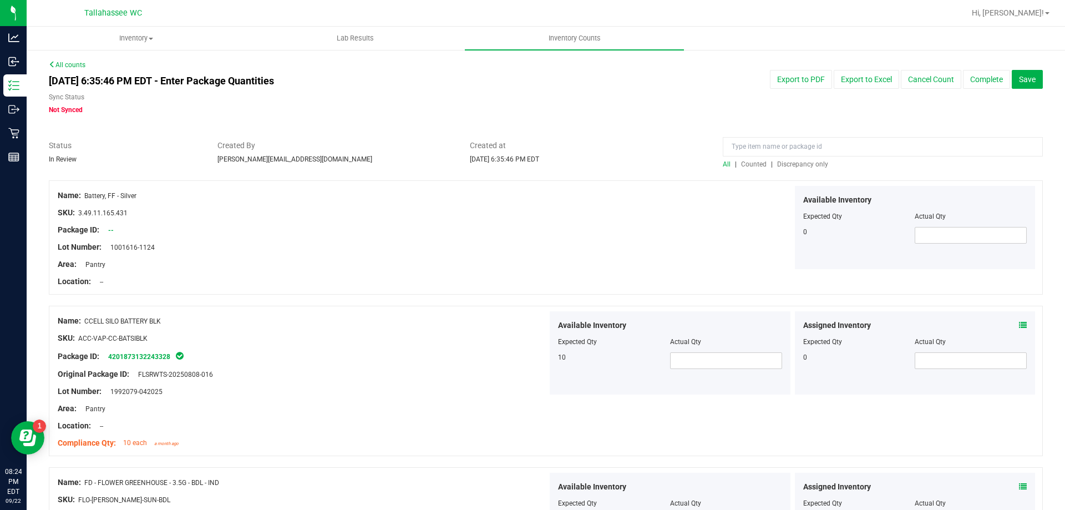
click at [801, 163] on span "Discrepancy only" at bounding box center [802, 164] width 51 height 8
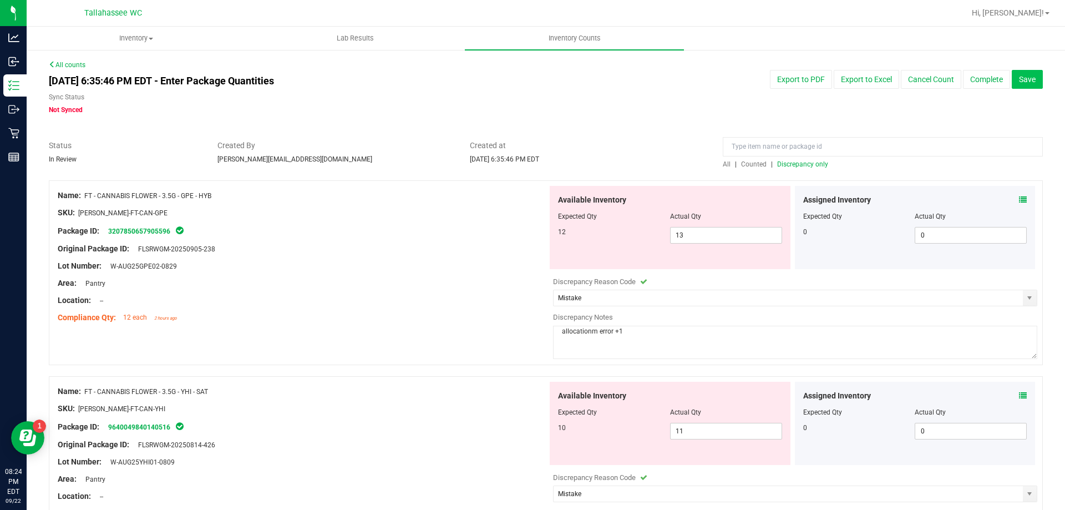
click at [1019, 80] on span "Save" at bounding box center [1027, 79] width 17 height 9
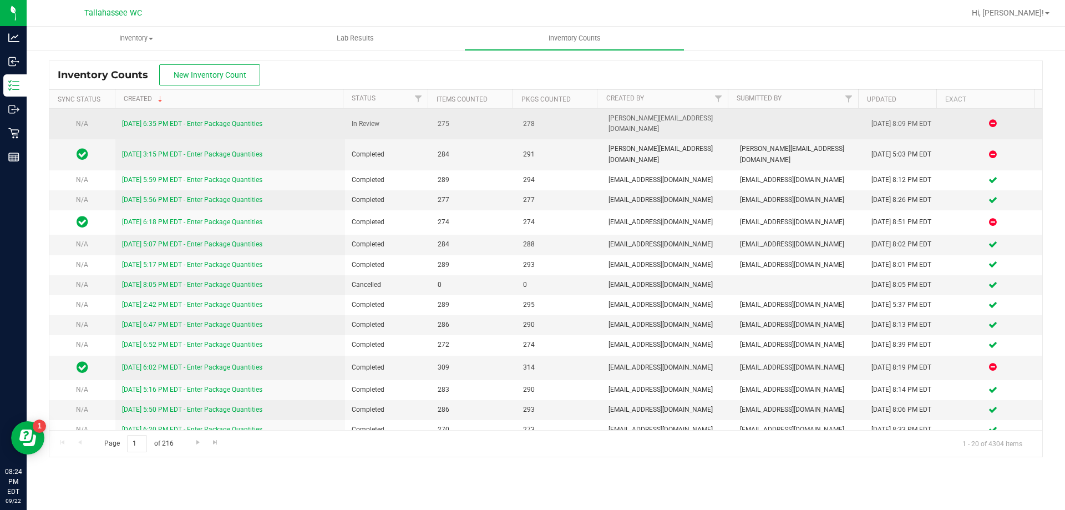
click at [239, 109] on td "9/22/25 6:35 PM EDT - Enter Package Quantities" at bounding box center [230, 124] width 230 height 31
click at [254, 120] on link "9/22/25 6:35 PM EDT - Enter Package Quantities" at bounding box center [192, 124] width 140 height 8
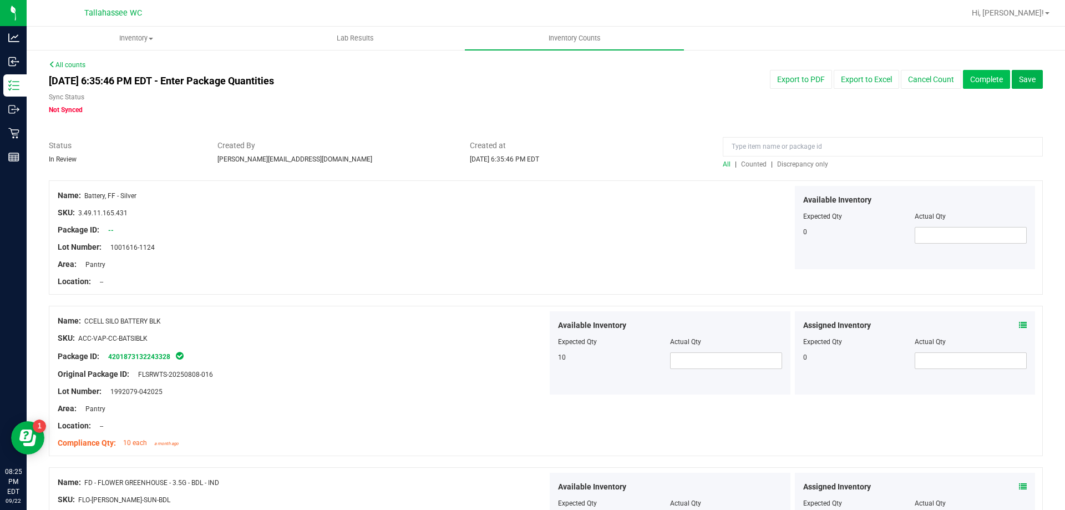
click at [972, 79] on button "Complete" at bounding box center [986, 79] width 47 height 19
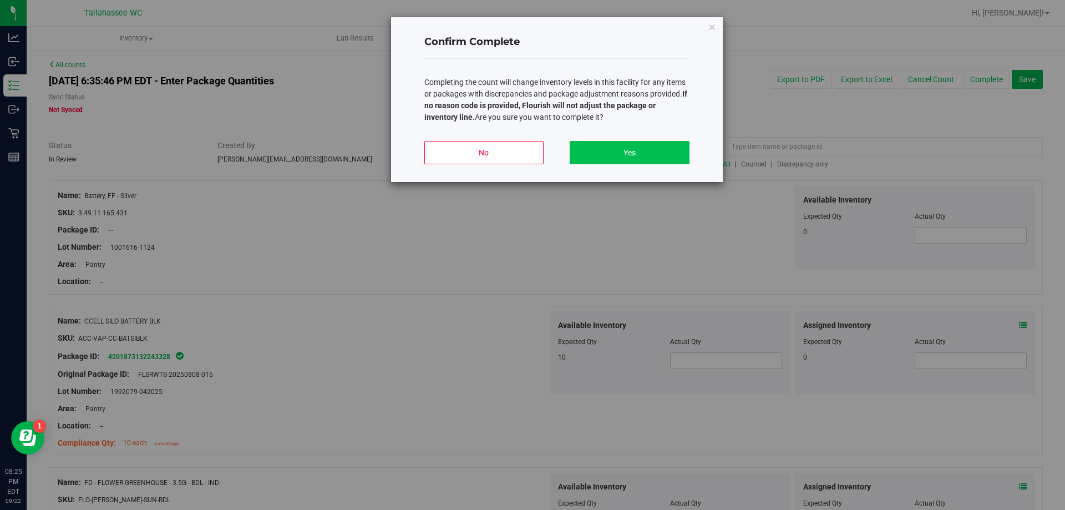
click at [653, 150] on button "Yes" at bounding box center [629, 152] width 119 height 23
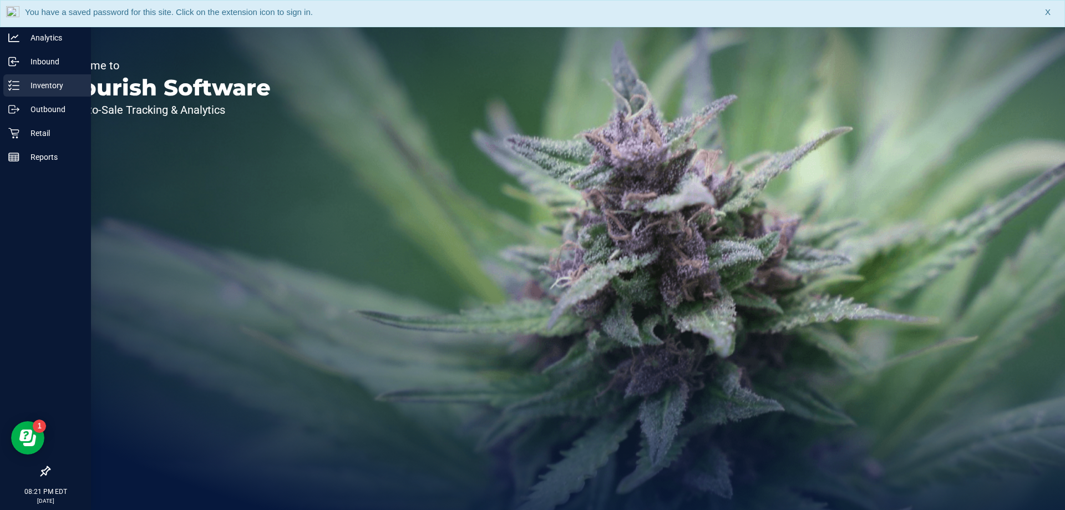
click at [53, 89] on p "Inventory" at bounding box center [52, 85] width 67 height 13
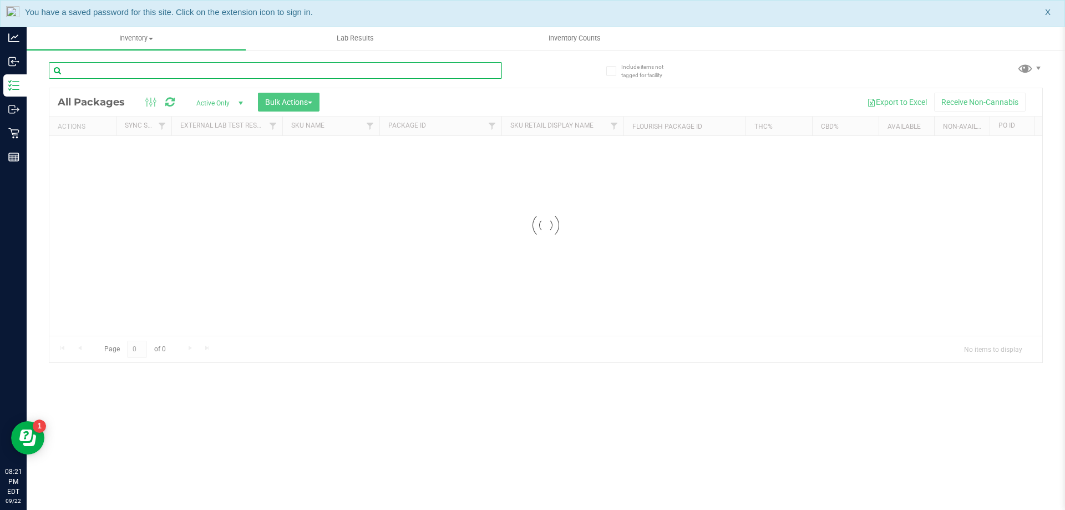
click at [241, 74] on input "text" at bounding box center [275, 70] width 453 height 17
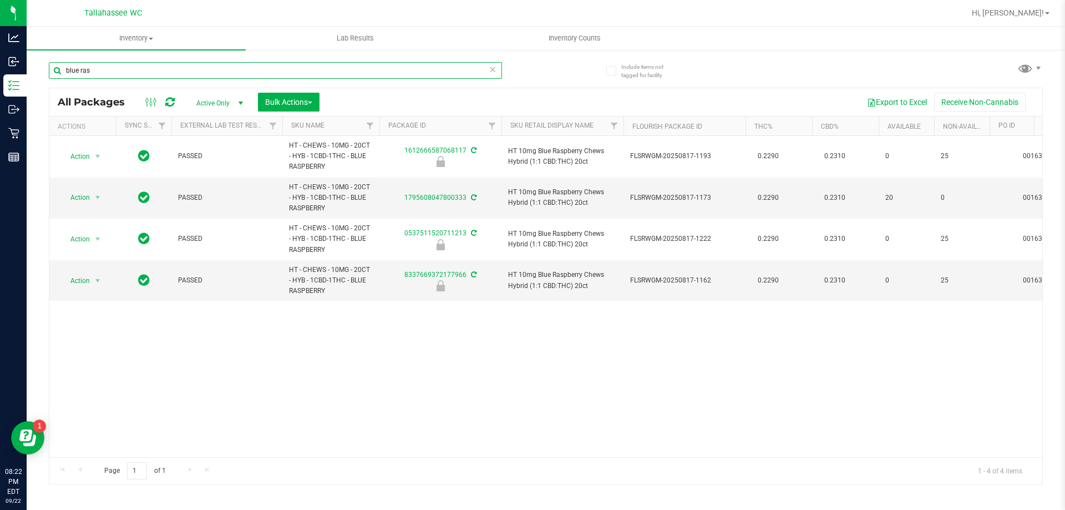
type input "blue ras"
